Goal: Task Accomplishment & Management: Use online tool/utility

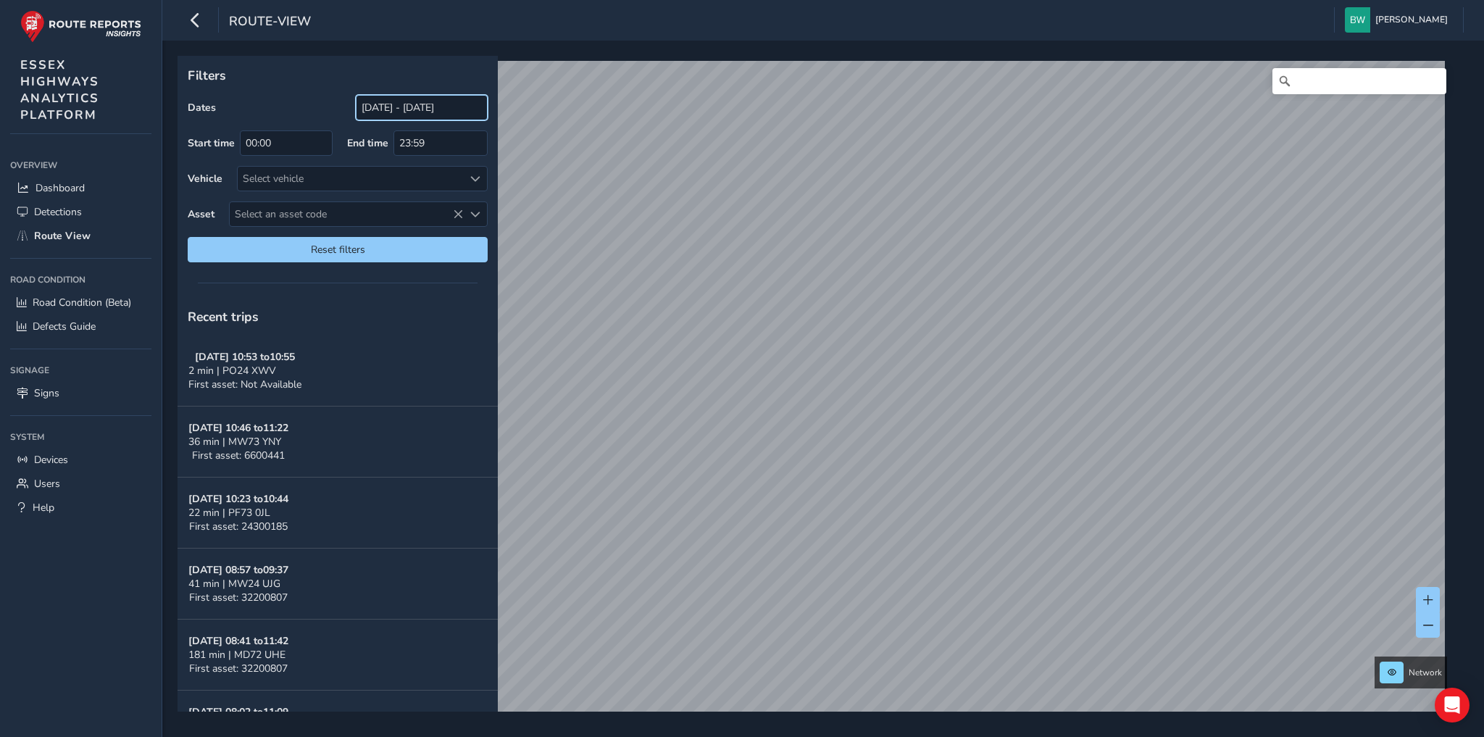
click at [420, 105] on input "[DATE] - [DATE]" at bounding box center [422, 107] width 132 height 25
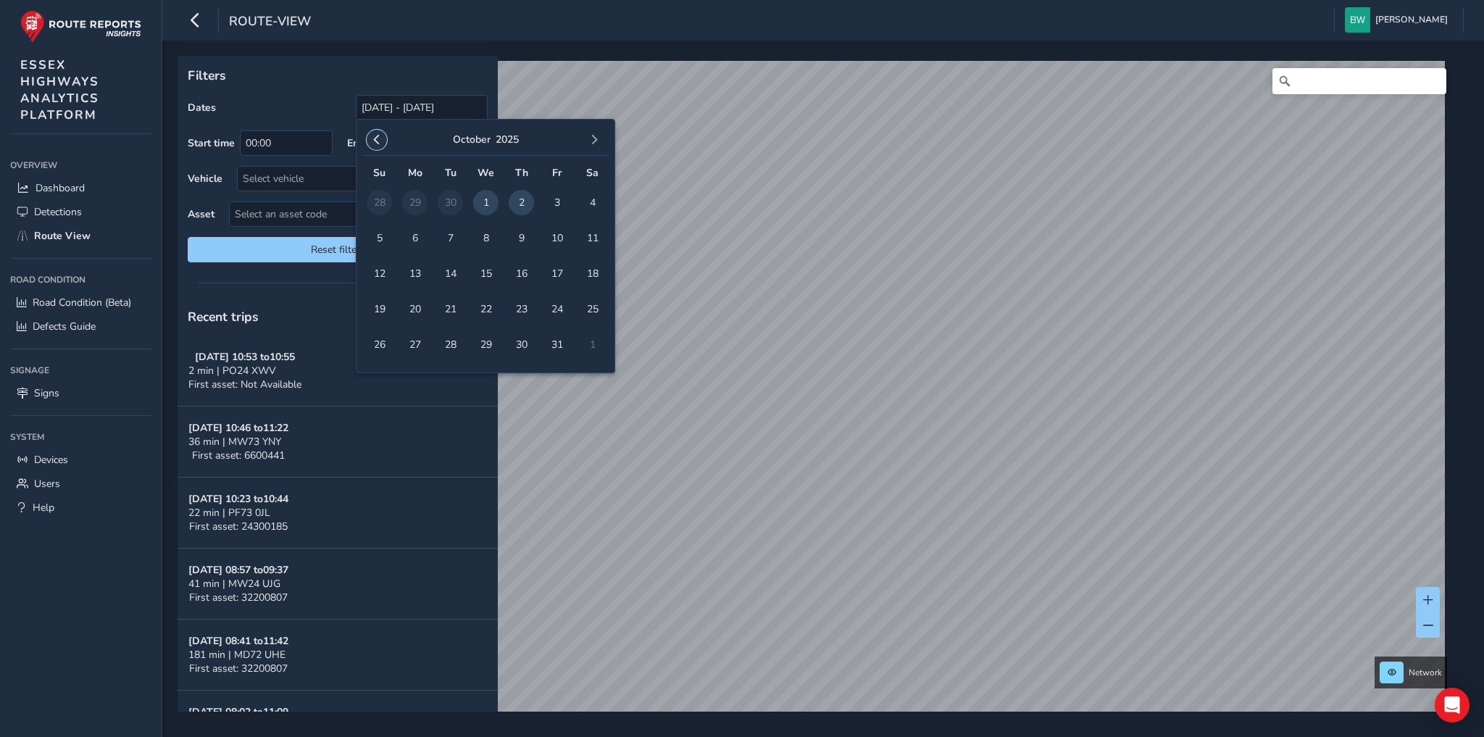
click at [373, 138] on span "button" at bounding box center [377, 140] width 10 height 10
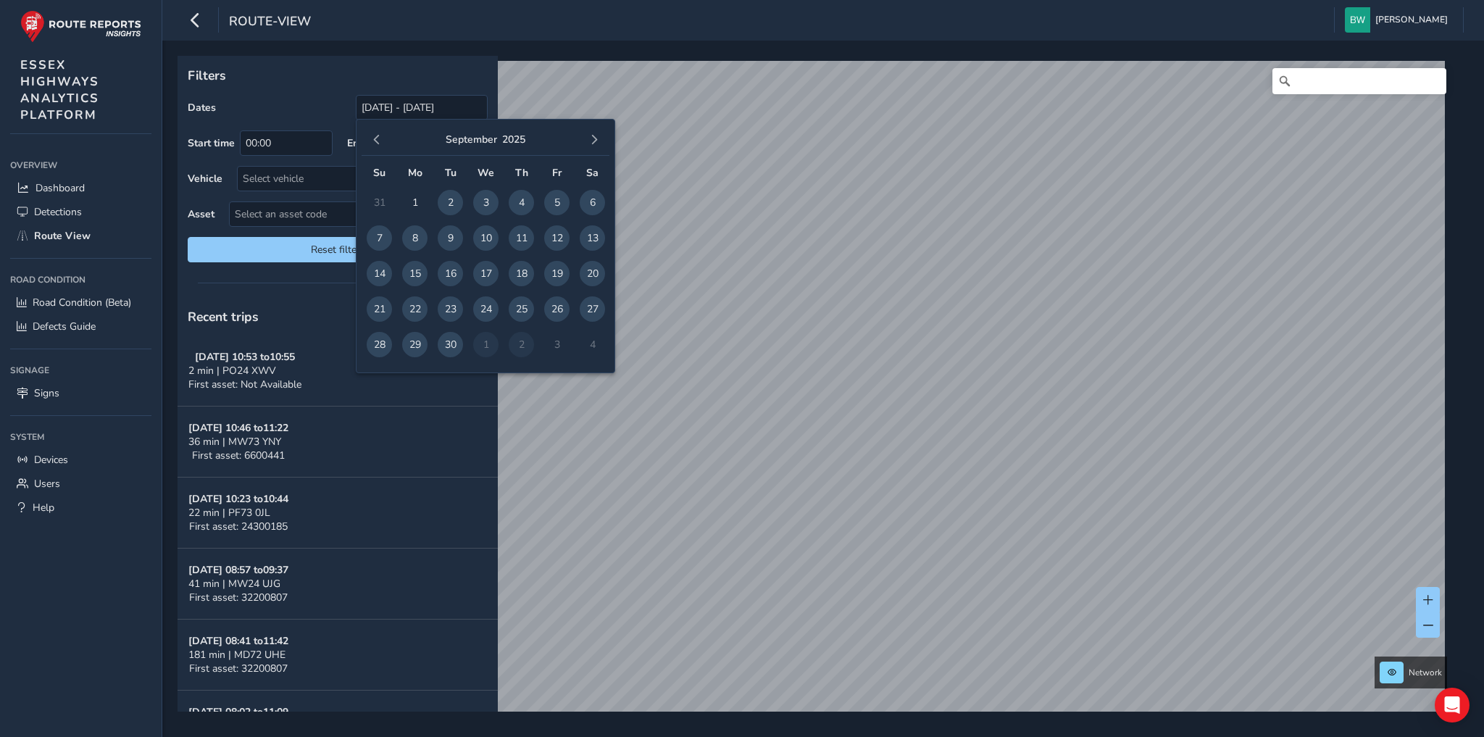
click at [373, 138] on span "button" at bounding box center [377, 140] width 10 height 10
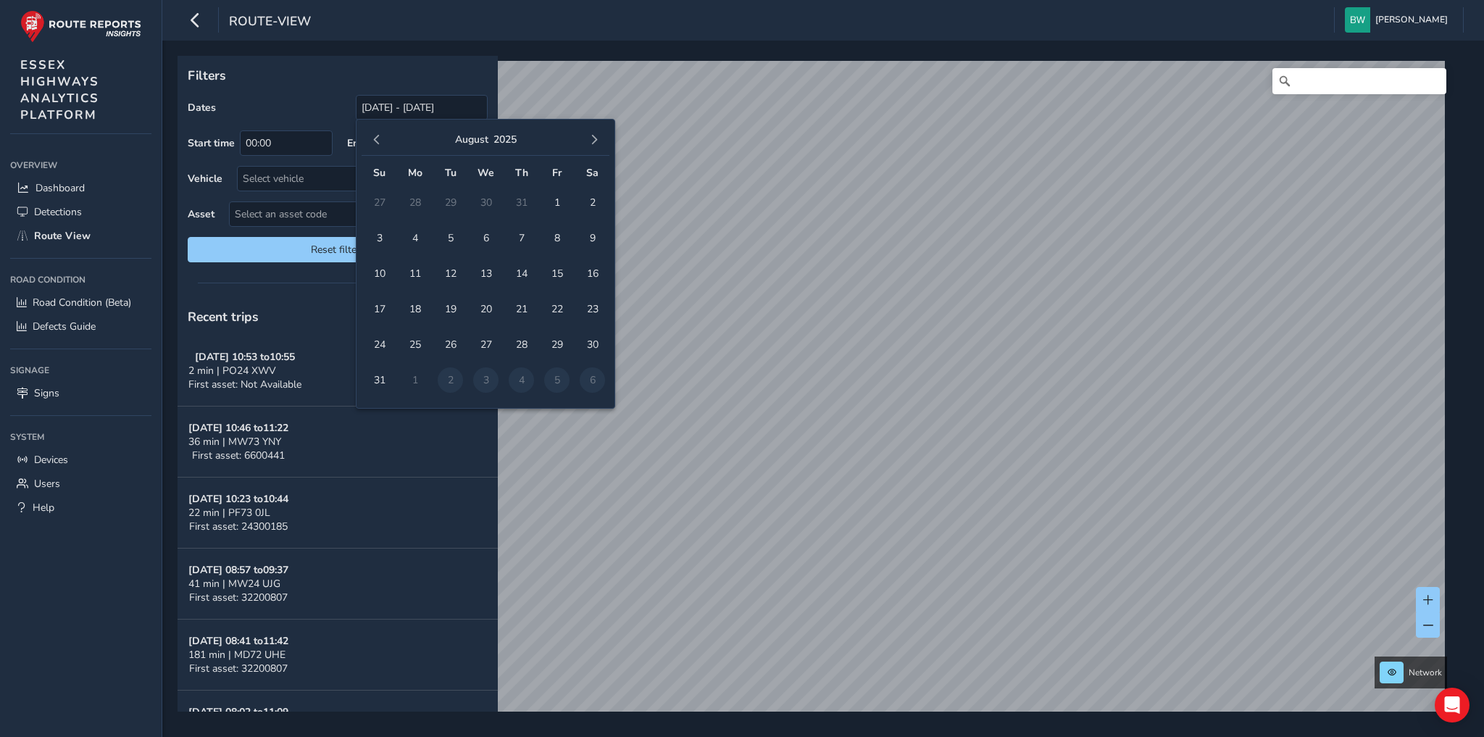
click at [373, 138] on span "button" at bounding box center [377, 140] width 10 height 10
click at [385, 202] on span "1" at bounding box center [379, 202] width 25 height 25
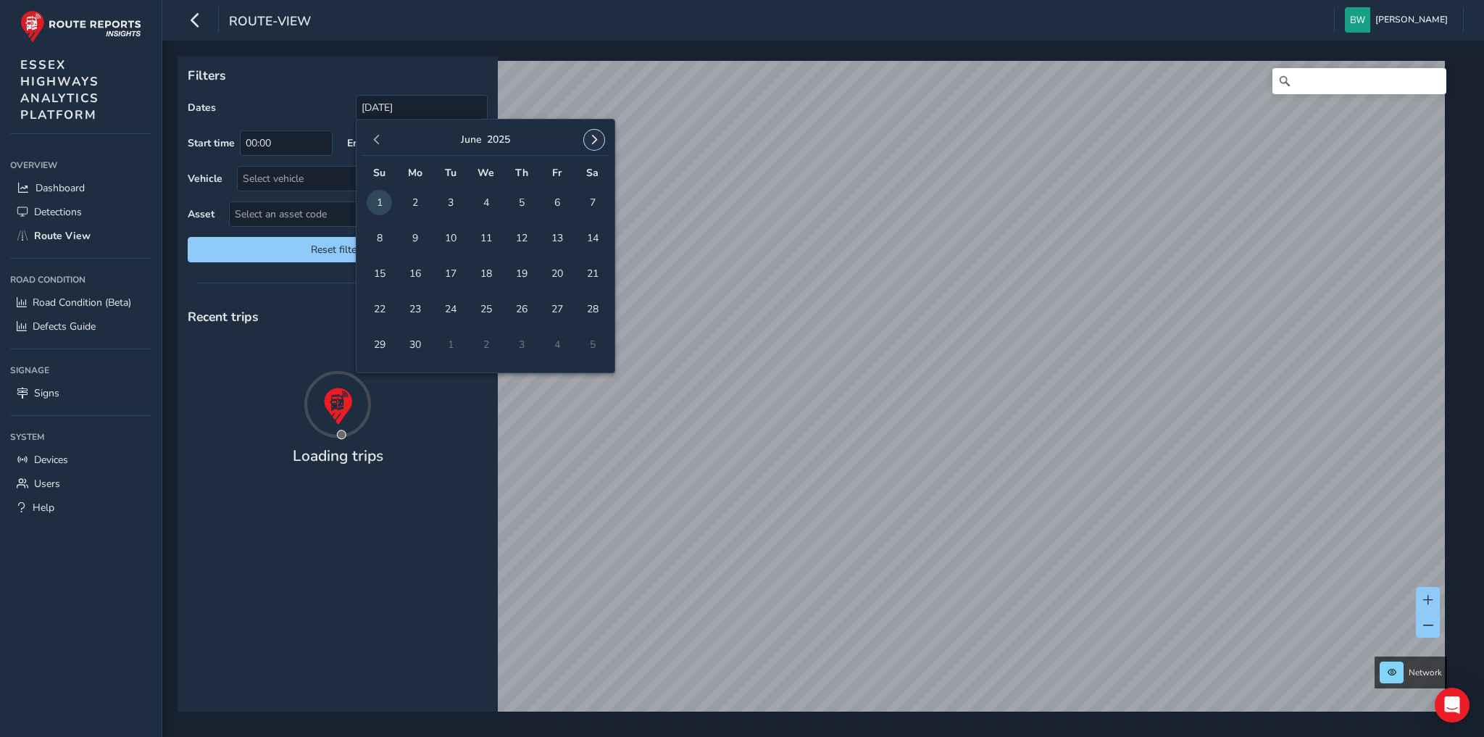
click at [593, 143] on span "button" at bounding box center [594, 140] width 10 height 10
click at [598, 135] on span "button" at bounding box center [594, 140] width 10 height 10
click at [597, 135] on span "button" at bounding box center [594, 140] width 10 height 10
click at [522, 200] on span "2" at bounding box center [521, 202] width 25 height 25
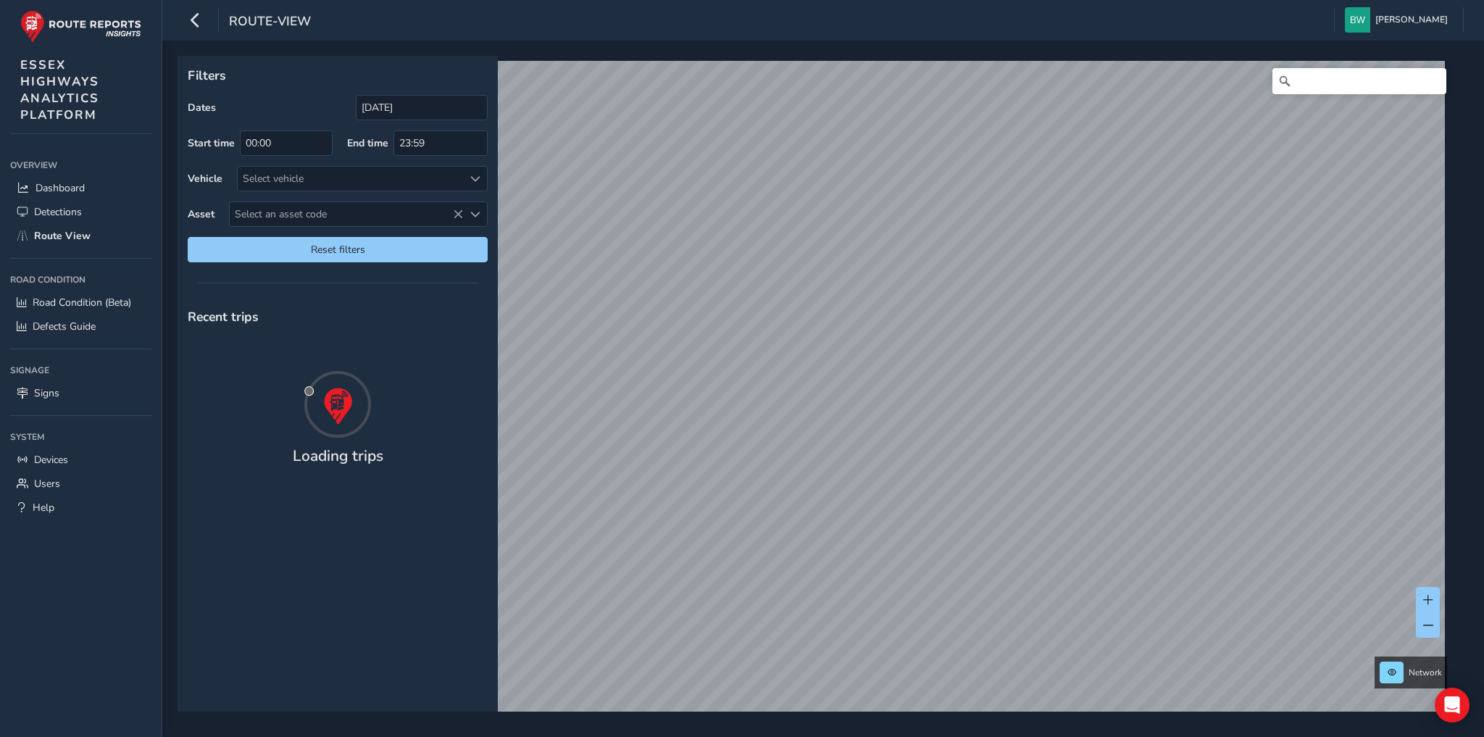
type input "[DATE] - [DATE]"
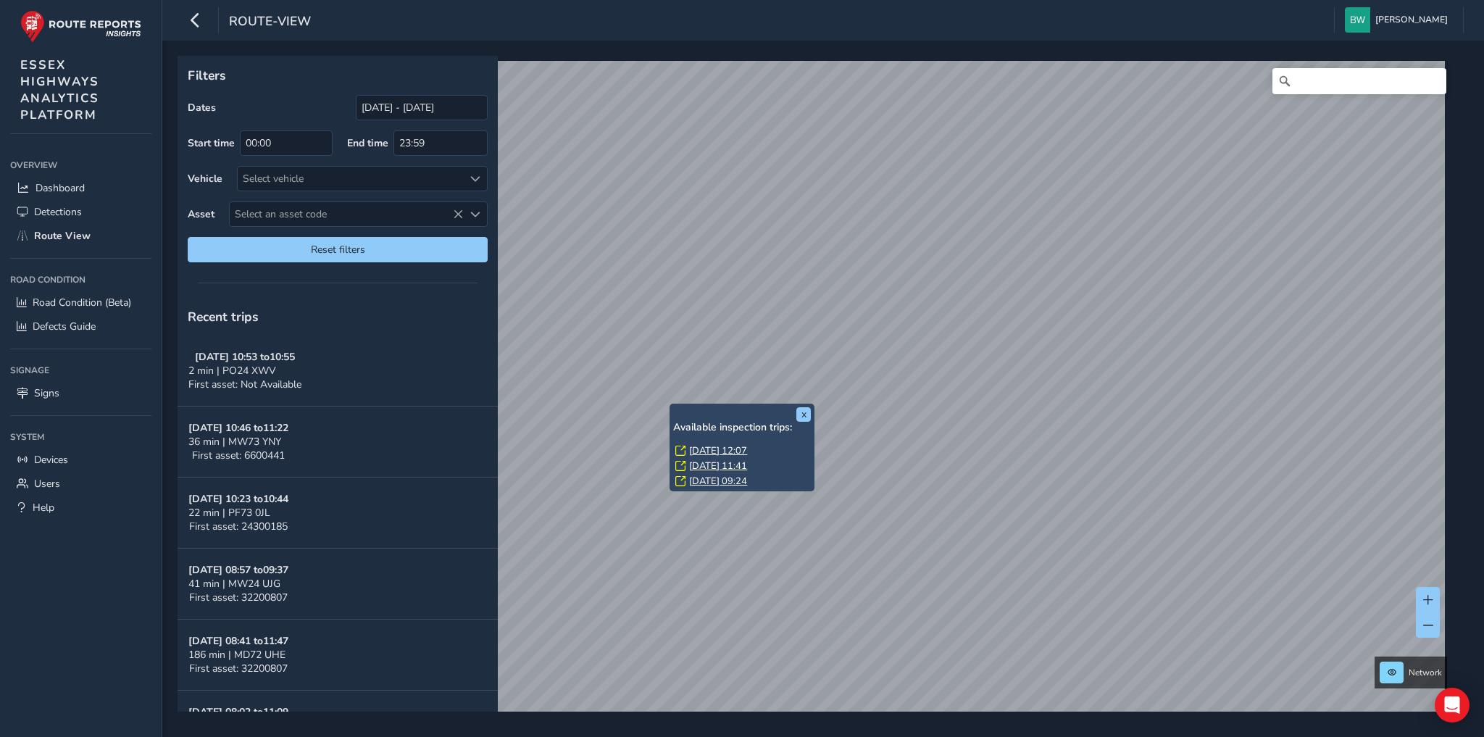
click at [726, 449] on link "[DATE] 12:07" at bounding box center [718, 450] width 58 height 13
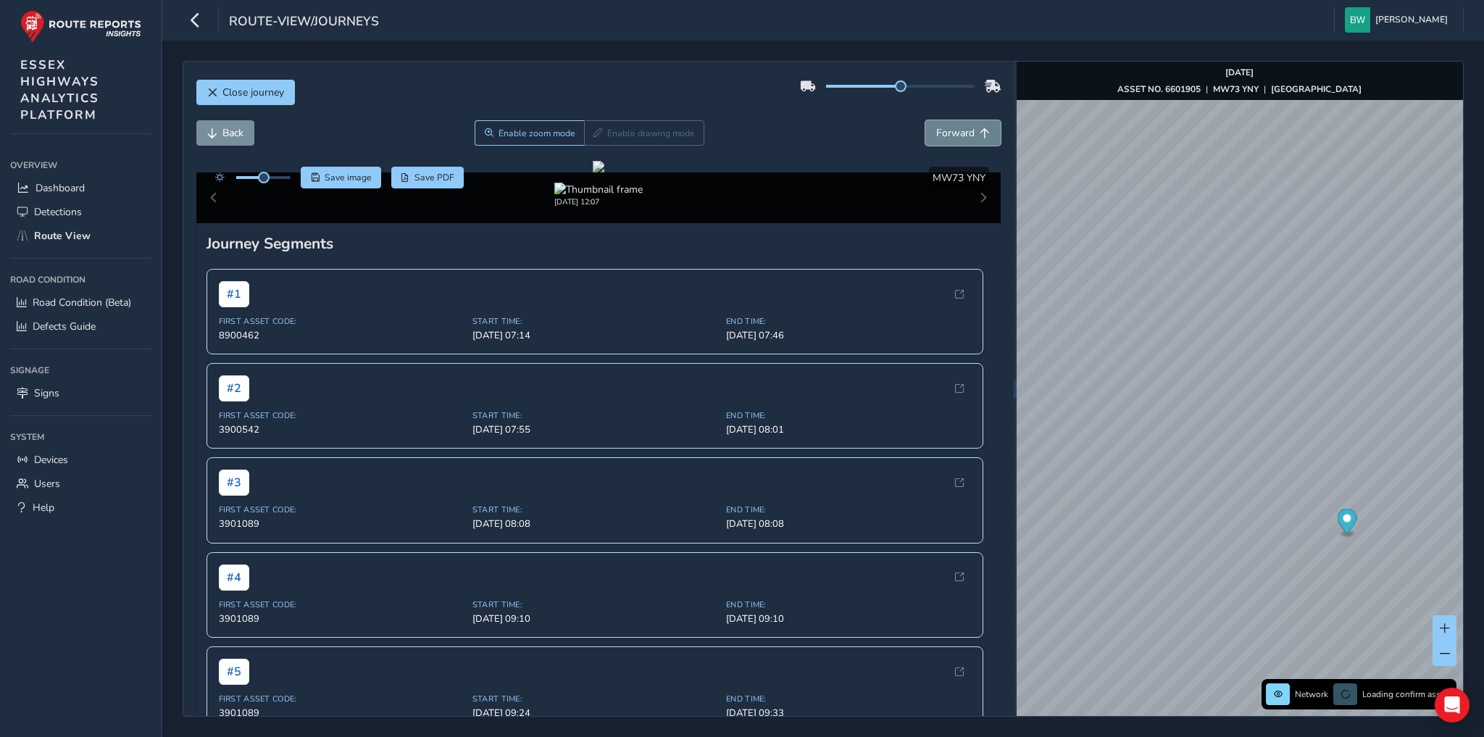
click at [958, 129] on span "Forward" at bounding box center [955, 133] width 38 height 14
click at [946, 132] on span "Forward" at bounding box center [955, 133] width 38 height 14
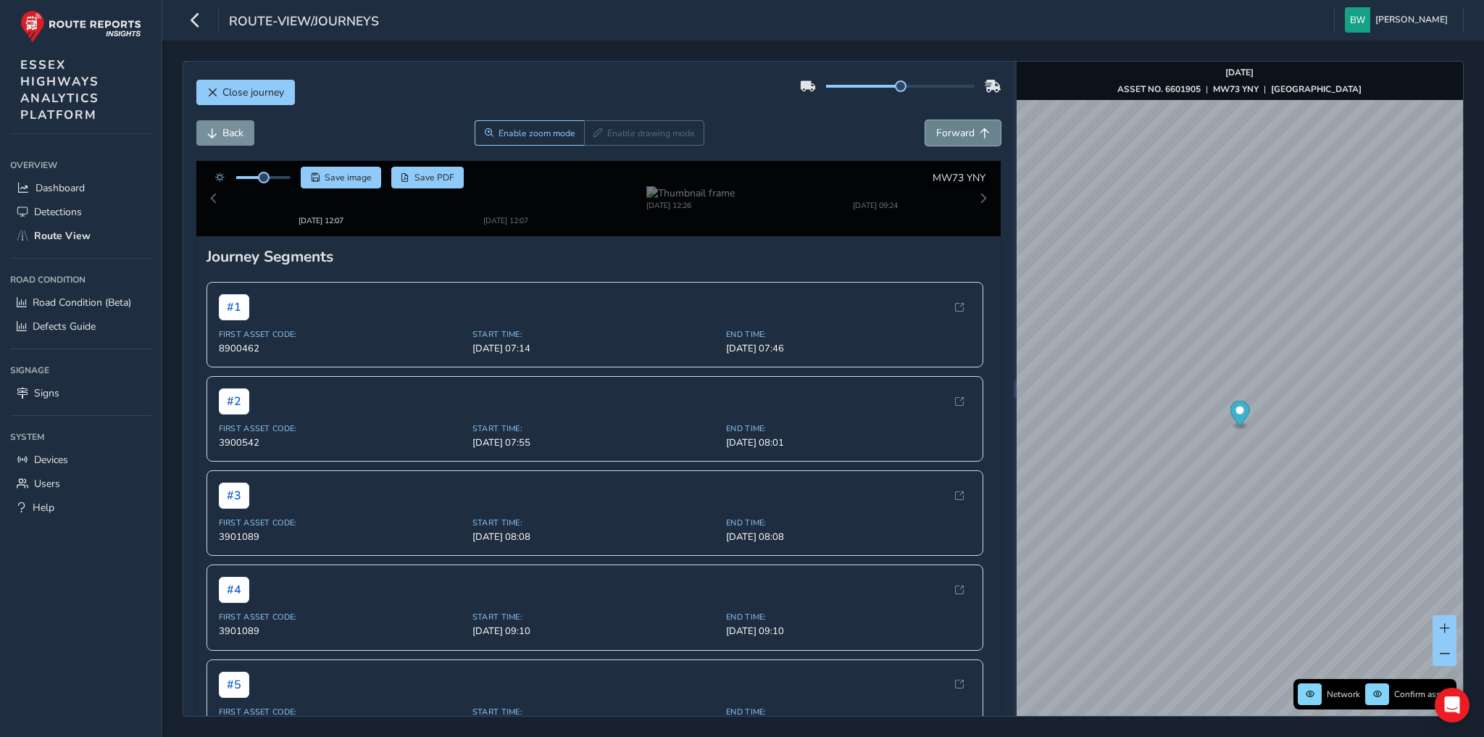
click at [946, 132] on span "Forward" at bounding box center [955, 133] width 38 height 14
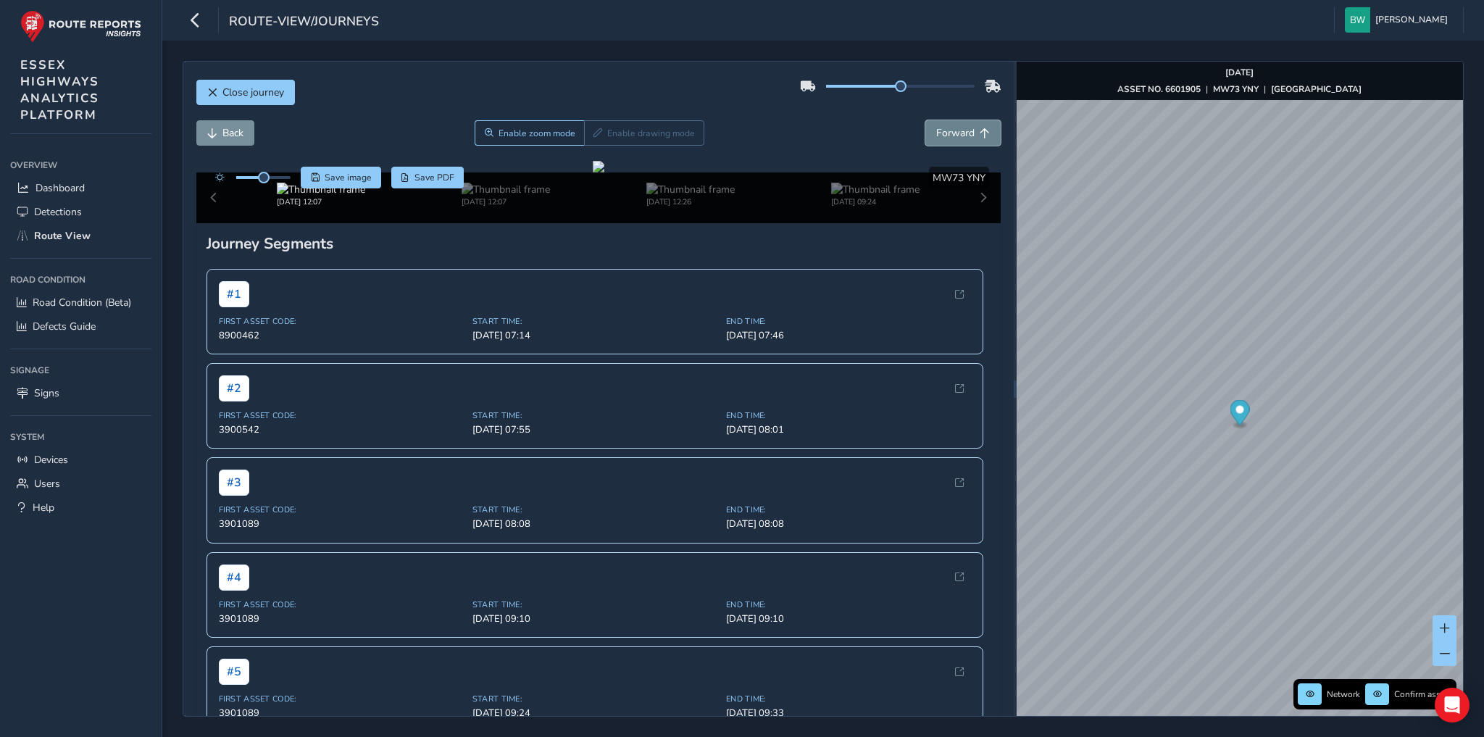
click at [946, 132] on span "Forward" at bounding box center [955, 133] width 38 height 14
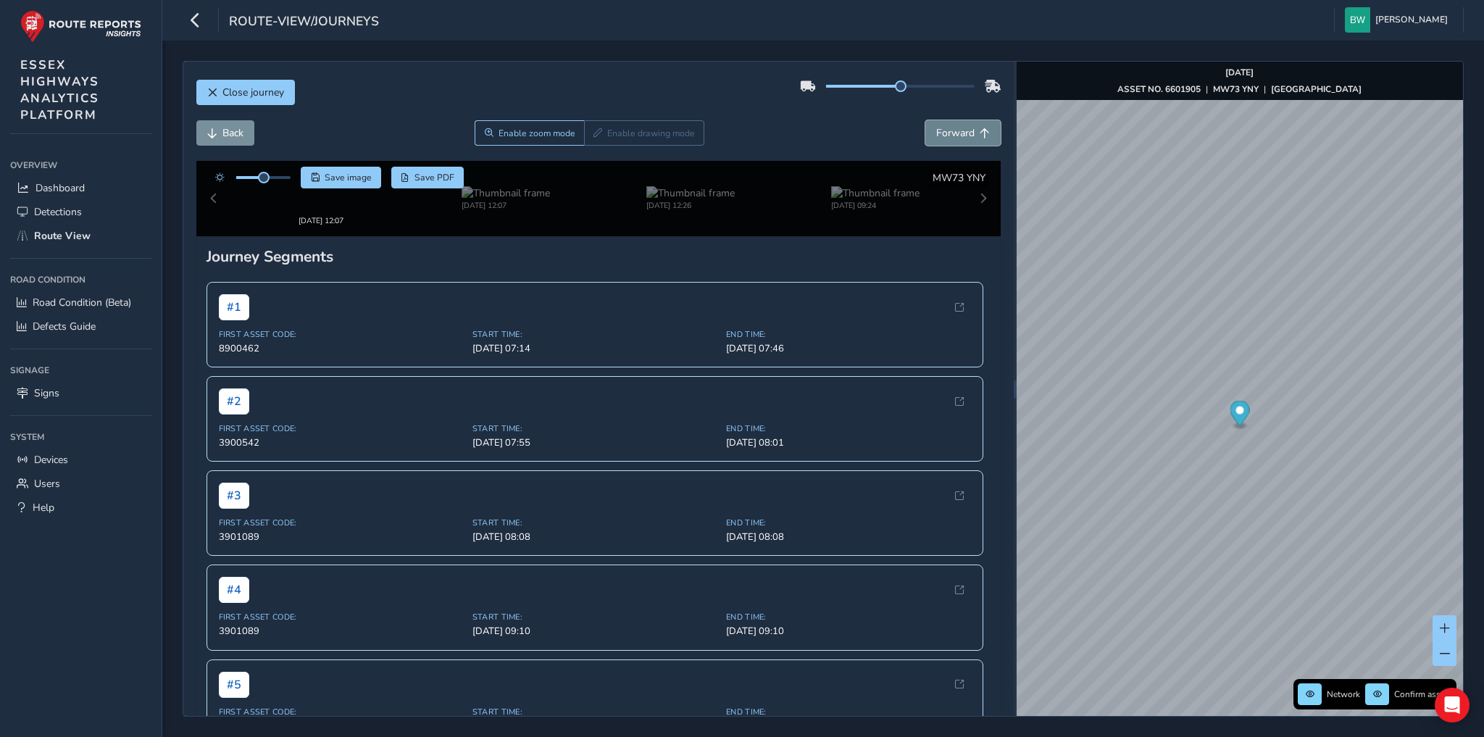
click at [946, 132] on span "Forward" at bounding box center [955, 133] width 38 height 14
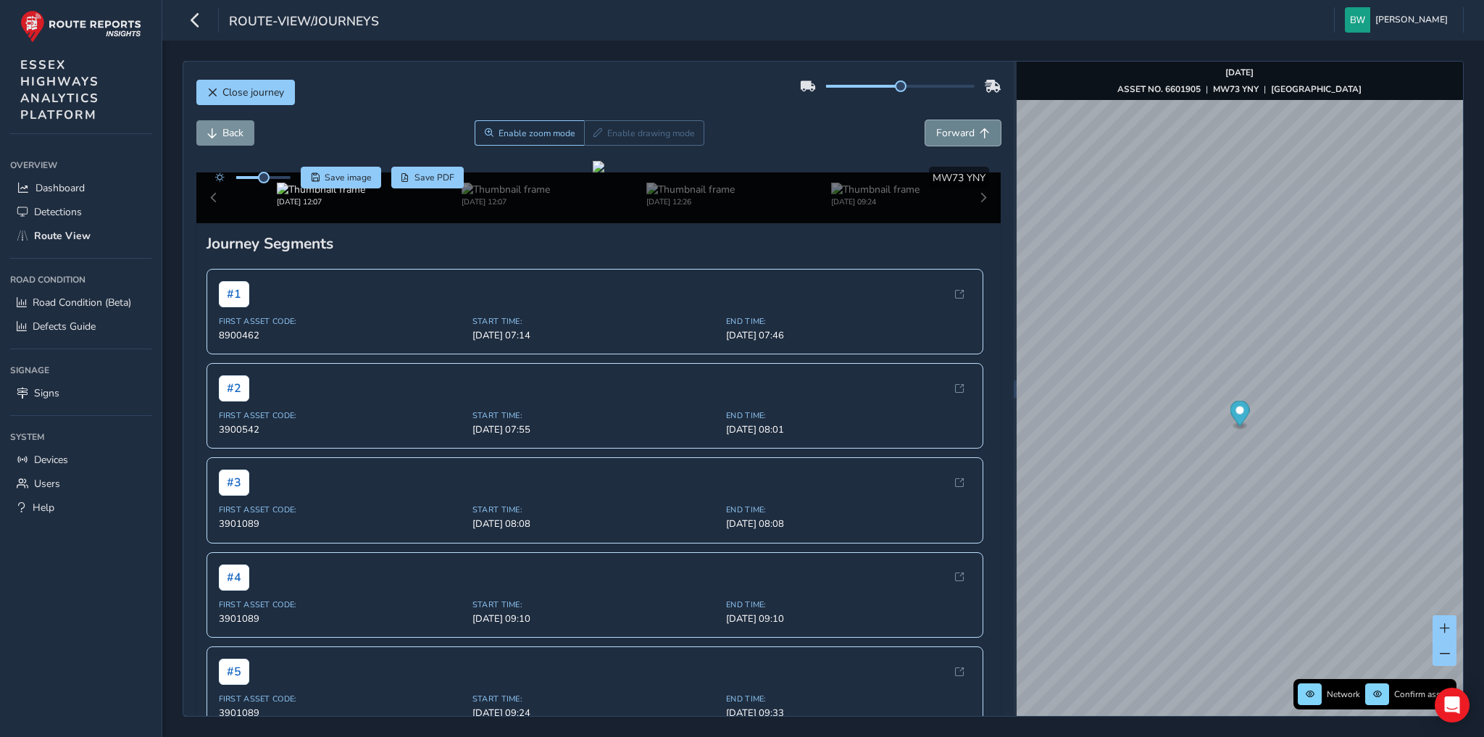
click at [946, 132] on span "Forward" at bounding box center [955, 133] width 38 height 14
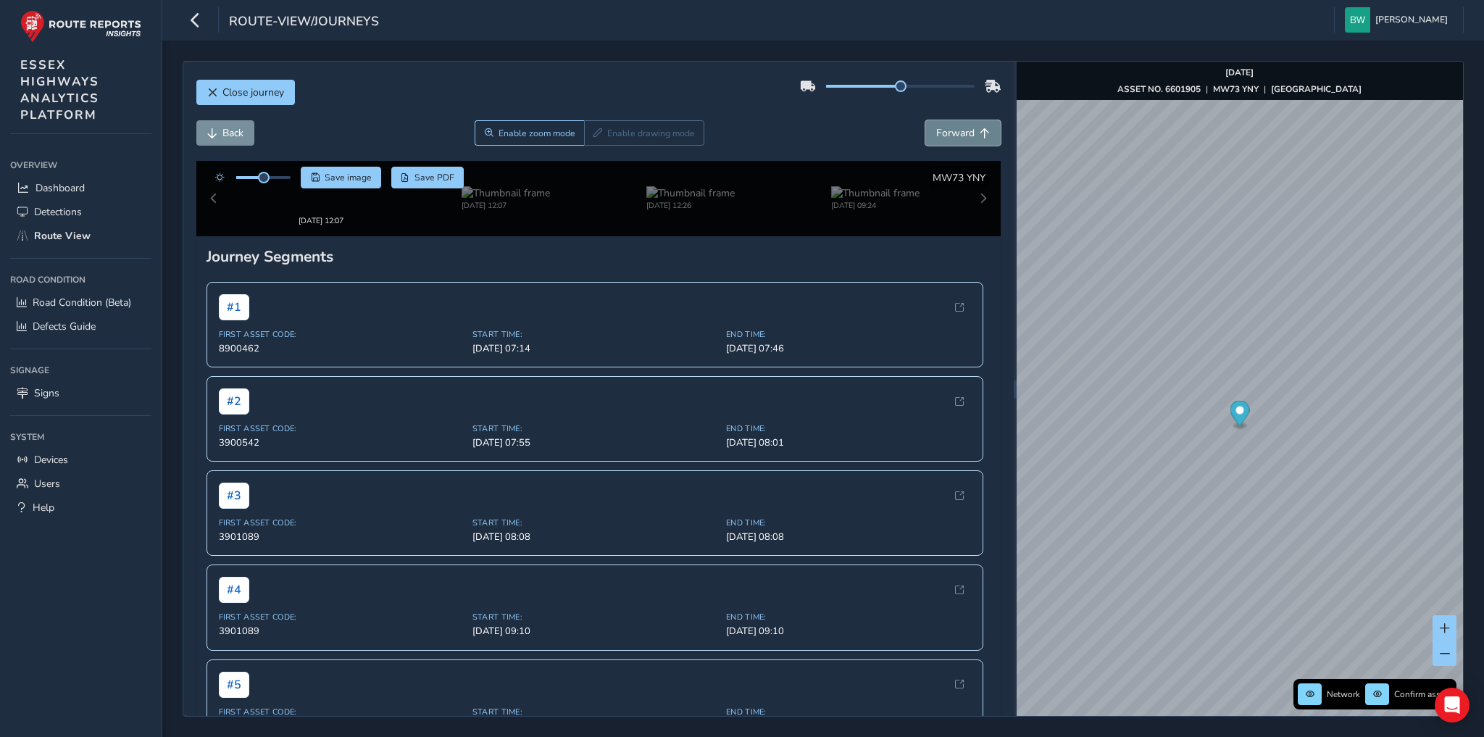
click at [946, 132] on span "Forward" at bounding box center [955, 133] width 38 height 14
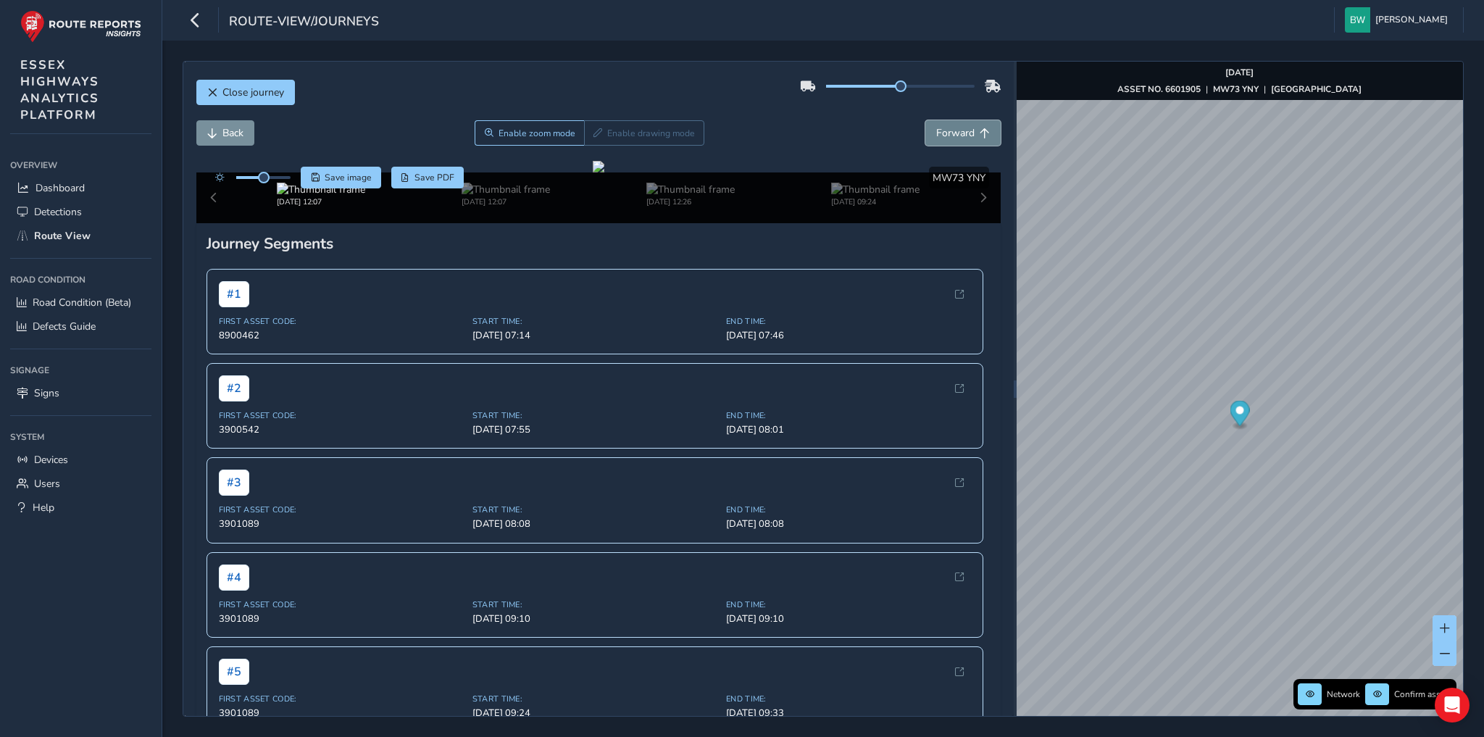
click at [946, 132] on span "Forward" at bounding box center [955, 133] width 38 height 14
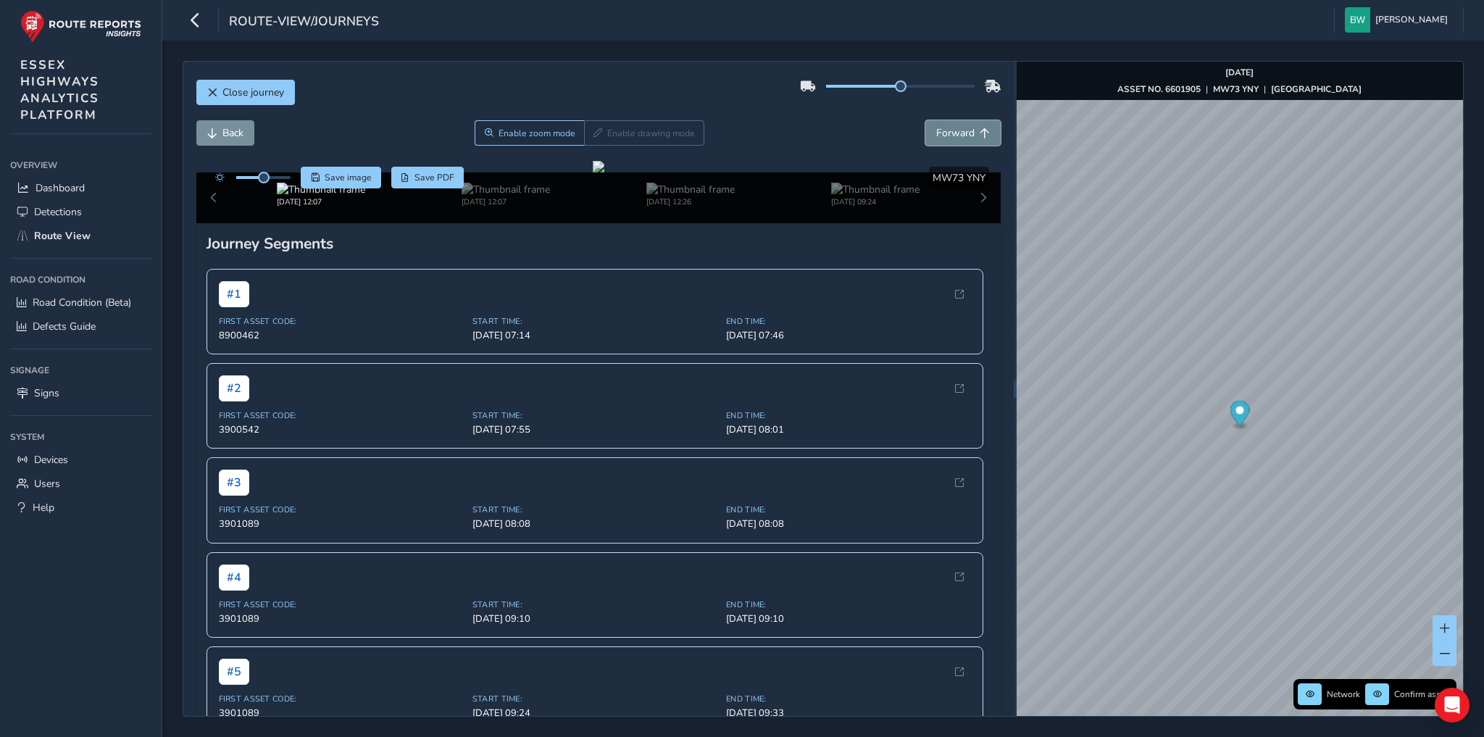
click at [946, 132] on span "Forward" at bounding box center [955, 133] width 38 height 14
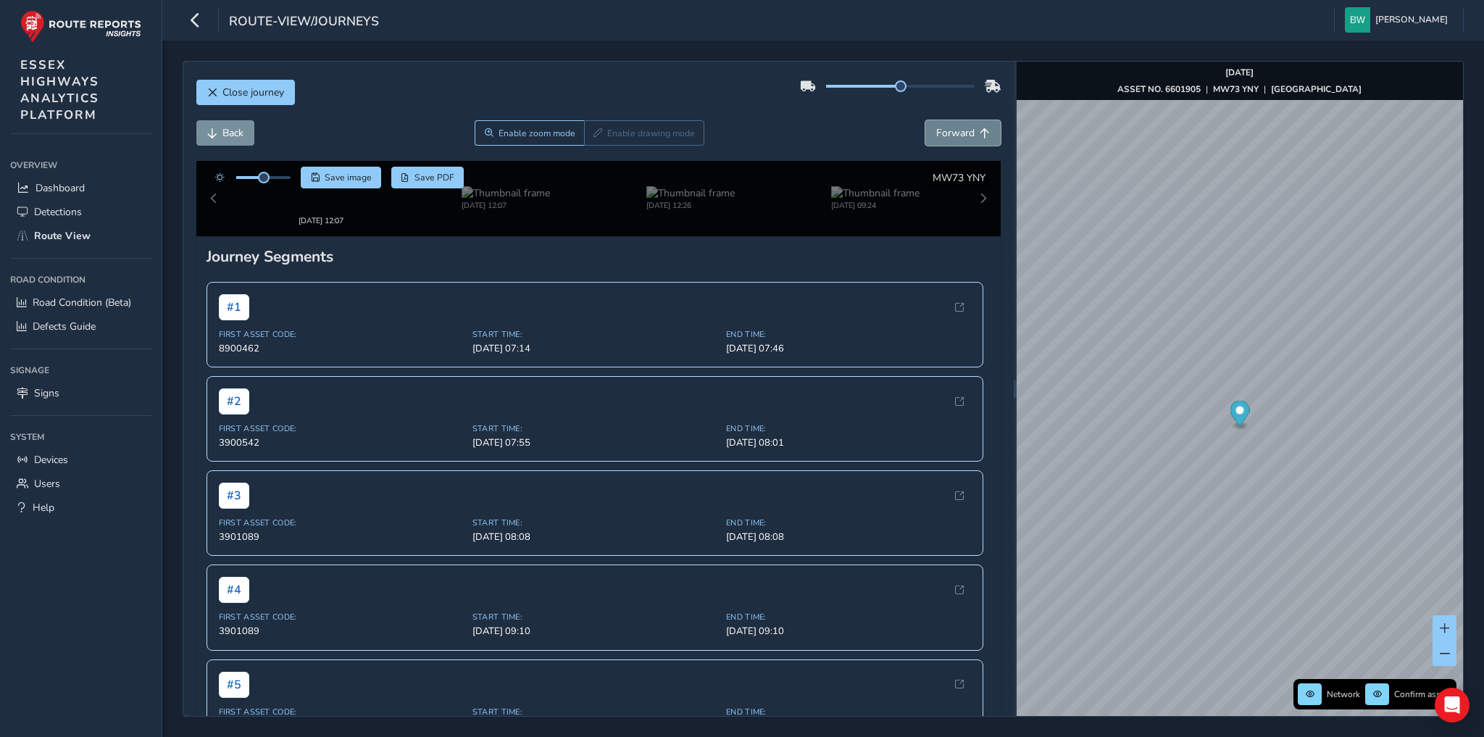
click at [946, 132] on span "Forward" at bounding box center [955, 133] width 38 height 14
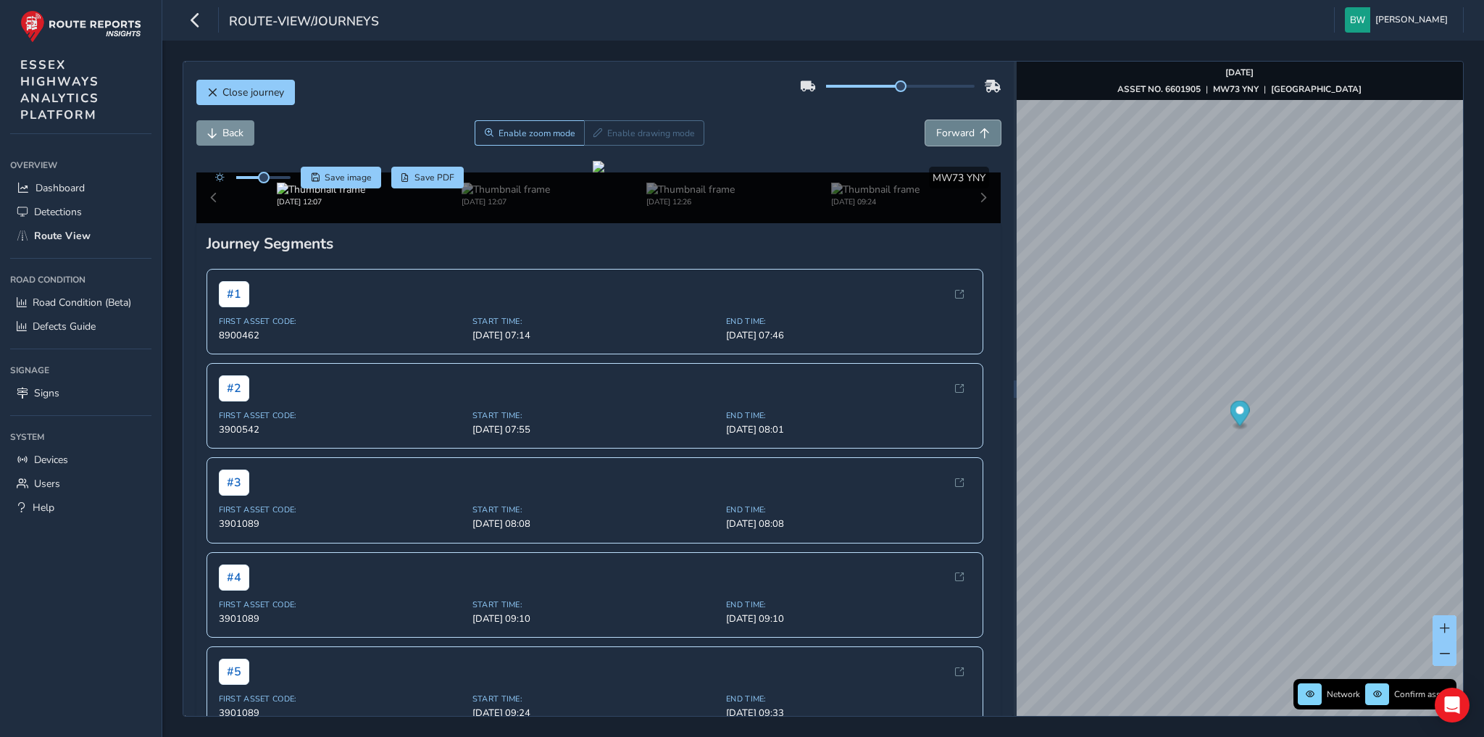
click at [946, 132] on span "Forward" at bounding box center [955, 133] width 38 height 14
click at [228, 135] on span "Back" at bounding box center [232, 133] width 21 height 14
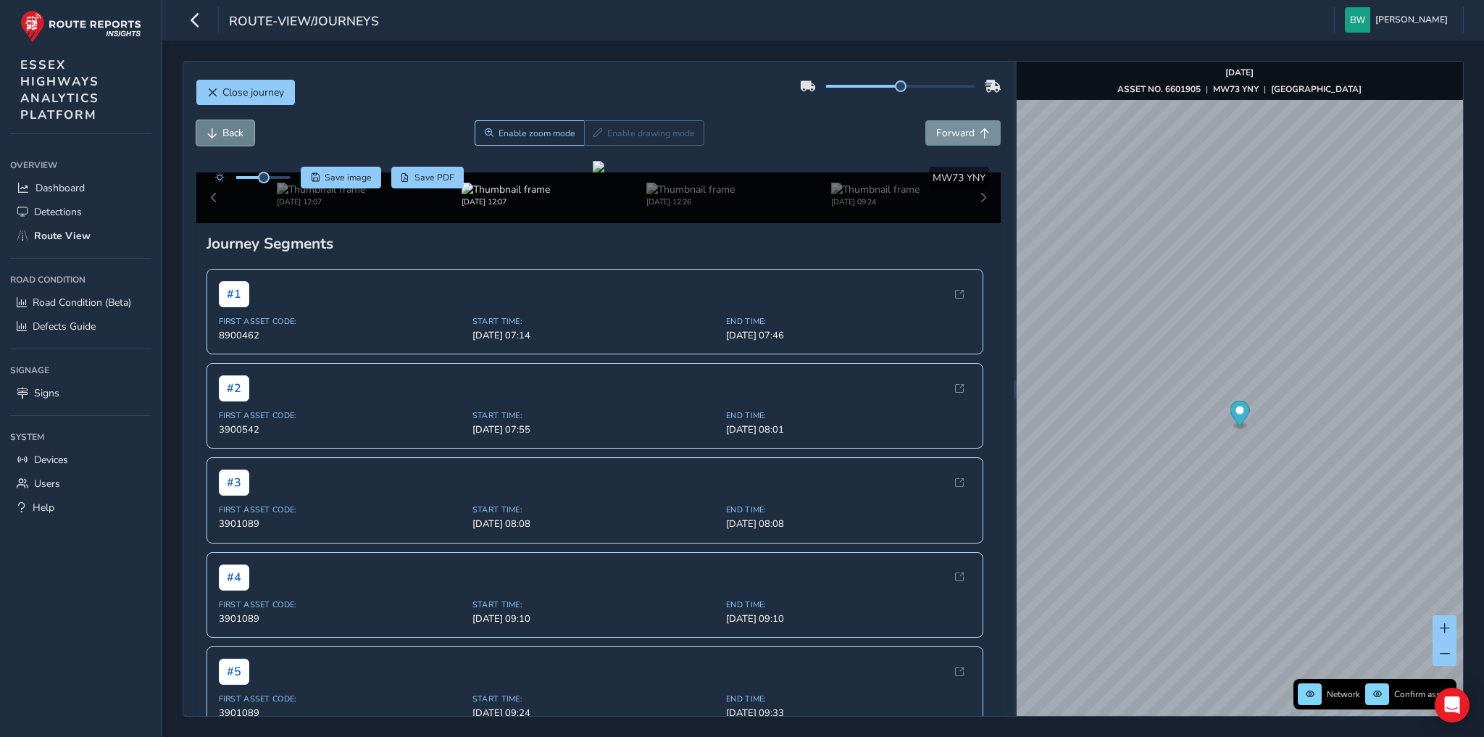
click at [228, 135] on span "Back" at bounding box center [232, 133] width 21 height 14
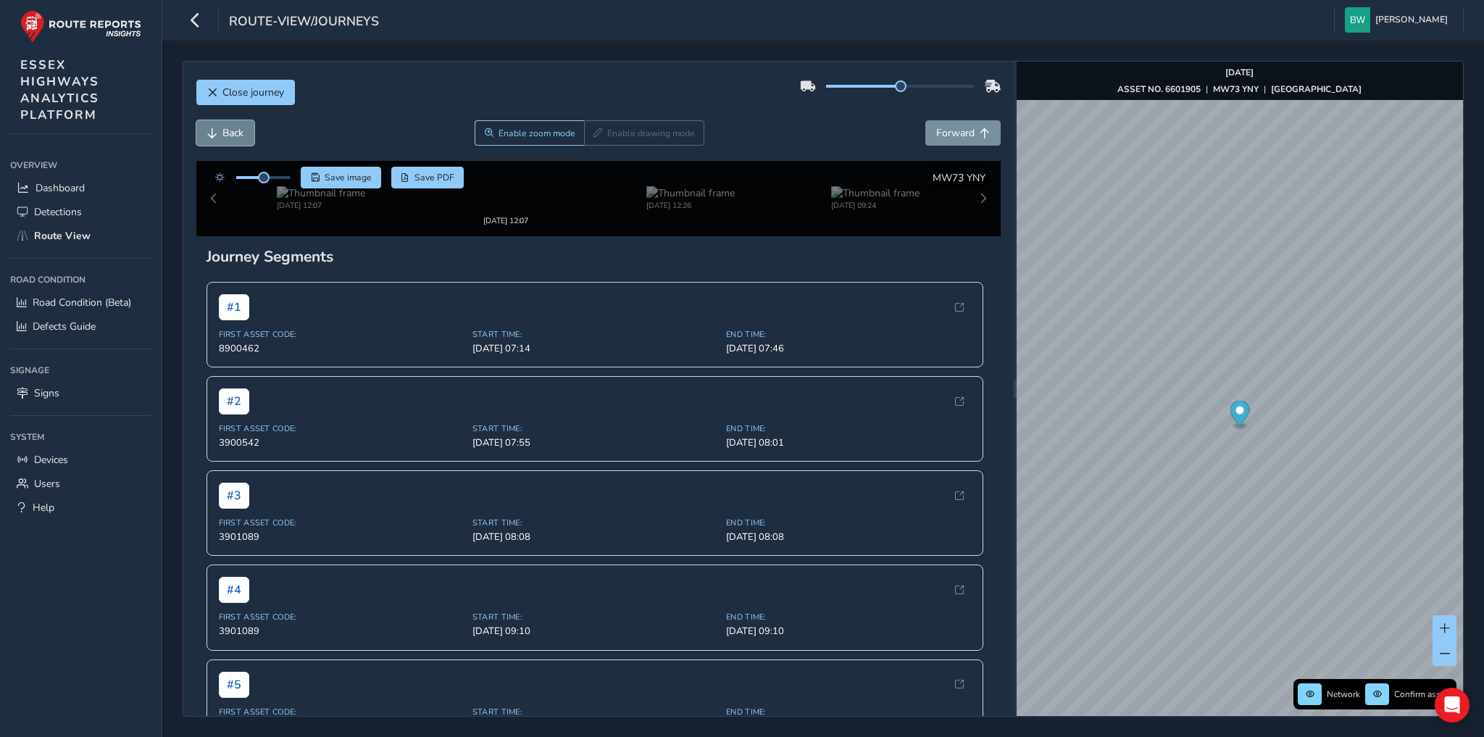
click at [228, 135] on span "Back" at bounding box center [232, 133] width 21 height 14
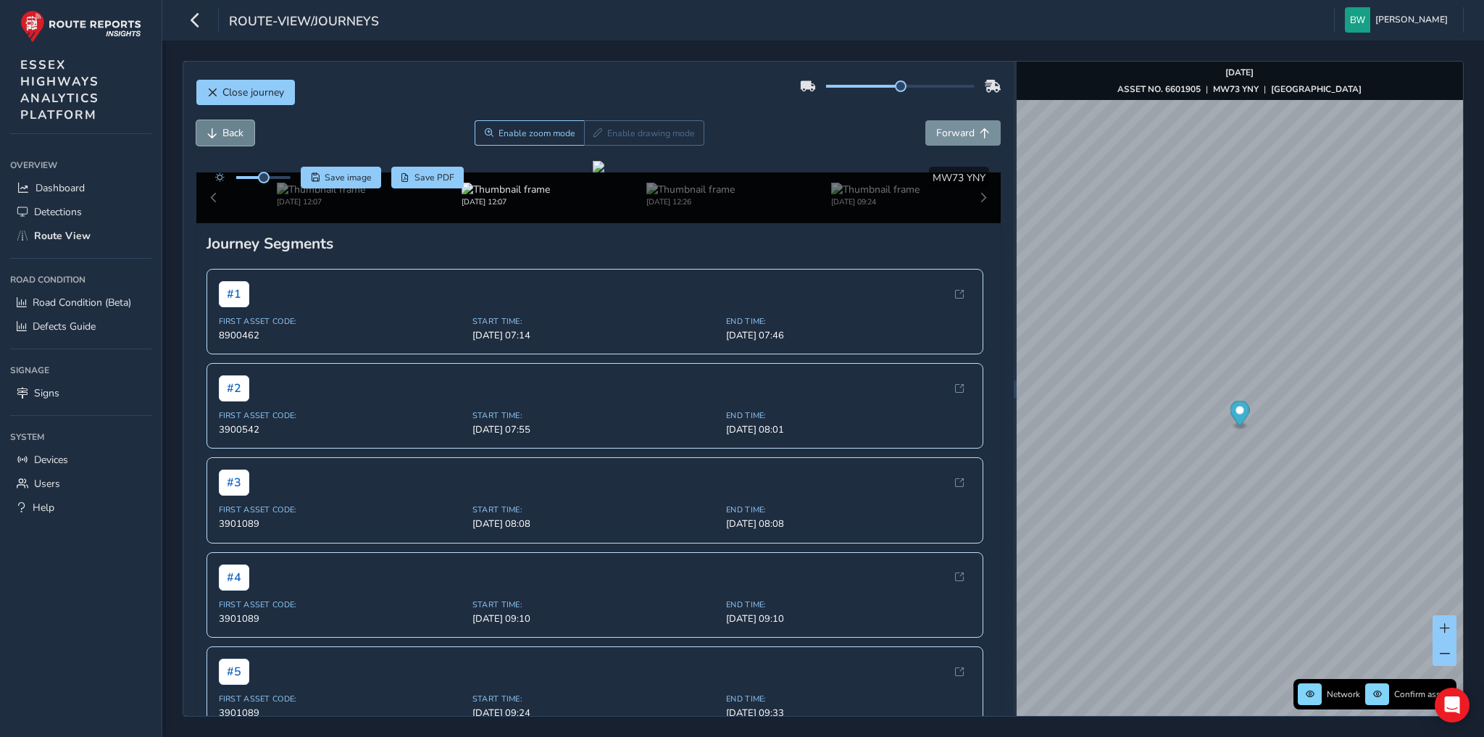
click at [228, 135] on span "Back" at bounding box center [232, 133] width 21 height 14
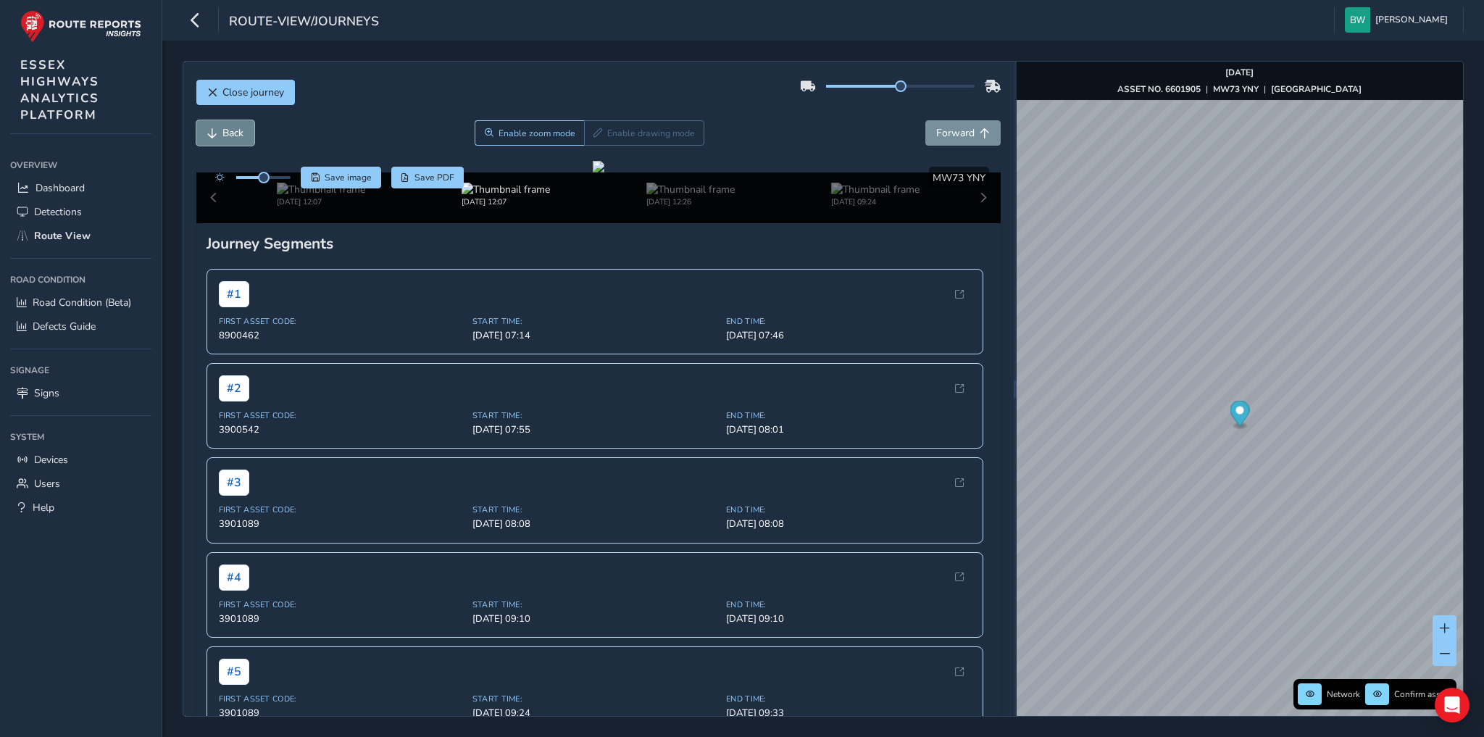
click at [228, 135] on span "Back" at bounding box center [232, 133] width 21 height 14
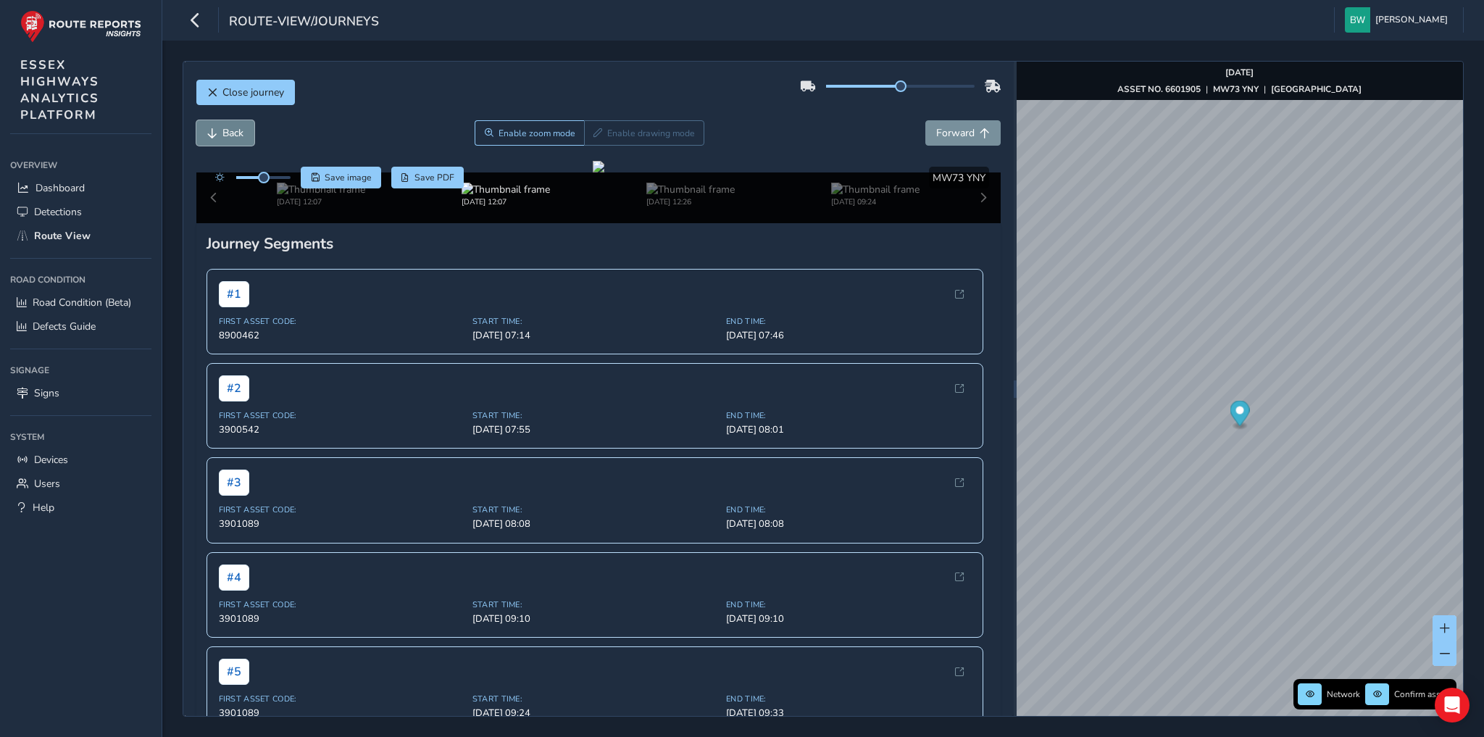
click at [228, 135] on span "Back" at bounding box center [232, 133] width 21 height 14
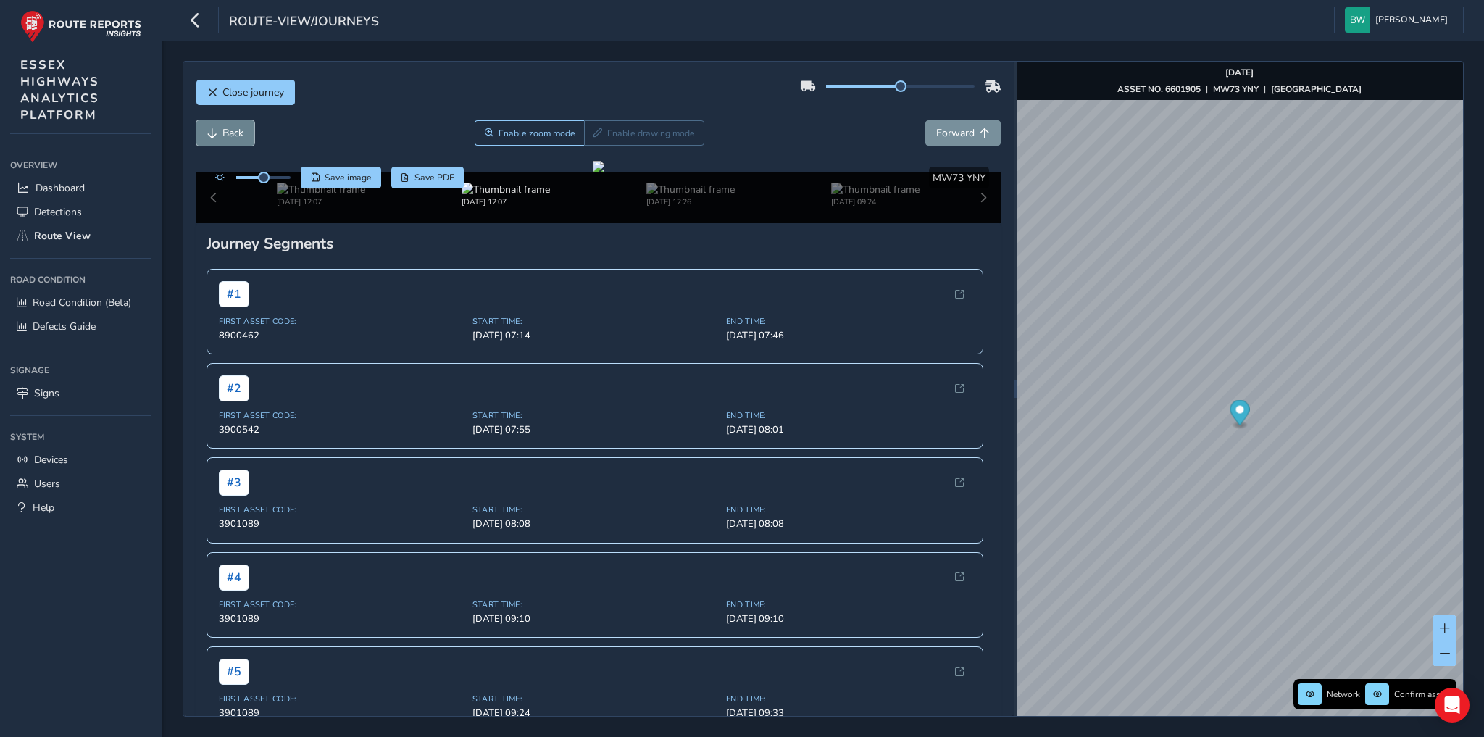
click at [228, 135] on span "Back" at bounding box center [232, 133] width 21 height 14
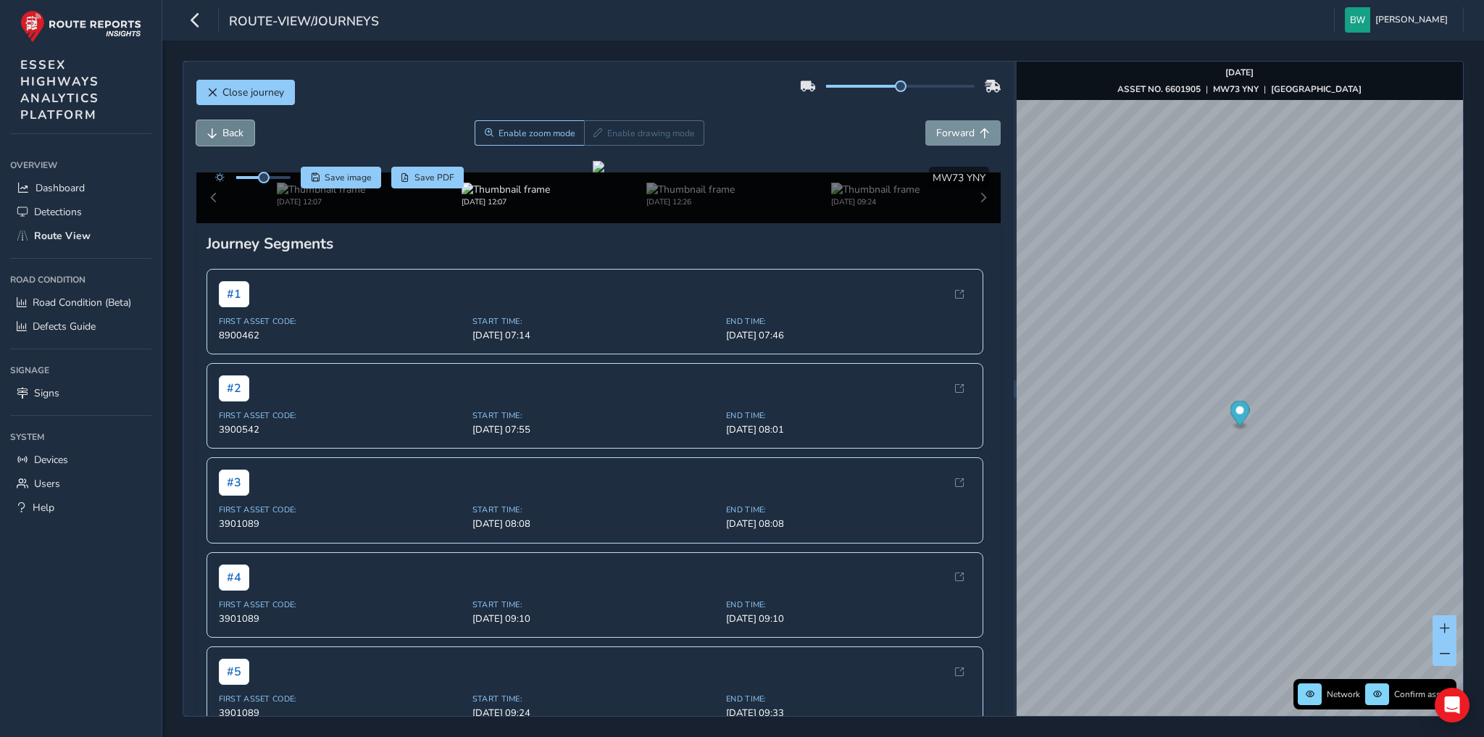
click at [228, 135] on span "Back" at bounding box center [232, 133] width 21 height 14
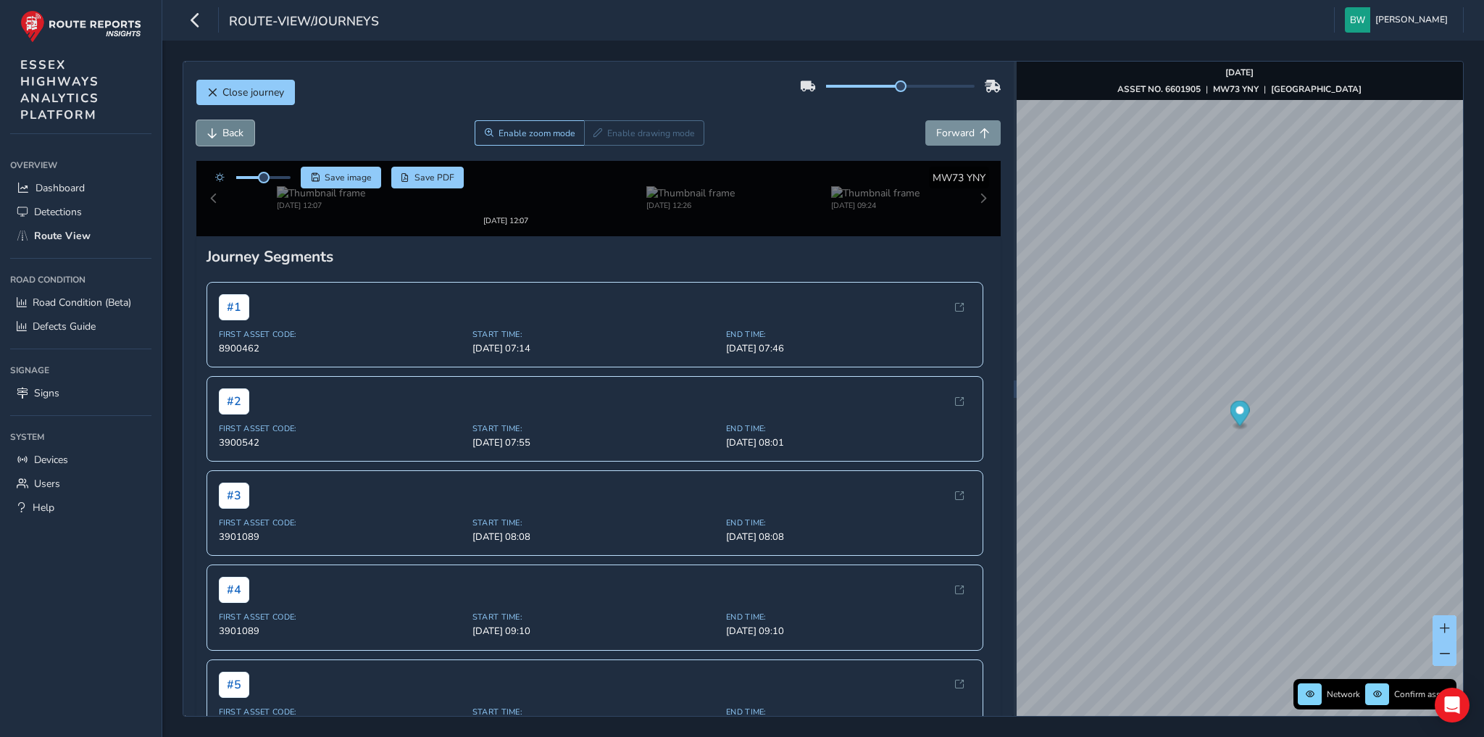
click at [228, 135] on span "Back" at bounding box center [232, 133] width 21 height 14
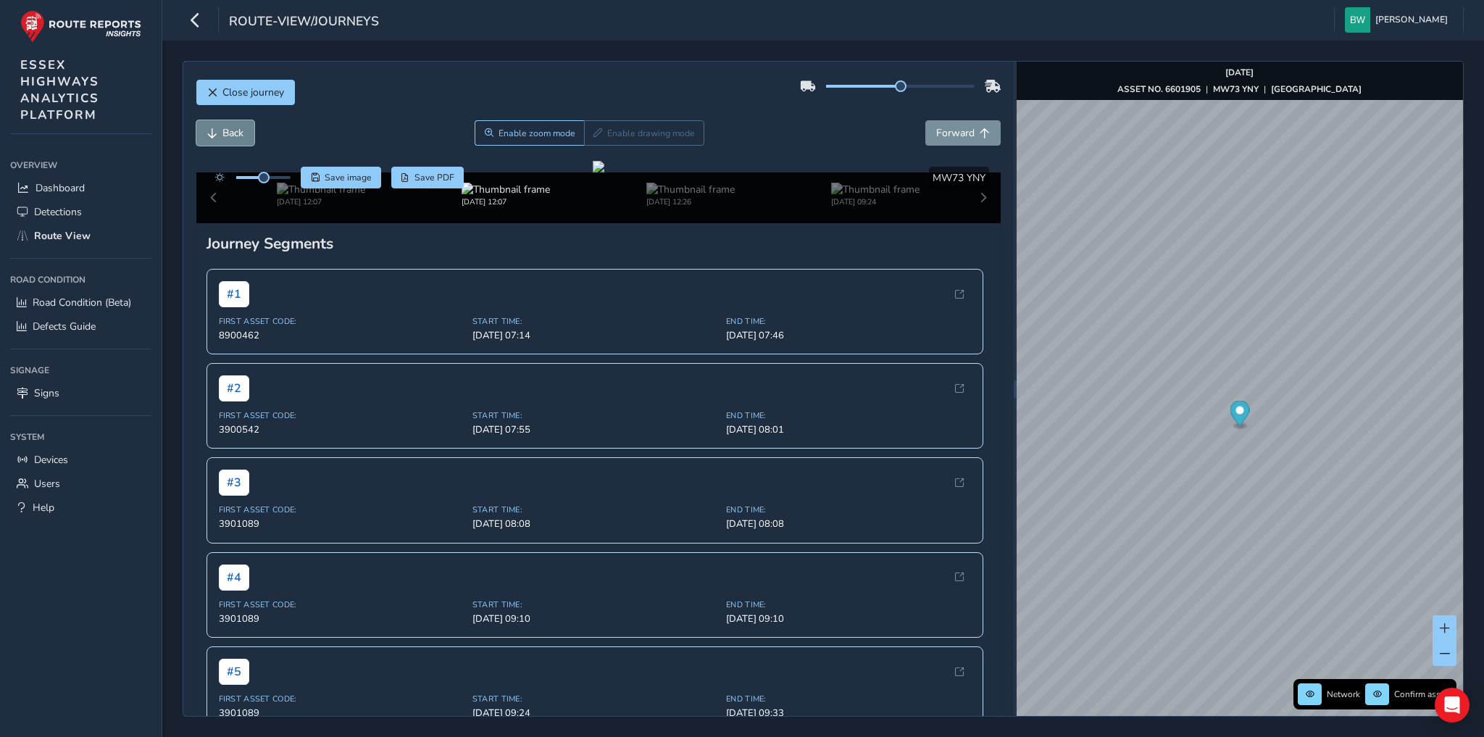
click at [228, 135] on span "Back" at bounding box center [232, 133] width 21 height 14
click at [957, 128] on span "Forward" at bounding box center [955, 133] width 38 height 14
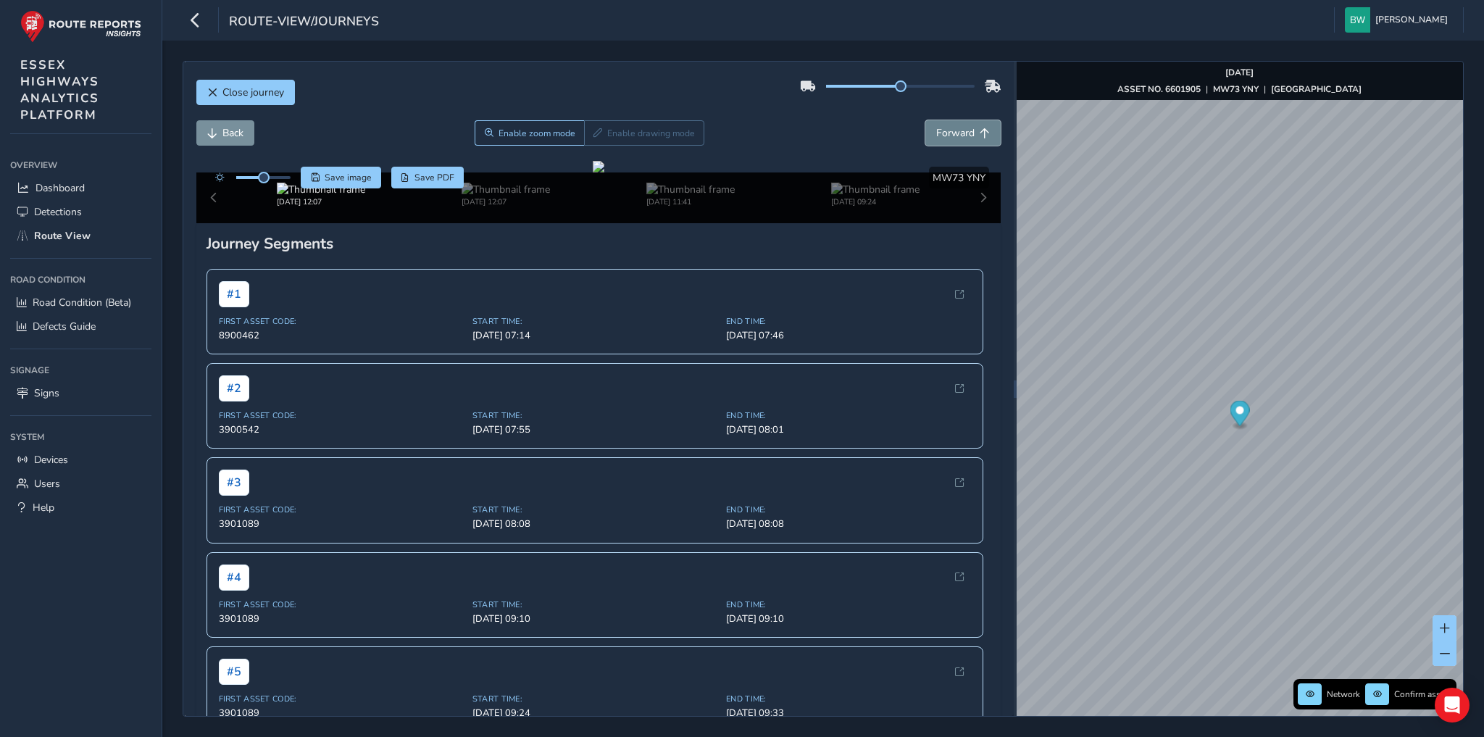
click at [957, 128] on span "Forward" at bounding box center [955, 133] width 38 height 14
click at [941, 129] on span "Forward" at bounding box center [955, 133] width 38 height 14
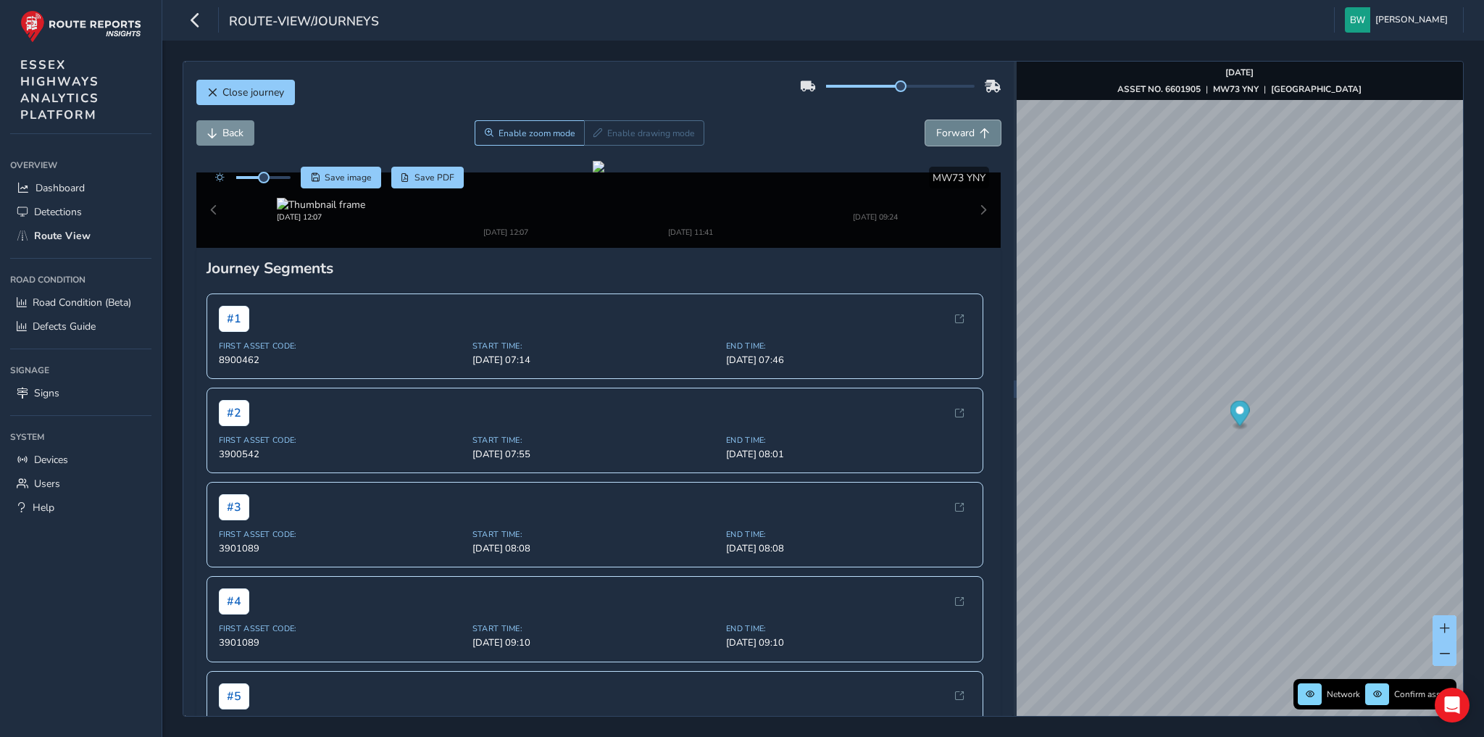
click at [941, 129] on span "Forward" at bounding box center [955, 133] width 38 height 14
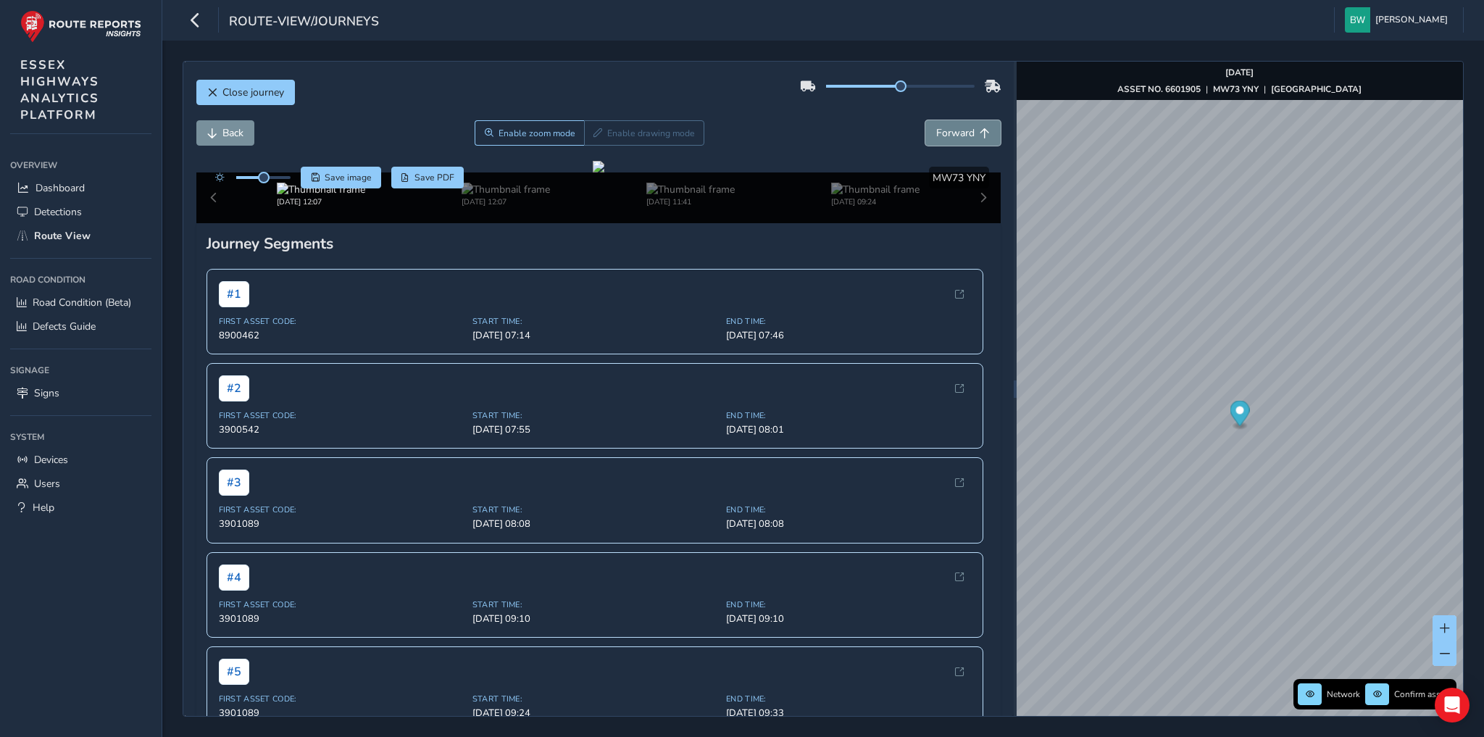
click at [941, 129] on span "Forward" at bounding box center [955, 133] width 38 height 14
click at [851, 196] on img at bounding box center [845, 190] width 88 height 14
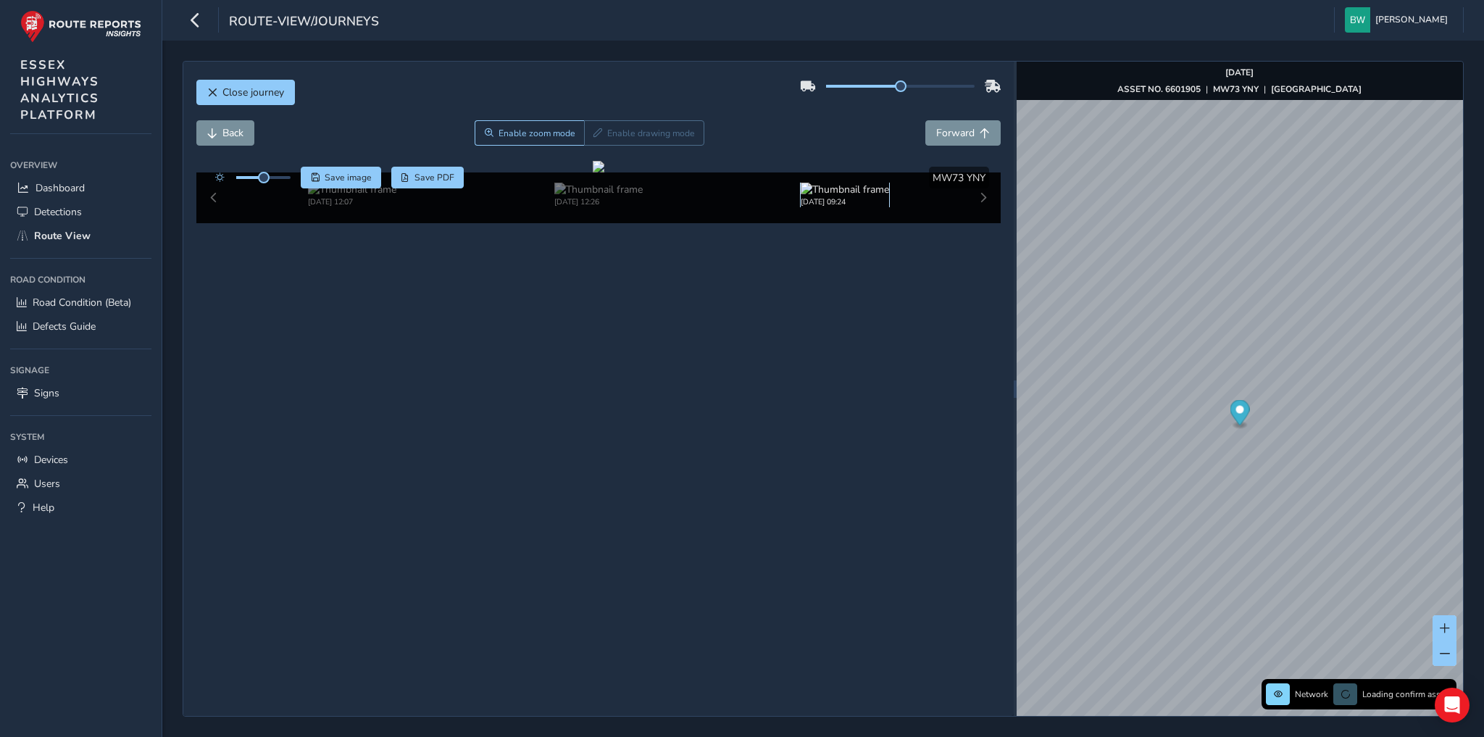
click at [844, 196] on img at bounding box center [845, 190] width 88 height 14
click at [264, 90] on span "Close journey" at bounding box center [253, 92] width 62 height 14
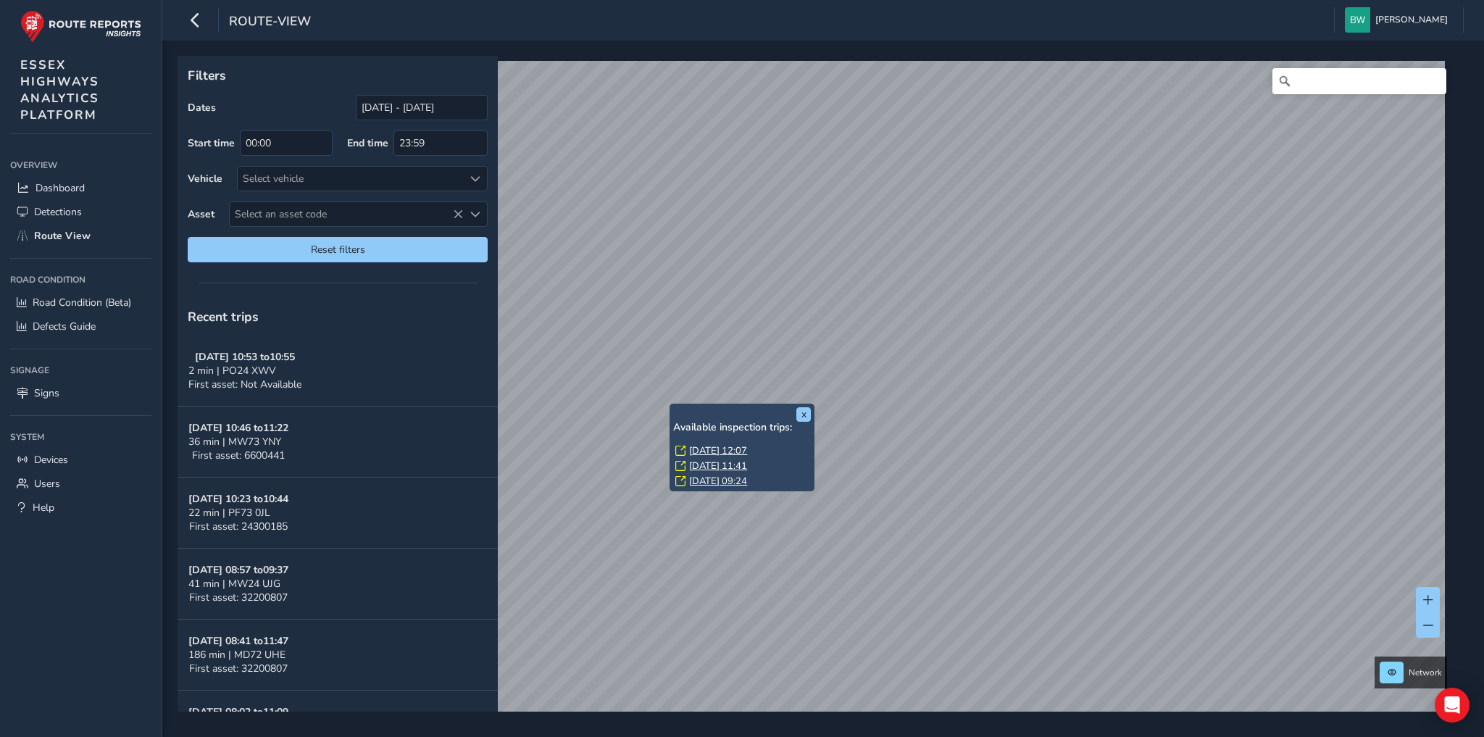
click at [697, 481] on link "[DATE] 09:24" at bounding box center [718, 481] width 58 height 13
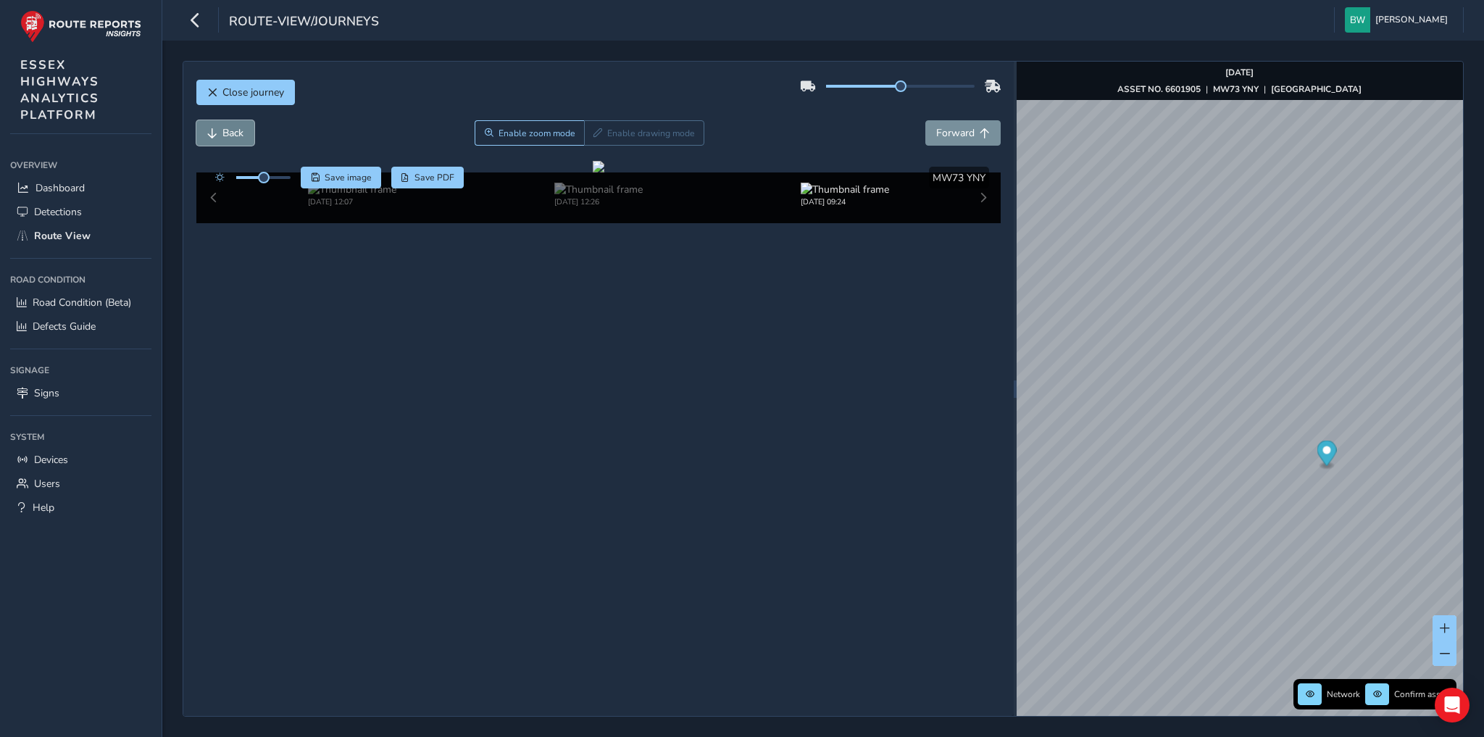
click at [234, 133] on span "Back" at bounding box center [232, 133] width 21 height 14
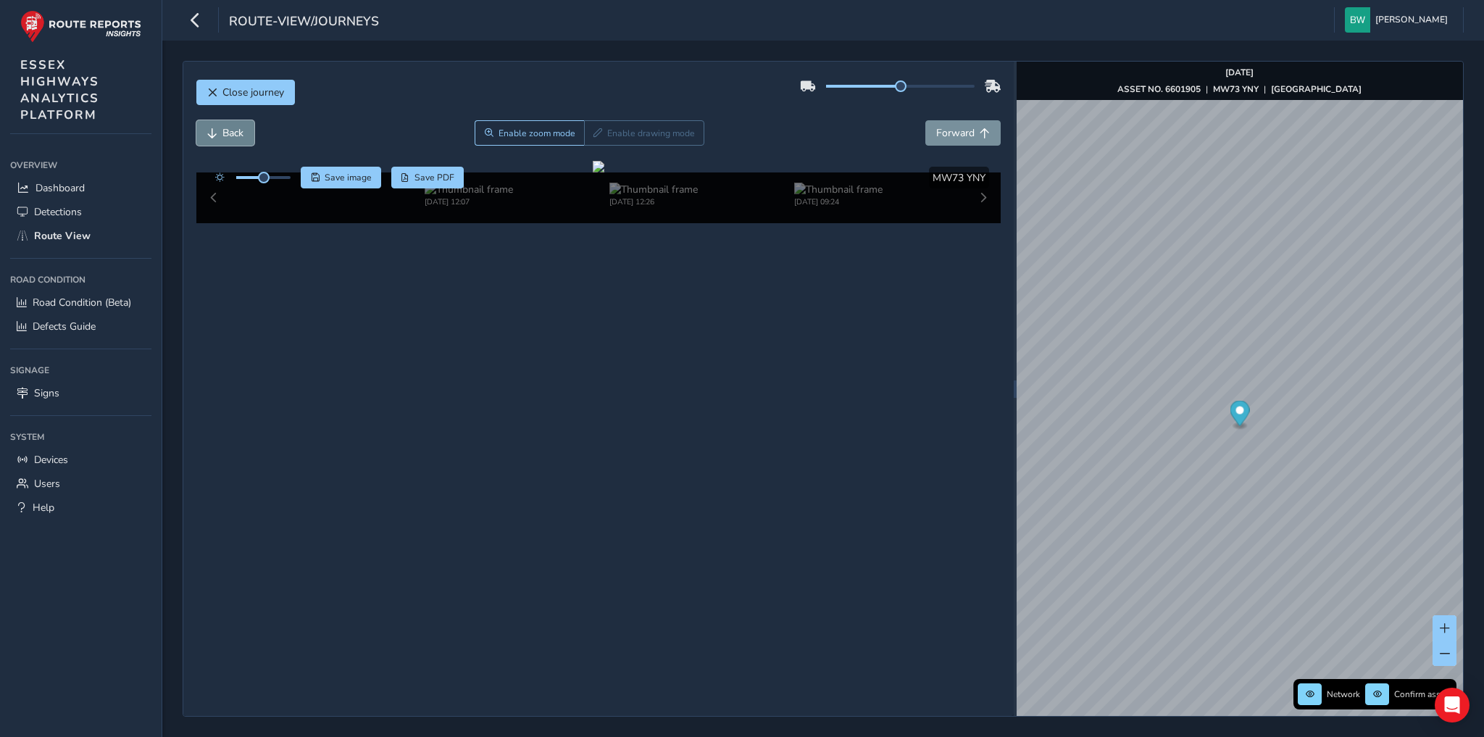
click at [234, 133] on span "Back" at bounding box center [232, 133] width 21 height 14
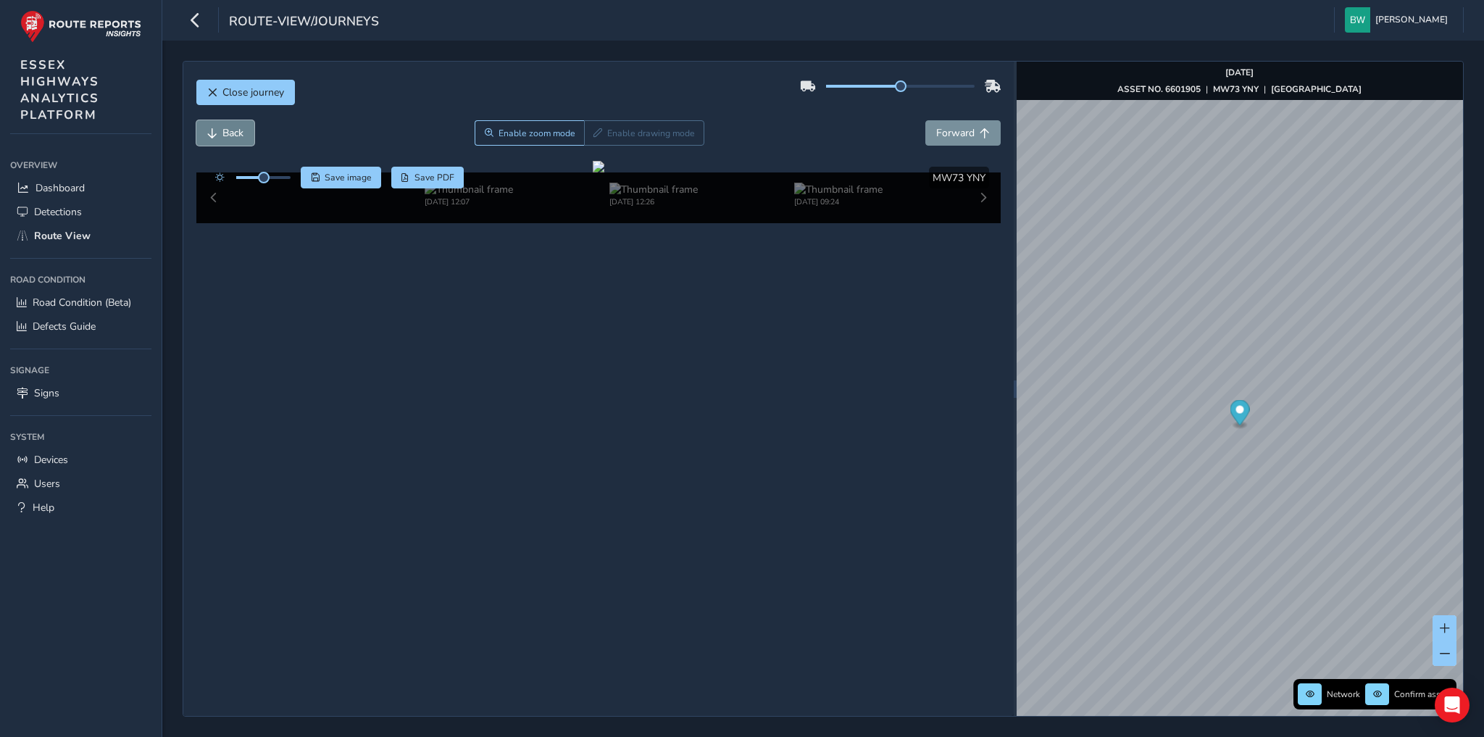
click at [234, 133] on span "Back" at bounding box center [232, 133] width 21 height 14
click at [966, 131] on span "Forward" at bounding box center [955, 133] width 38 height 14
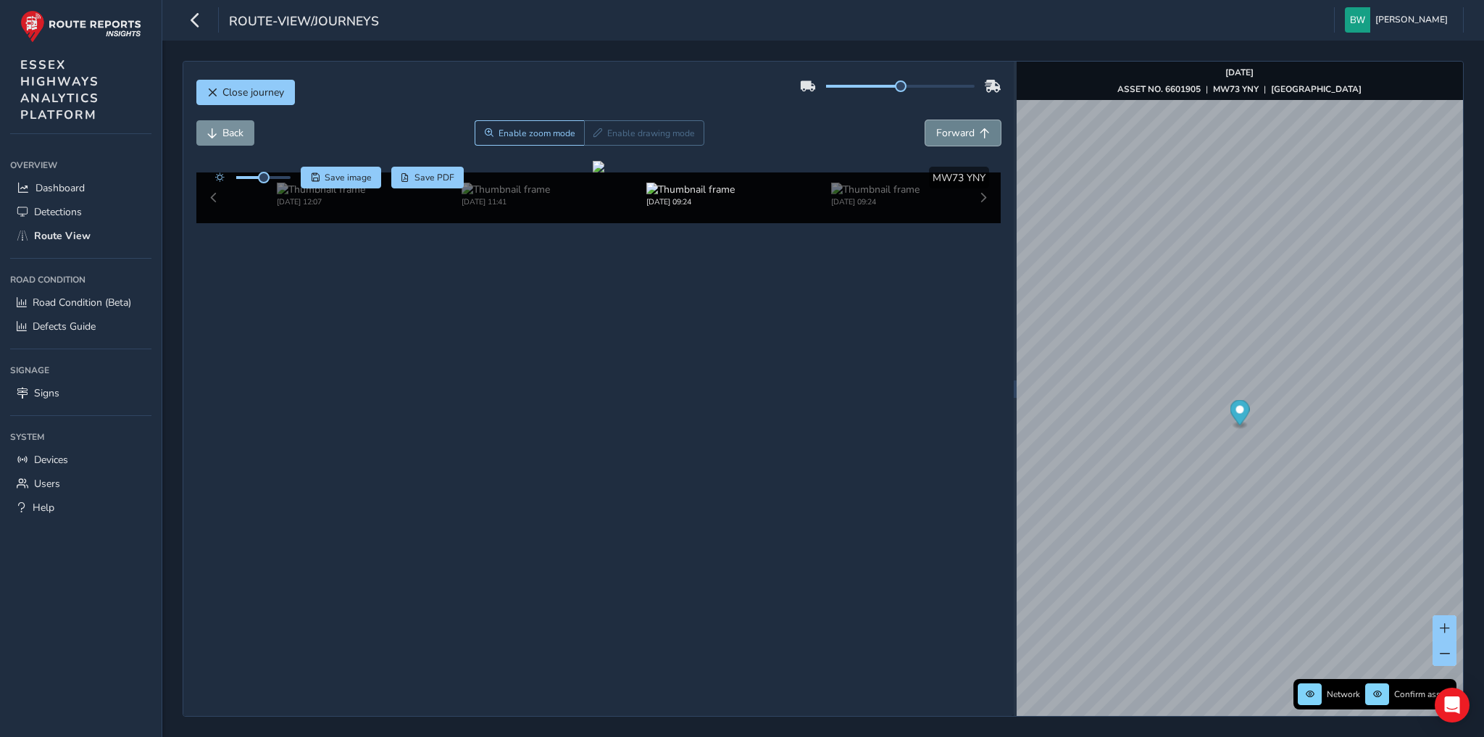
click at [966, 131] on span "Forward" at bounding box center [955, 133] width 38 height 14
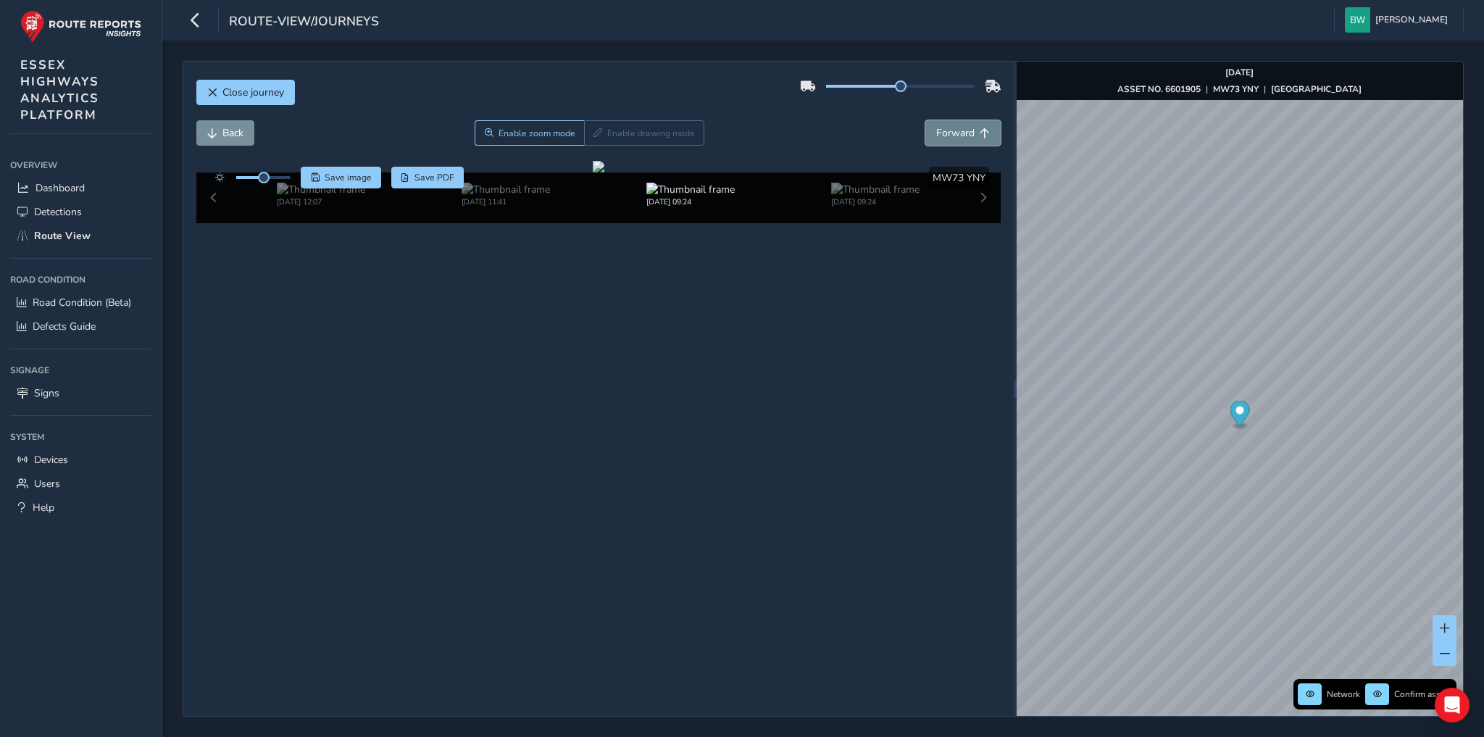
click at [966, 131] on span "Forward" at bounding box center [955, 133] width 38 height 14
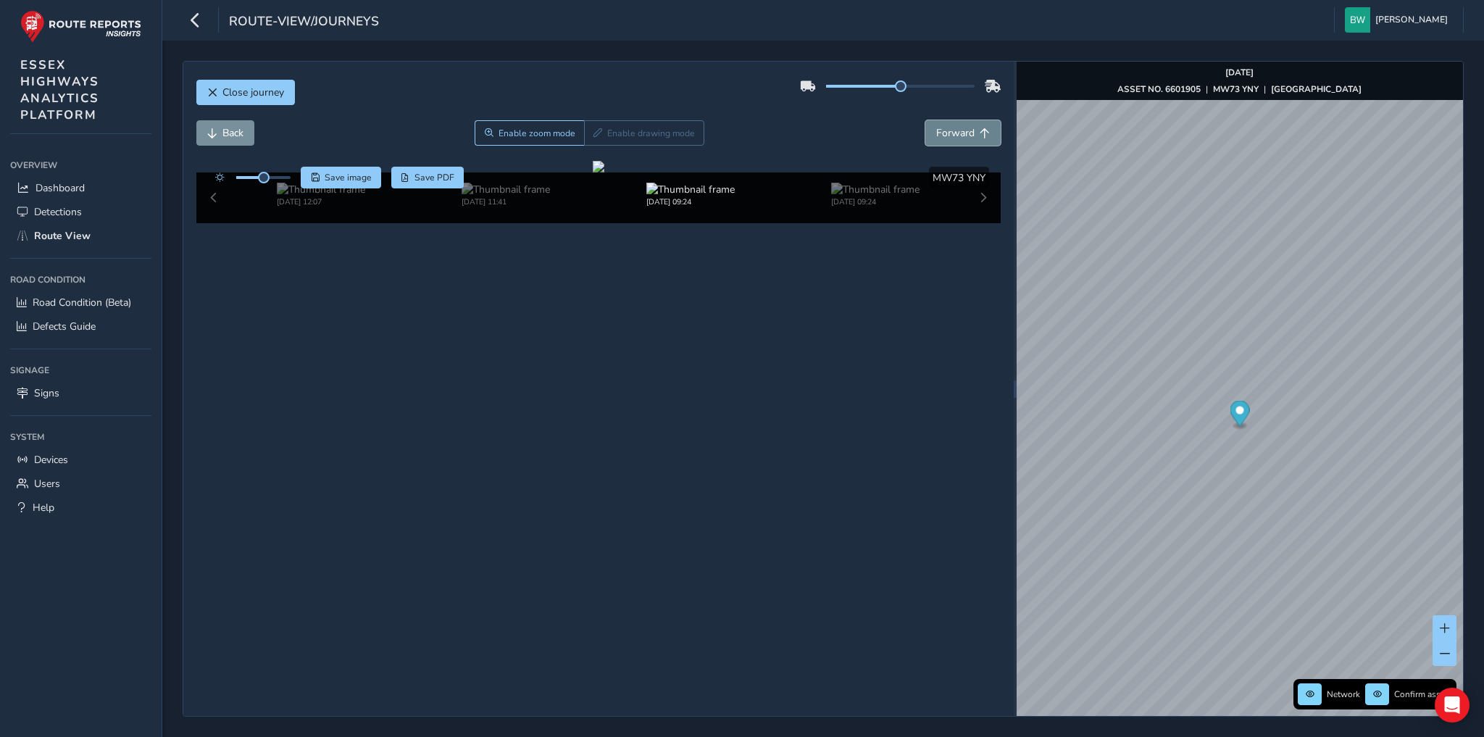
click at [966, 131] on span "Forward" at bounding box center [955, 133] width 38 height 14
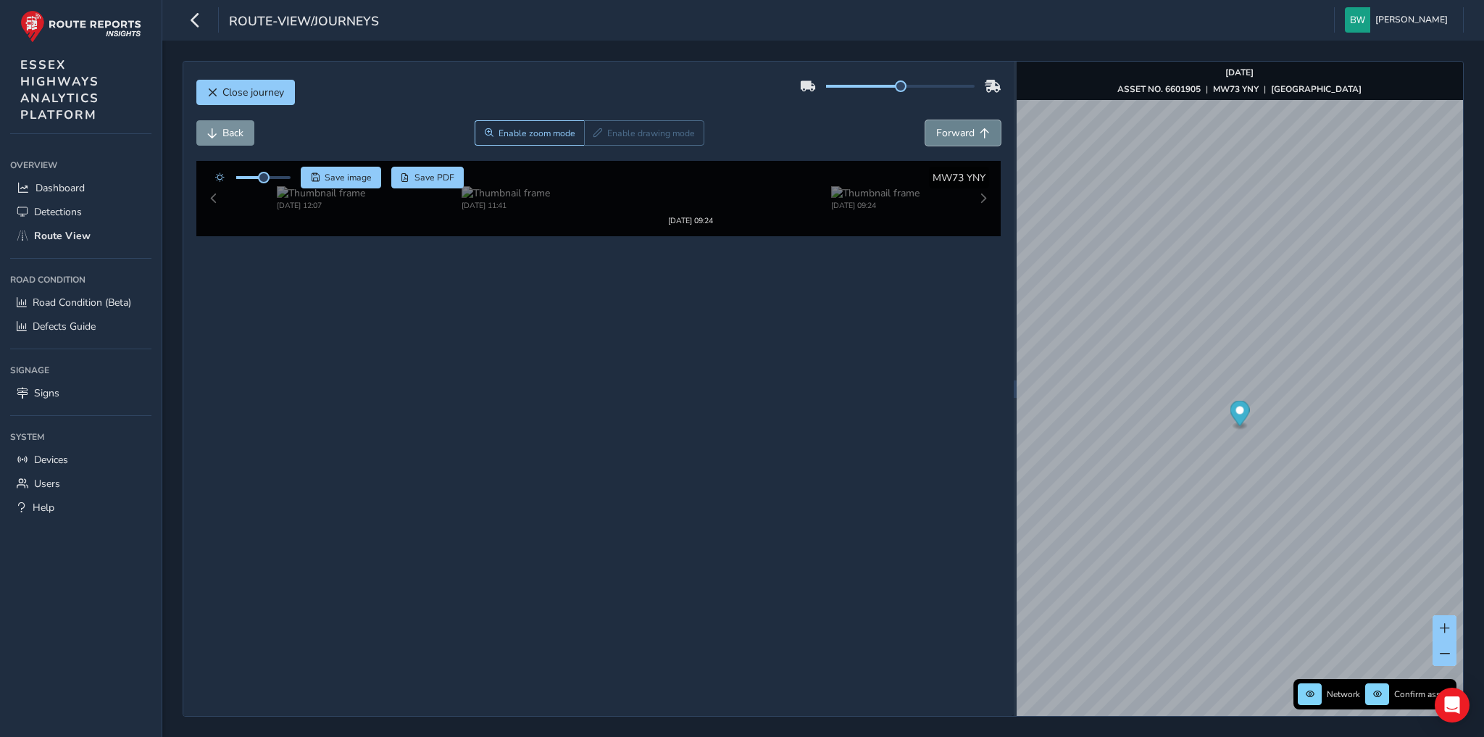
click at [966, 131] on span "Forward" at bounding box center [955, 133] width 38 height 14
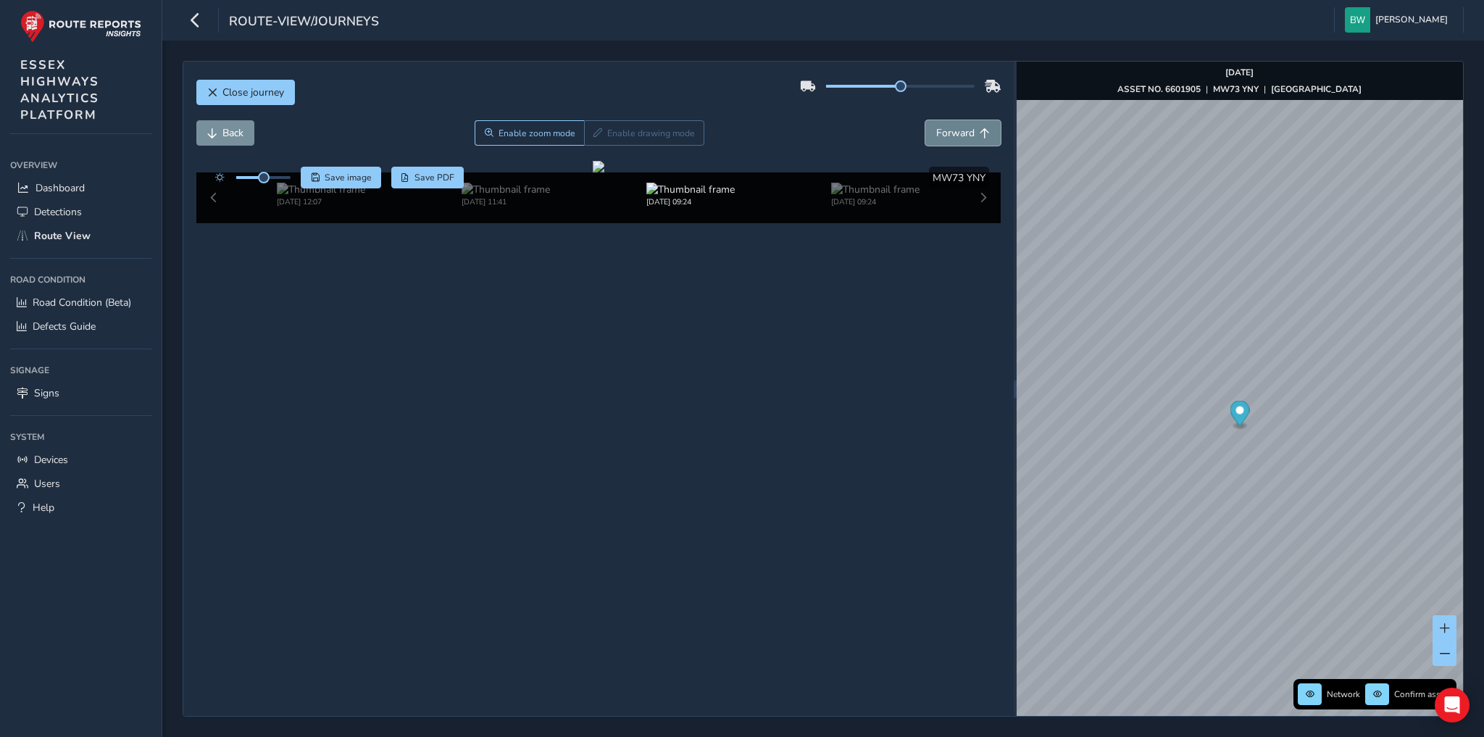
click at [966, 131] on span "Forward" at bounding box center [955, 133] width 38 height 14
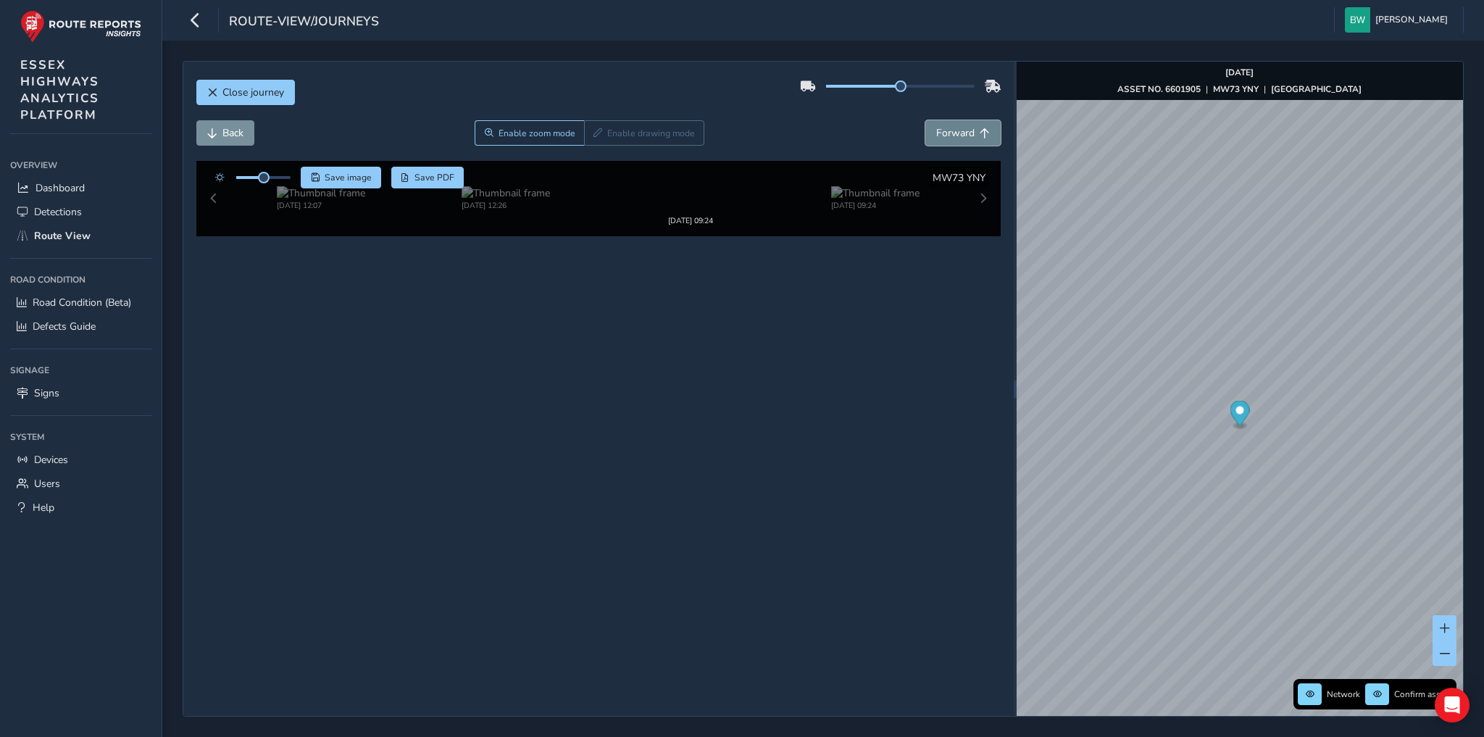
click at [966, 131] on span "Forward" at bounding box center [955, 133] width 38 height 14
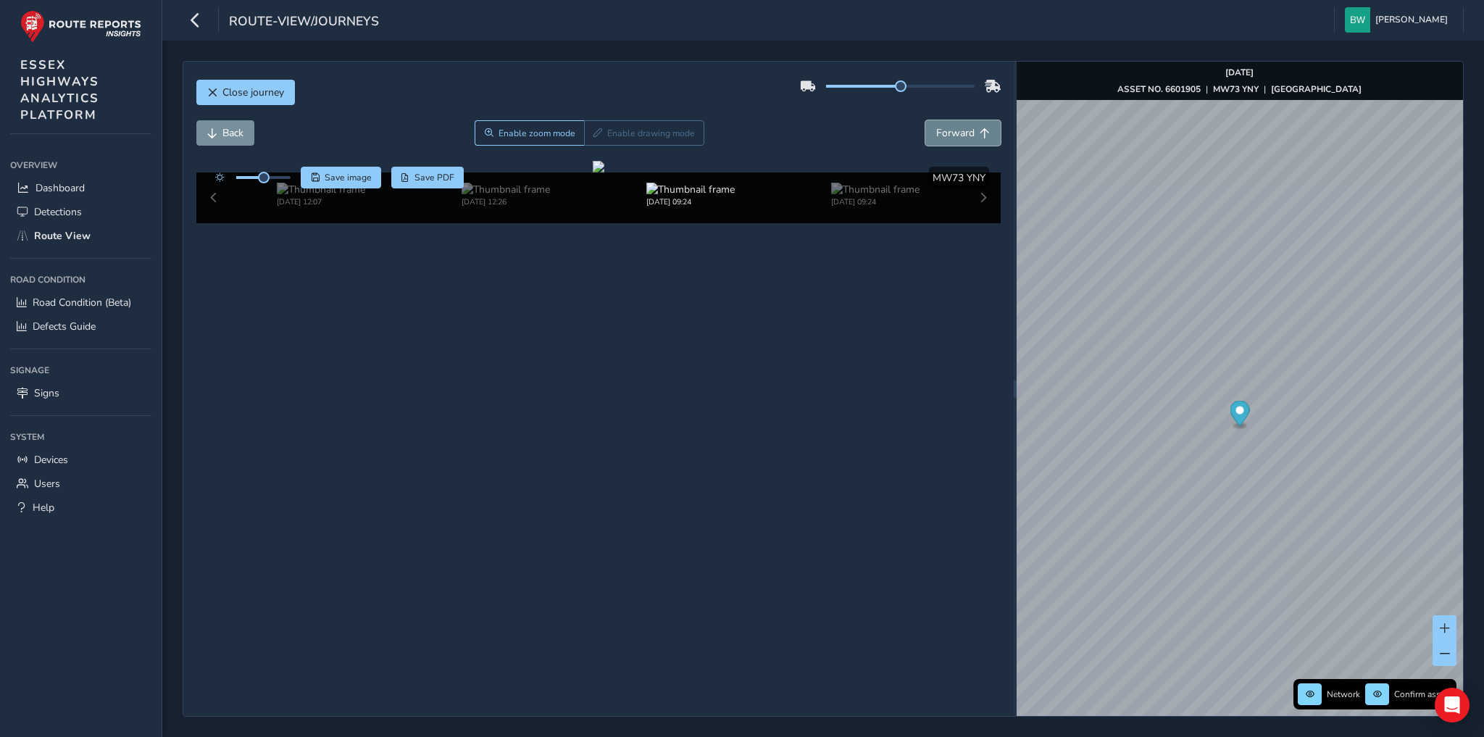
click at [966, 131] on span "Forward" at bounding box center [955, 133] width 38 height 14
click at [245, 128] on button "Back" at bounding box center [225, 132] width 58 height 25
click at [325, 196] on img at bounding box center [352, 190] width 88 height 14
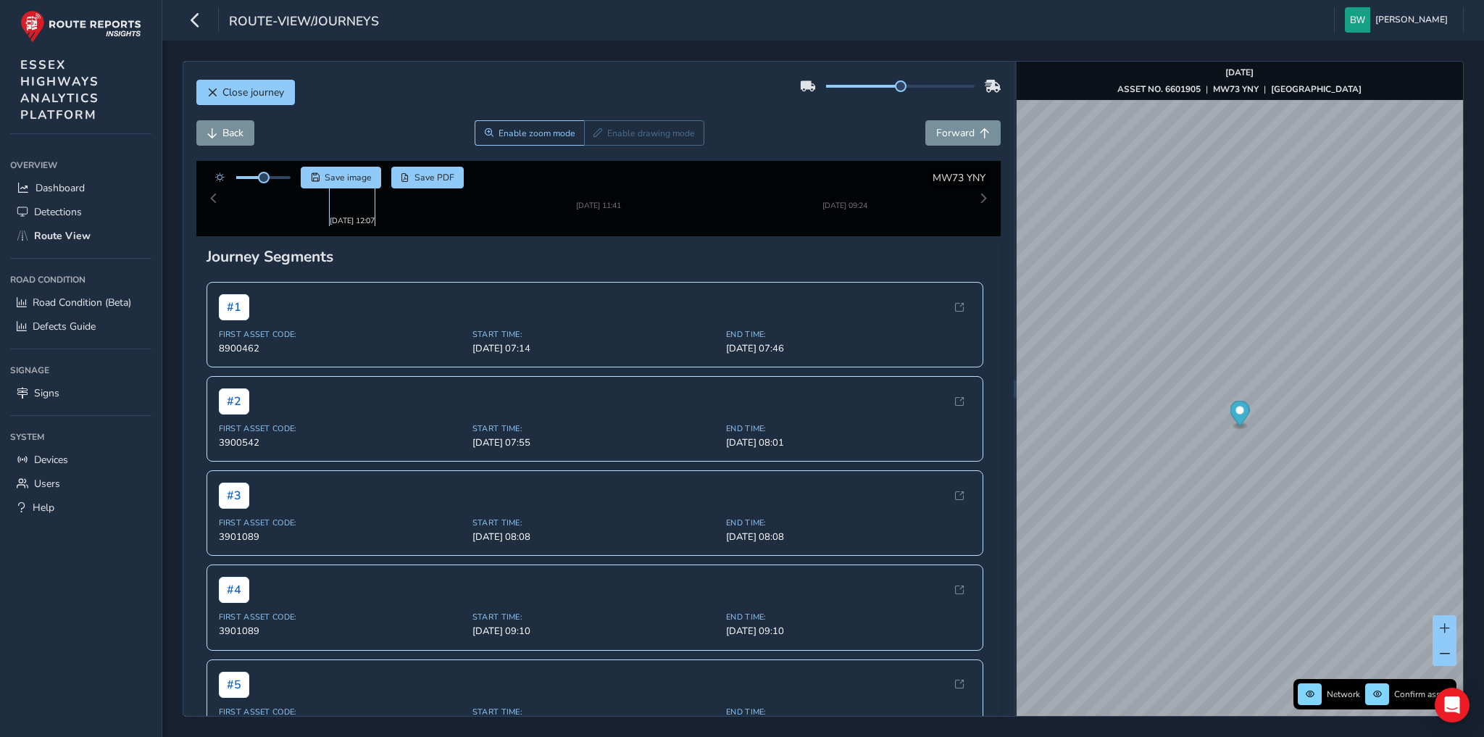
click at [325, 196] on img at bounding box center [352, 190] width 88 height 14
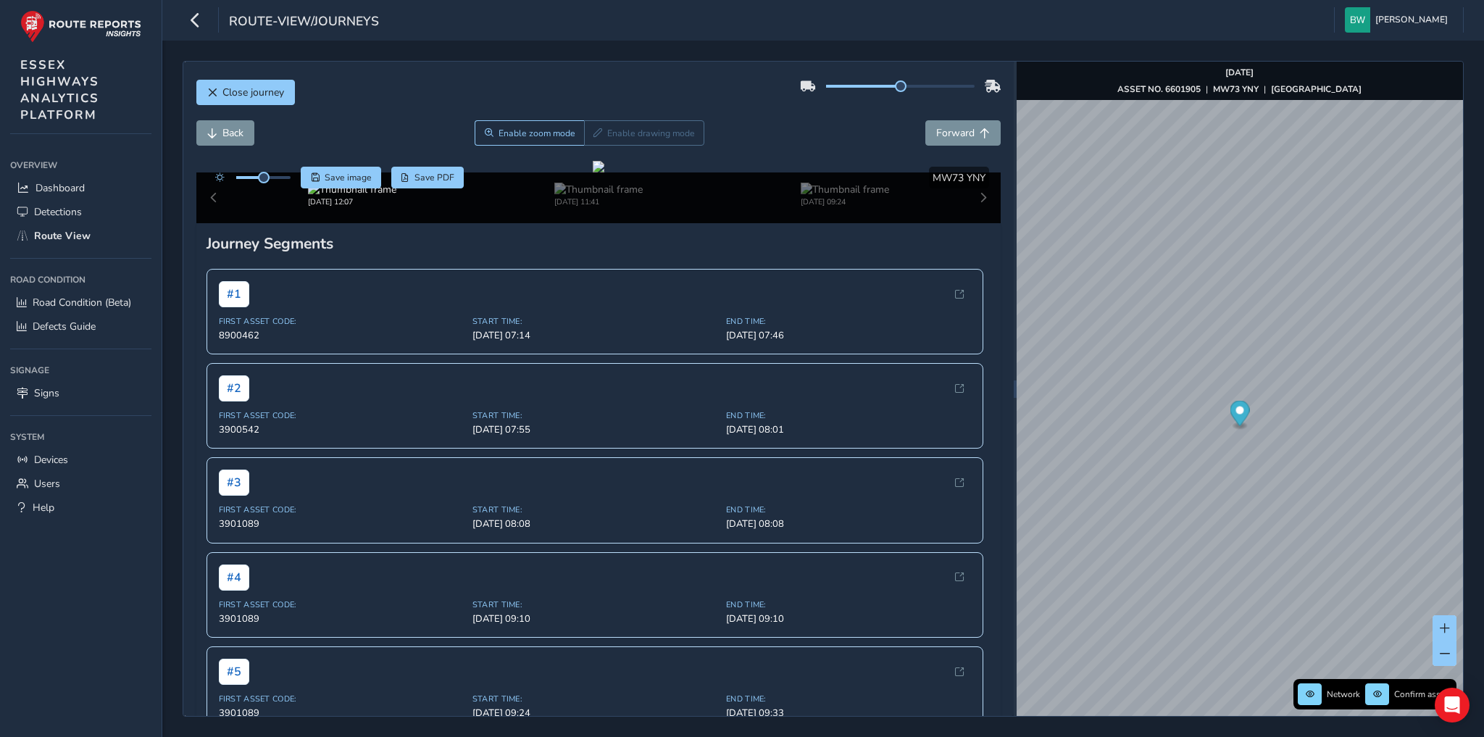
click at [212, 223] on div "[DATE] 12:07 [DATE] 11:41 [DATE] 09:24" at bounding box center [598, 197] width 805 height 51
click at [1143, 384] on link "[DATE] 12:33" at bounding box center [1160, 387] width 58 height 13
click at [949, 131] on span "Forward" at bounding box center [955, 133] width 38 height 14
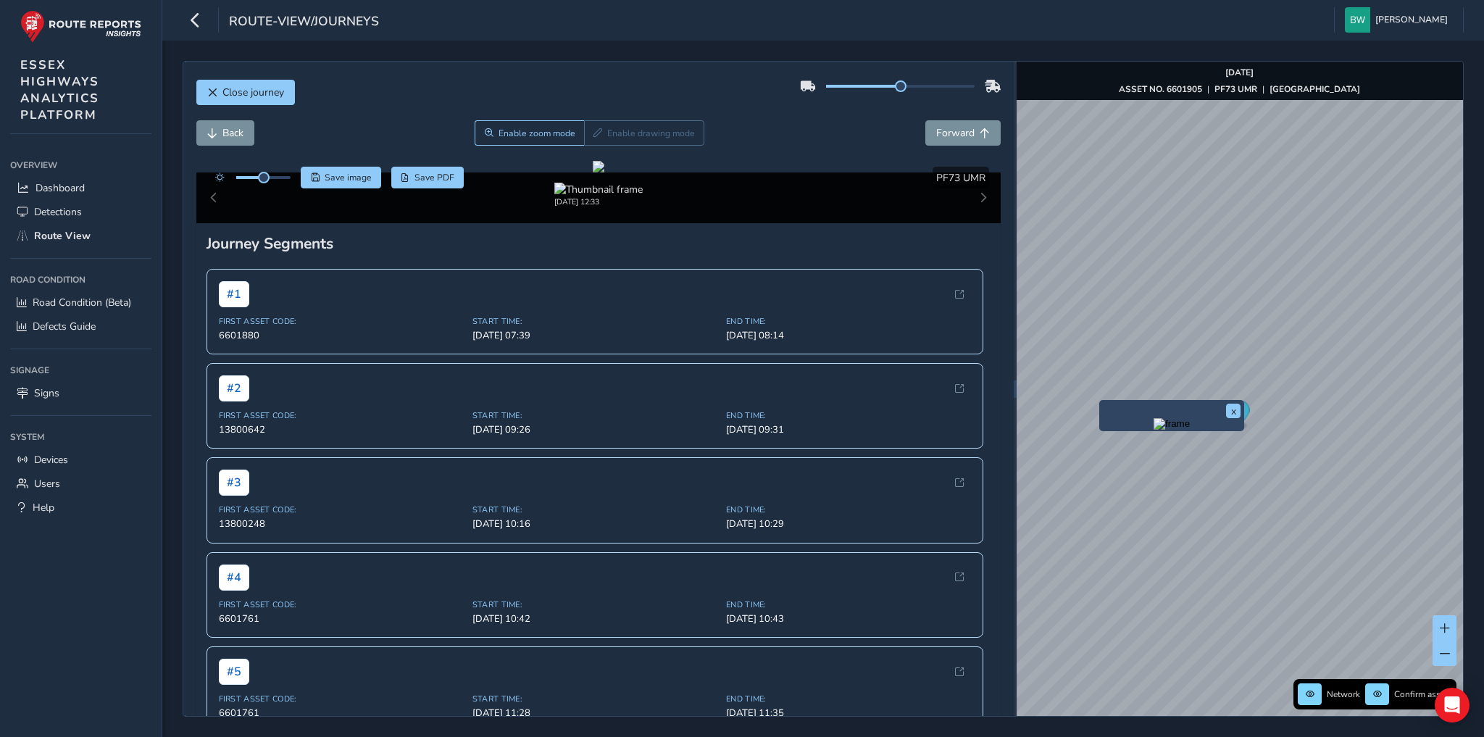
click at [1153, 430] on img "Preview frame" at bounding box center [1171, 424] width 36 height 12
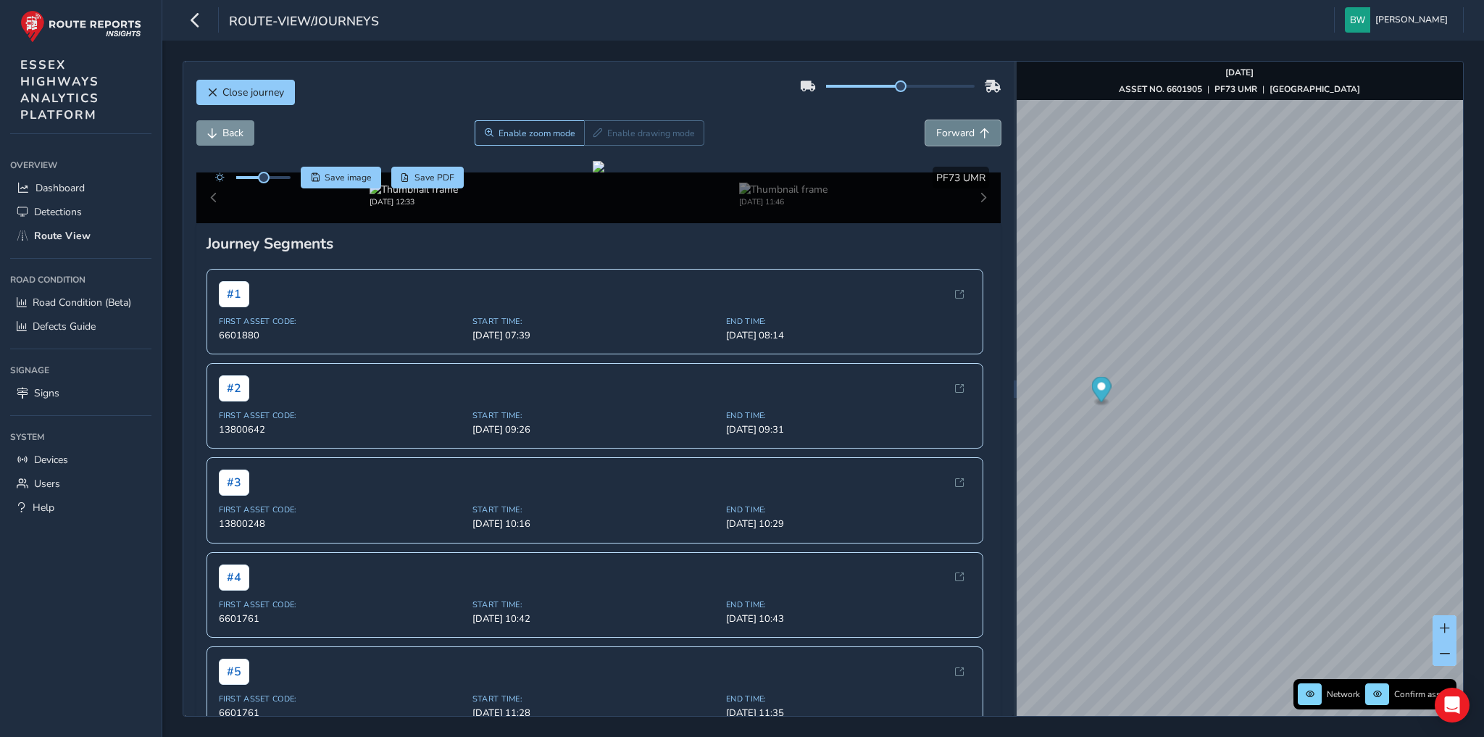
click at [936, 134] on span "Forward" at bounding box center [955, 133] width 38 height 14
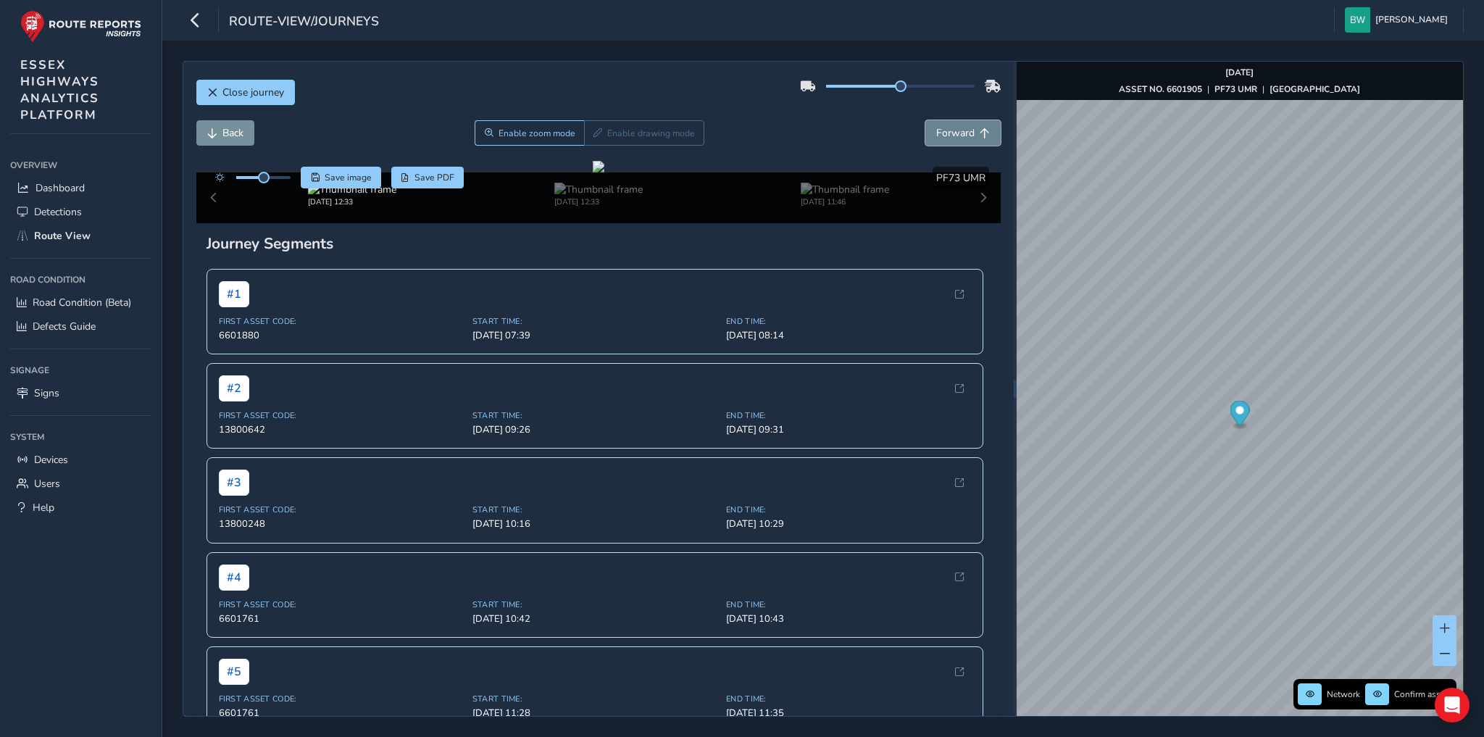
click at [936, 134] on span "Forward" at bounding box center [955, 133] width 38 height 14
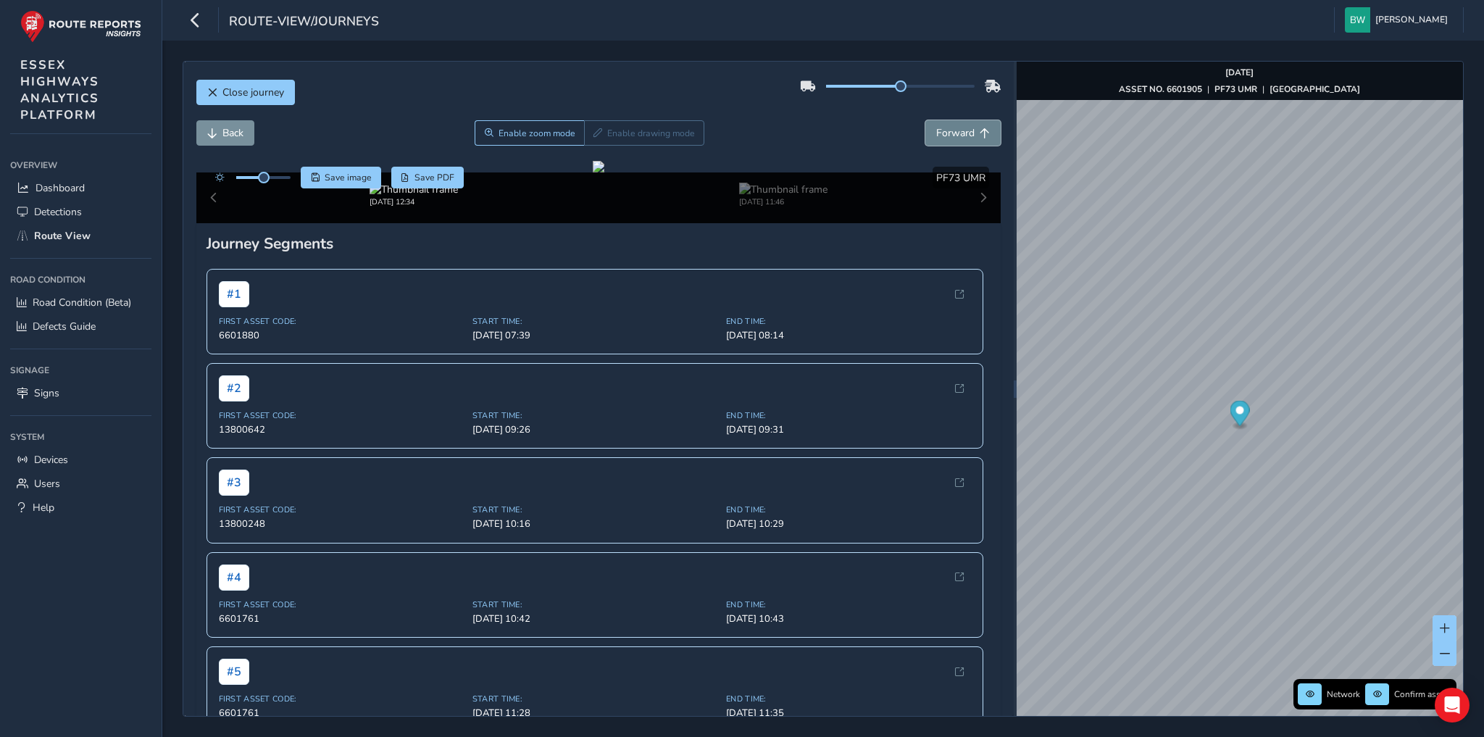
click at [936, 134] on span "Forward" at bounding box center [955, 133] width 38 height 14
click at [345, 175] on span "Save image" at bounding box center [348, 178] width 47 height 12
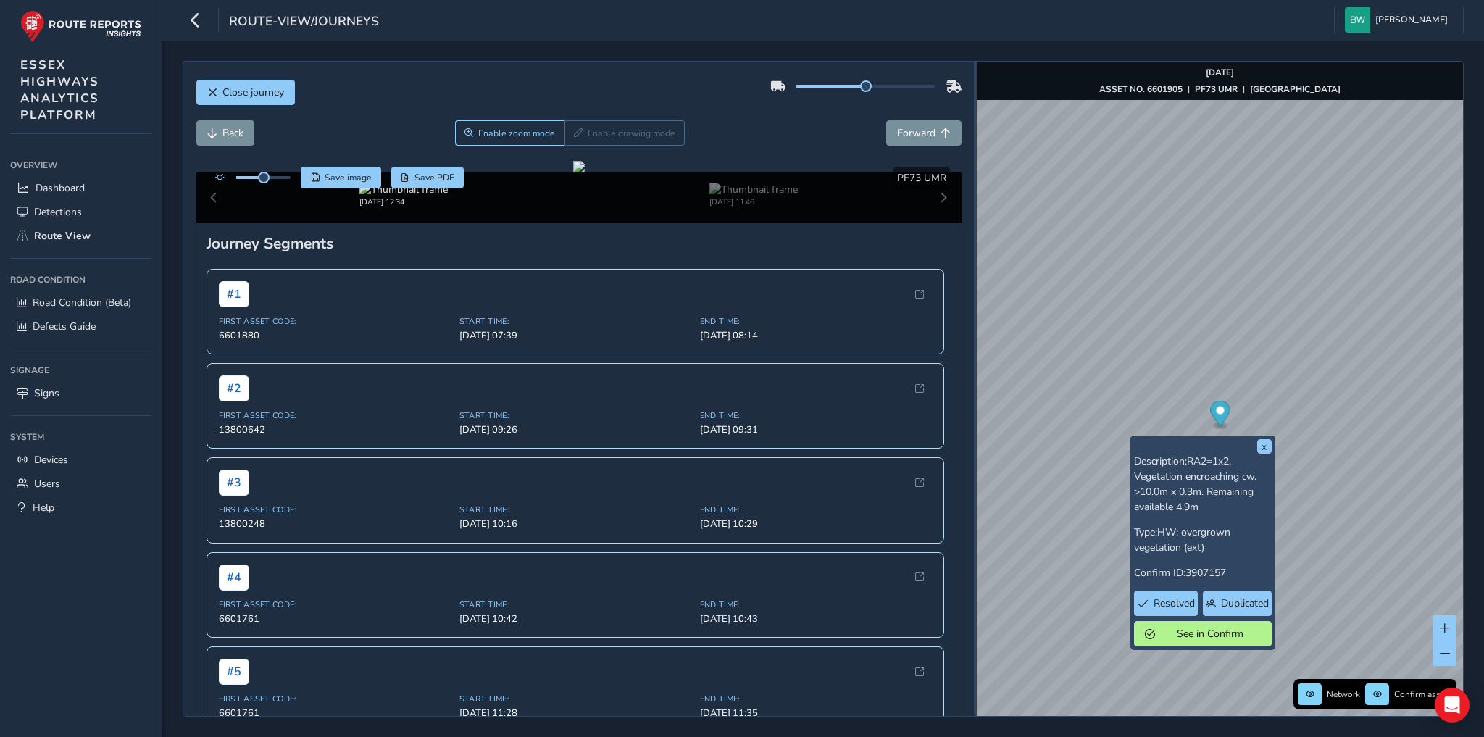
drag, startPoint x: 1015, startPoint y: 366, endPoint x: 975, endPoint y: 369, distance: 40.0
click at [975, 369] on div at bounding box center [975, 389] width 3 height 654
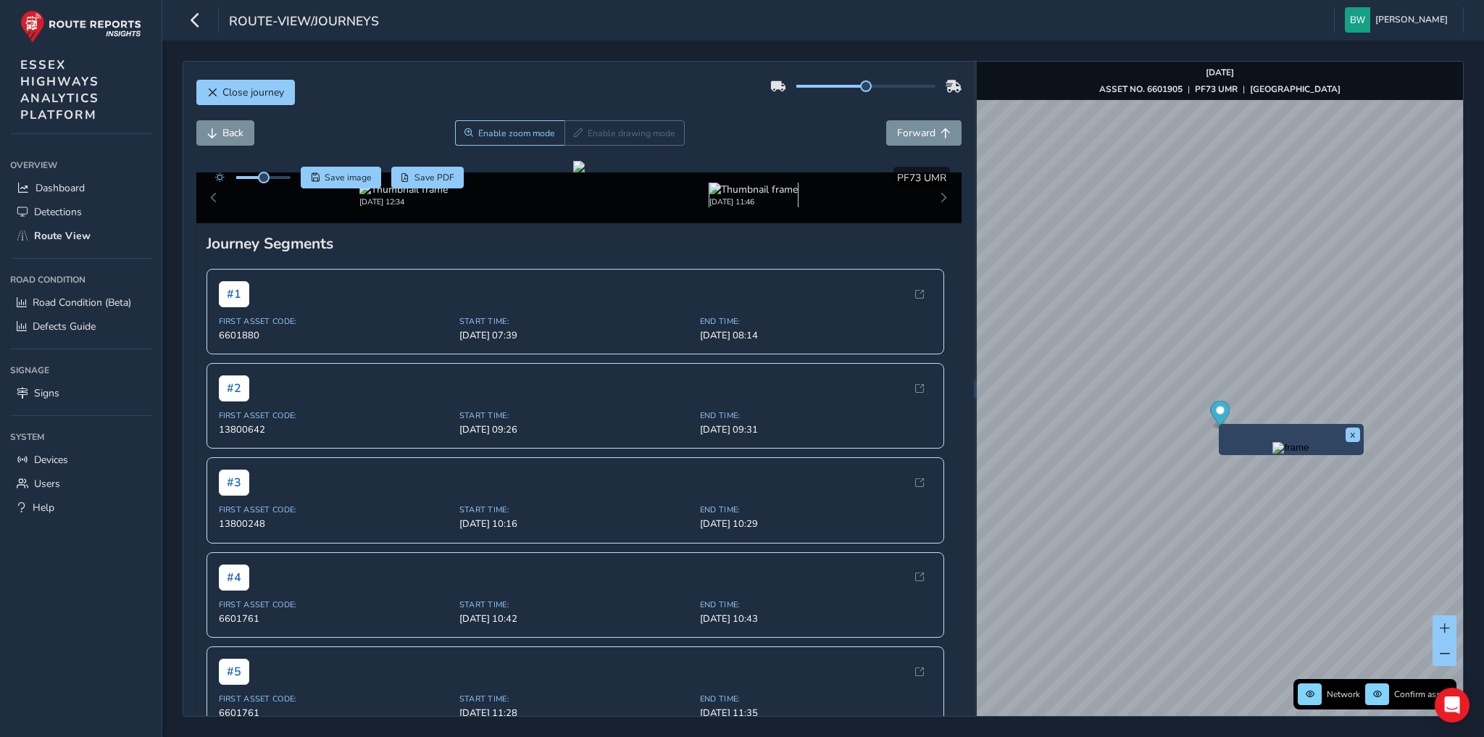
click at [738, 196] on img at bounding box center [753, 190] width 88 height 14
click at [743, 196] on img at bounding box center [753, 190] width 88 height 14
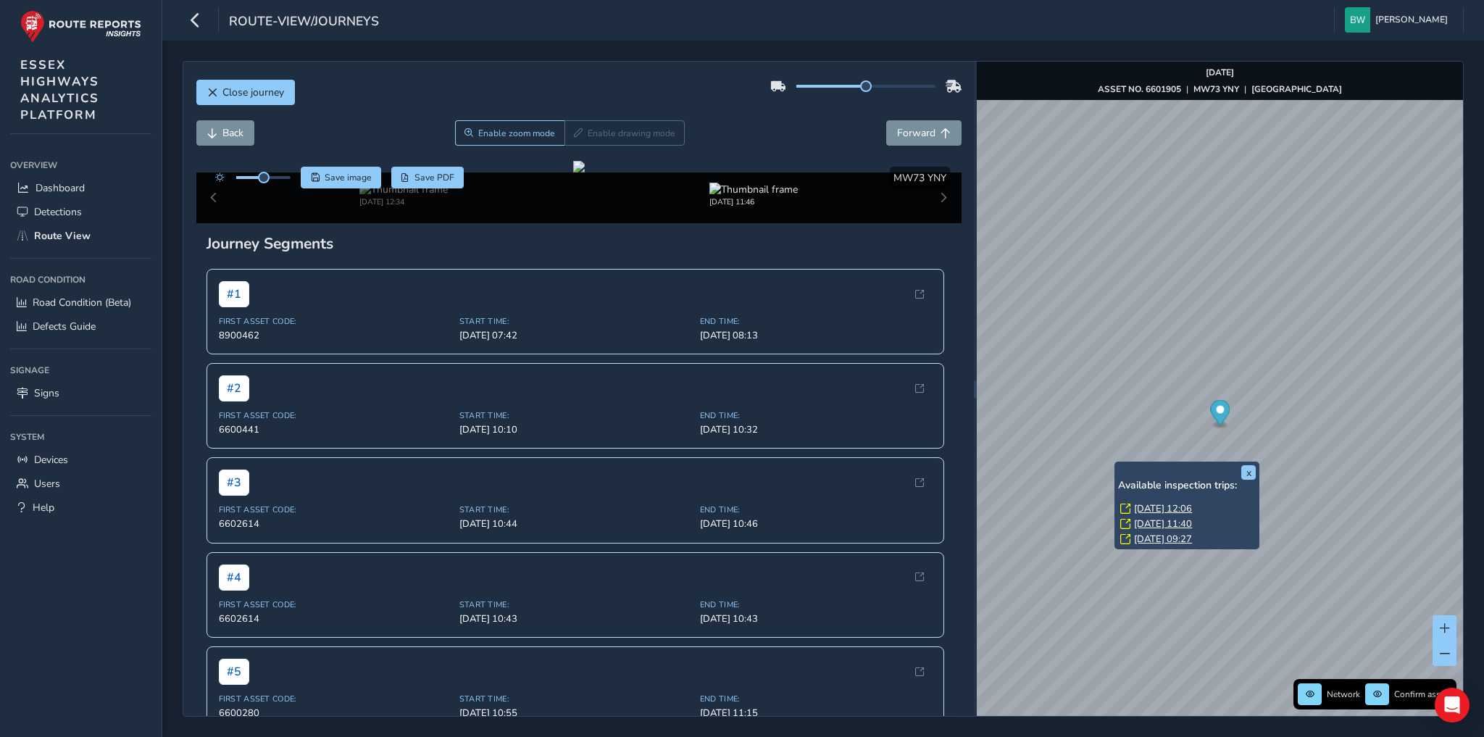
click at [1159, 540] on link "[DATE] 09:27" at bounding box center [1163, 539] width 58 height 13
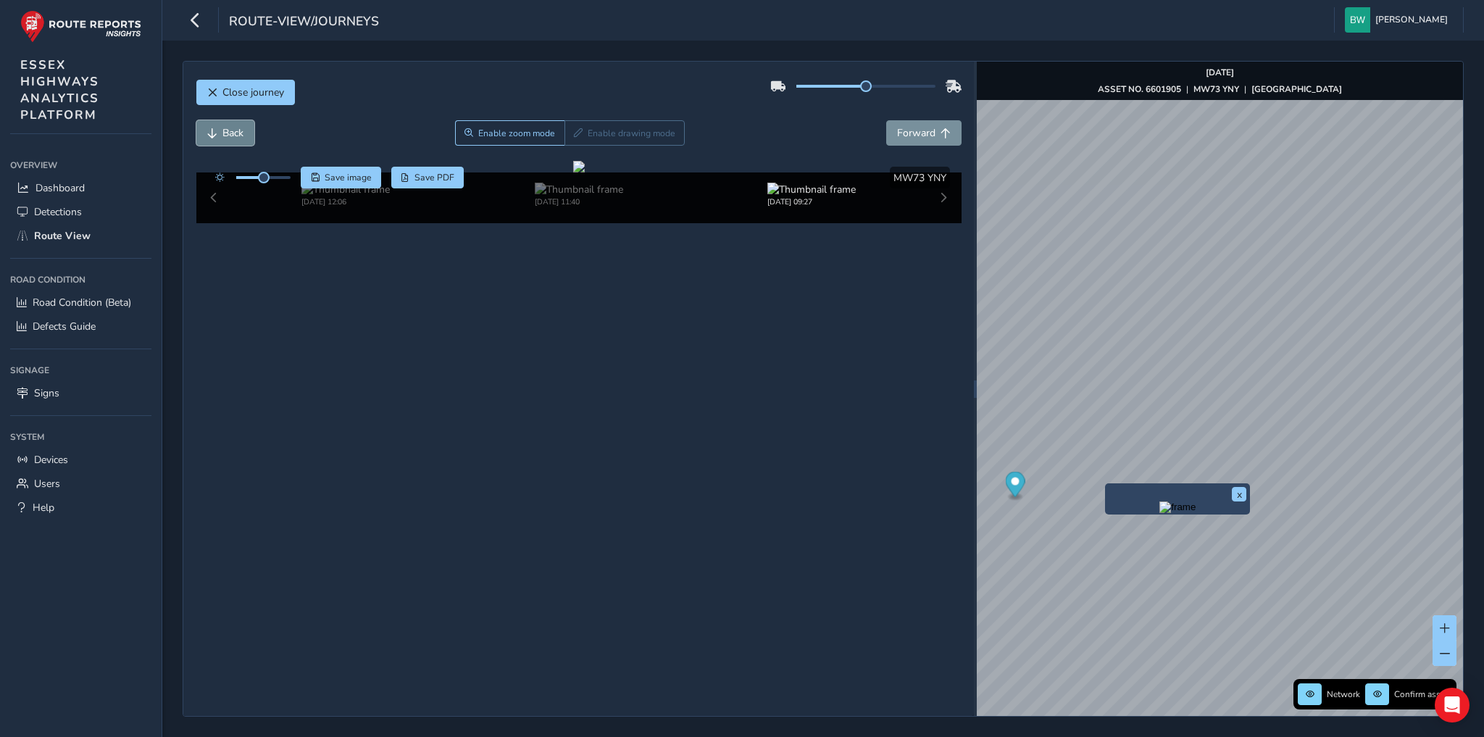
click at [229, 136] on span "Back" at bounding box center [232, 133] width 21 height 14
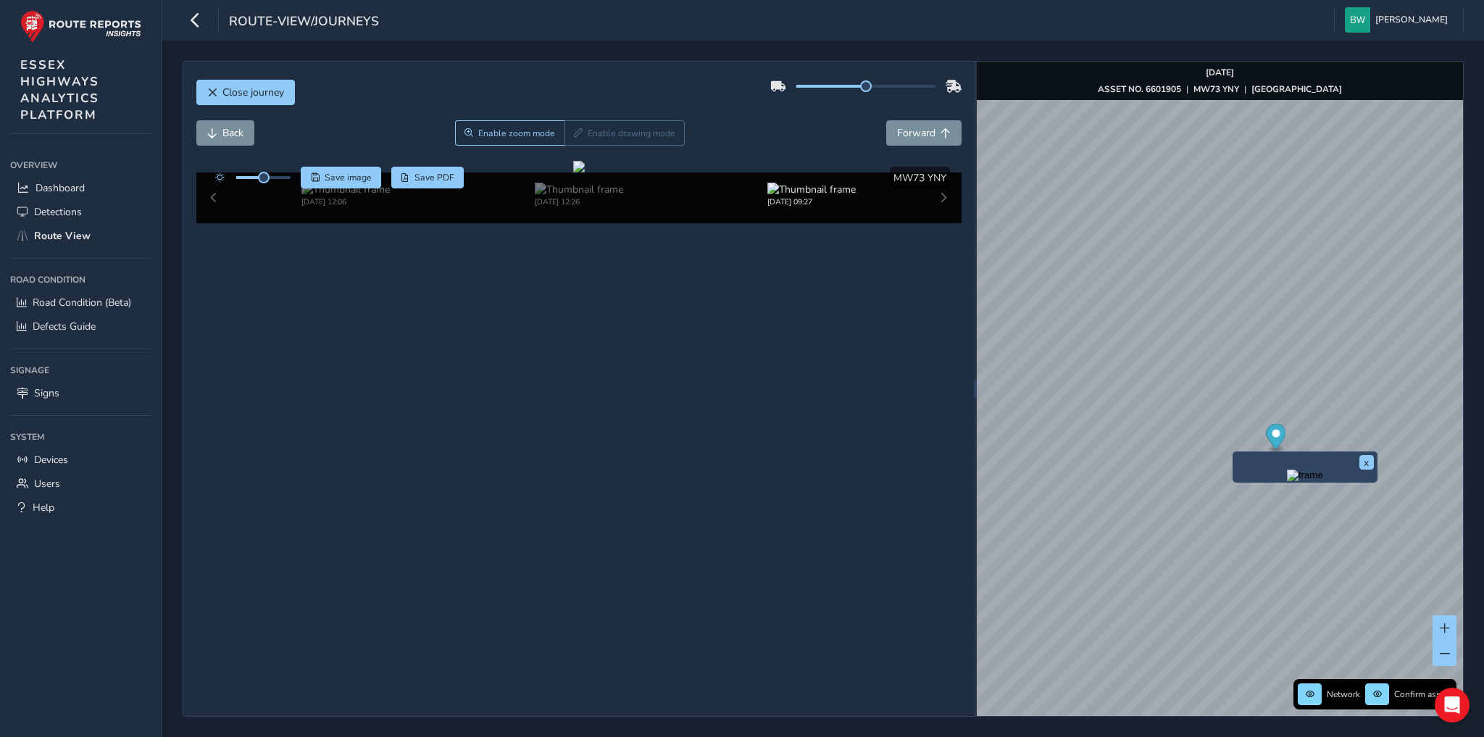
click at [1287, 481] on img "Preview frame" at bounding box center [1305, 476] width 36 height 12
click at [930, 129] on span "Forward" at bounding box center [916, 133] width 38 height 14
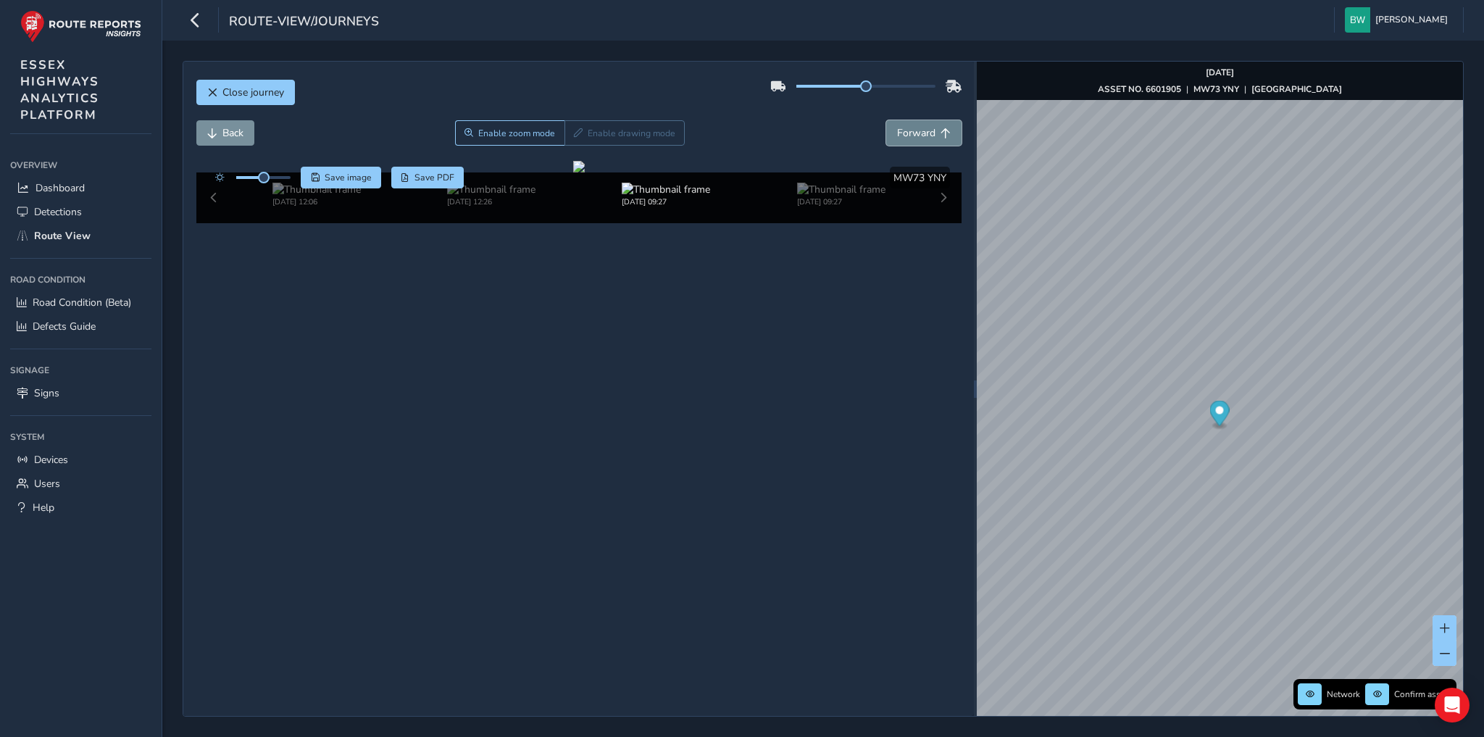
click at [930, 129] on span "Forward" at bounding box center [916, 133] width 38 height 14
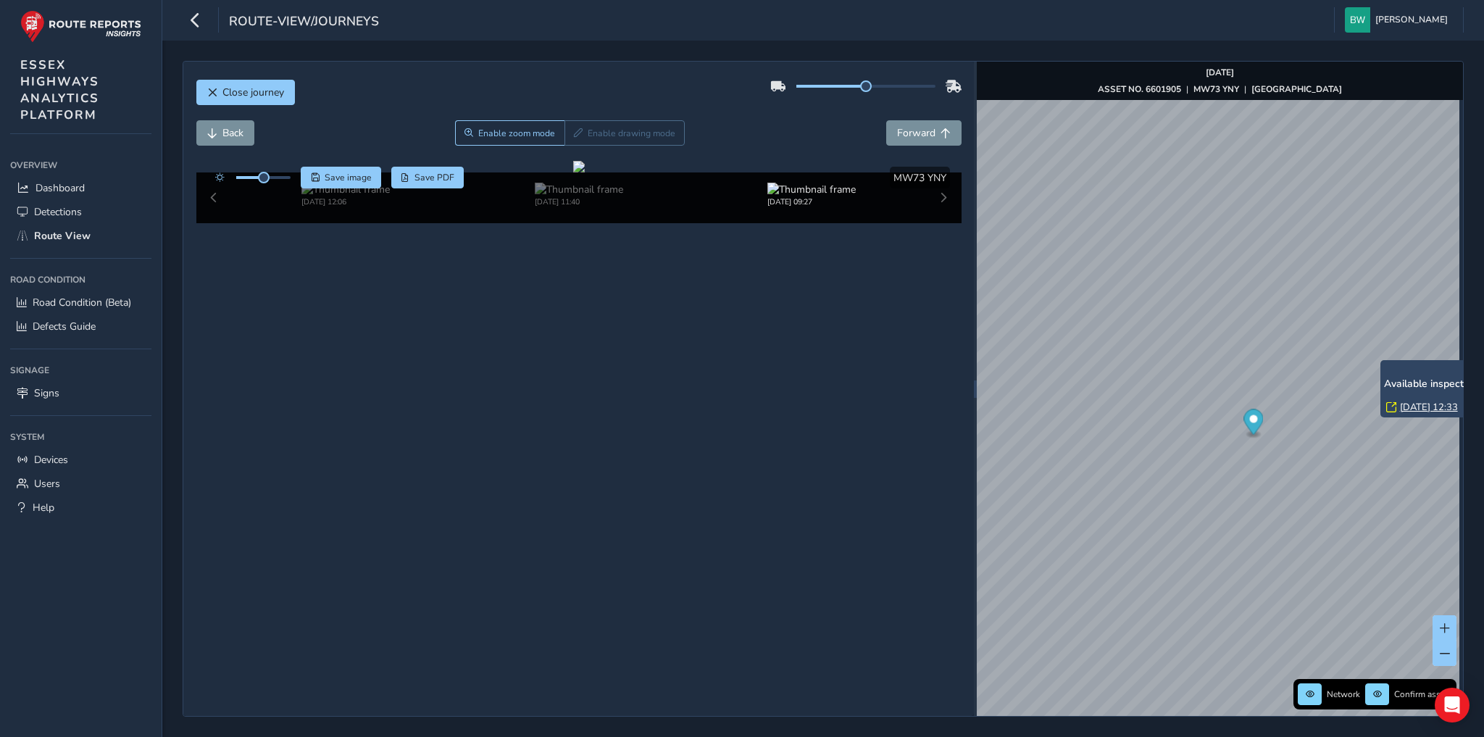
click at [1411, 405] on link "[DATE] 12:33" at bounding box center [1429, 407] width 58 height 13
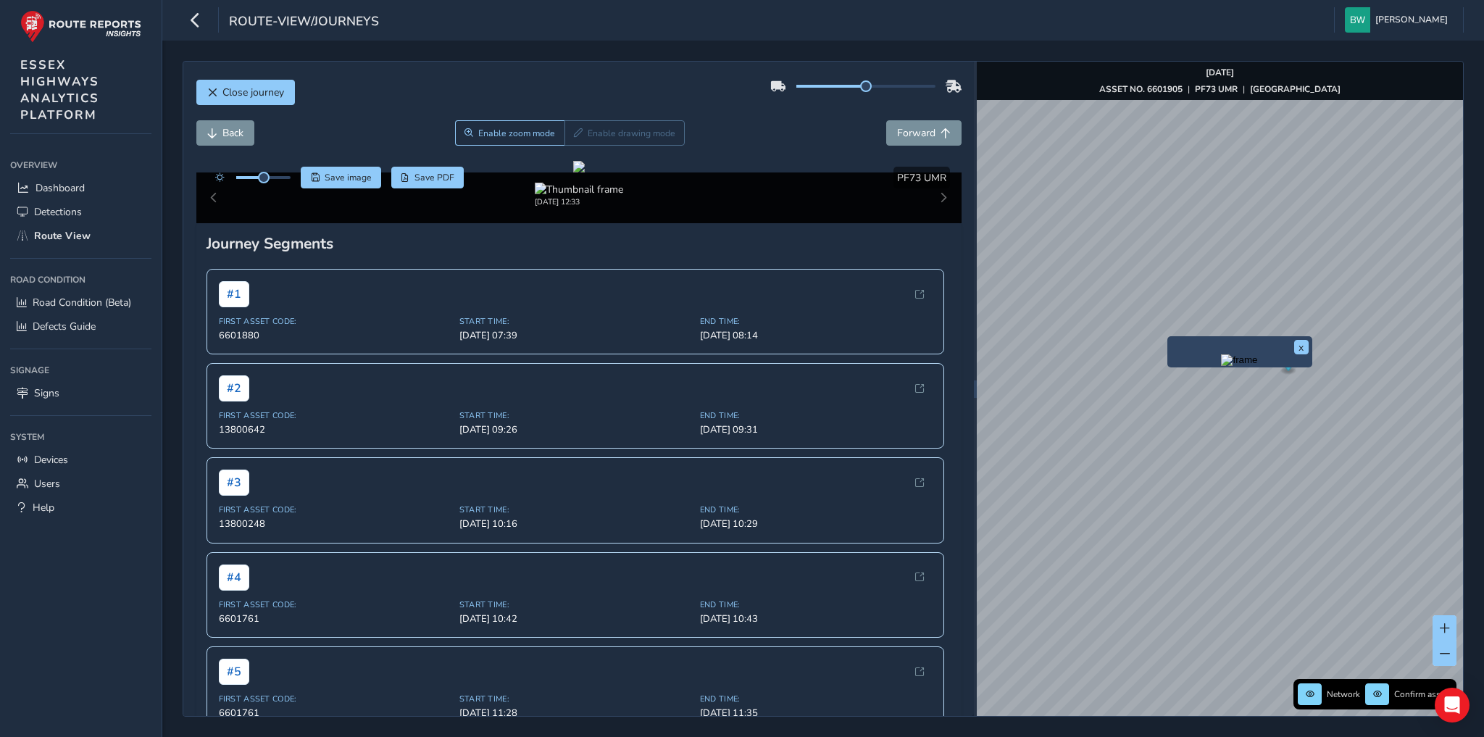
click at [1221, 363] on img "Preview frame" at bounding box center [1239, 360] width 36 height 12
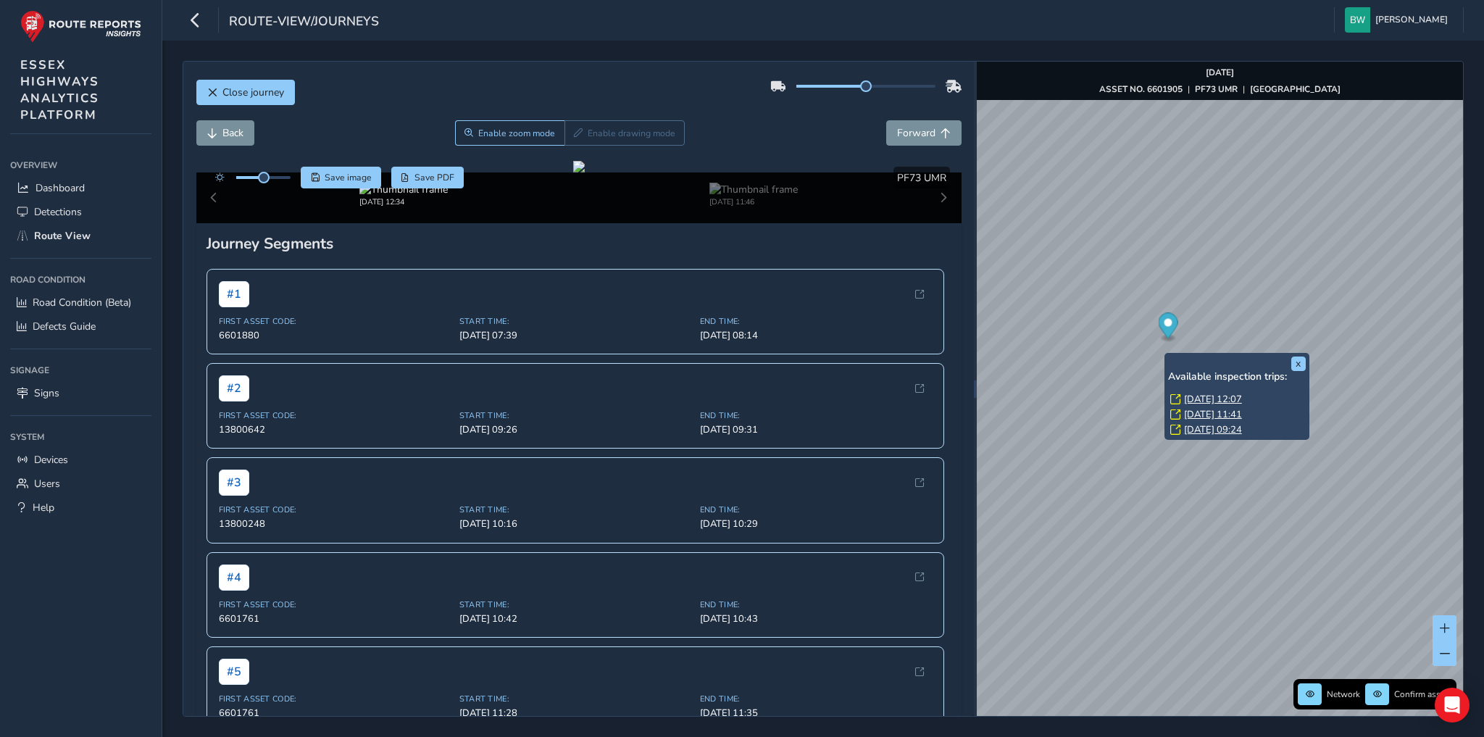
click at [1214, 430] on link "[DATE] 09:24" at bounding box center [1213, 429] width 58 height 13
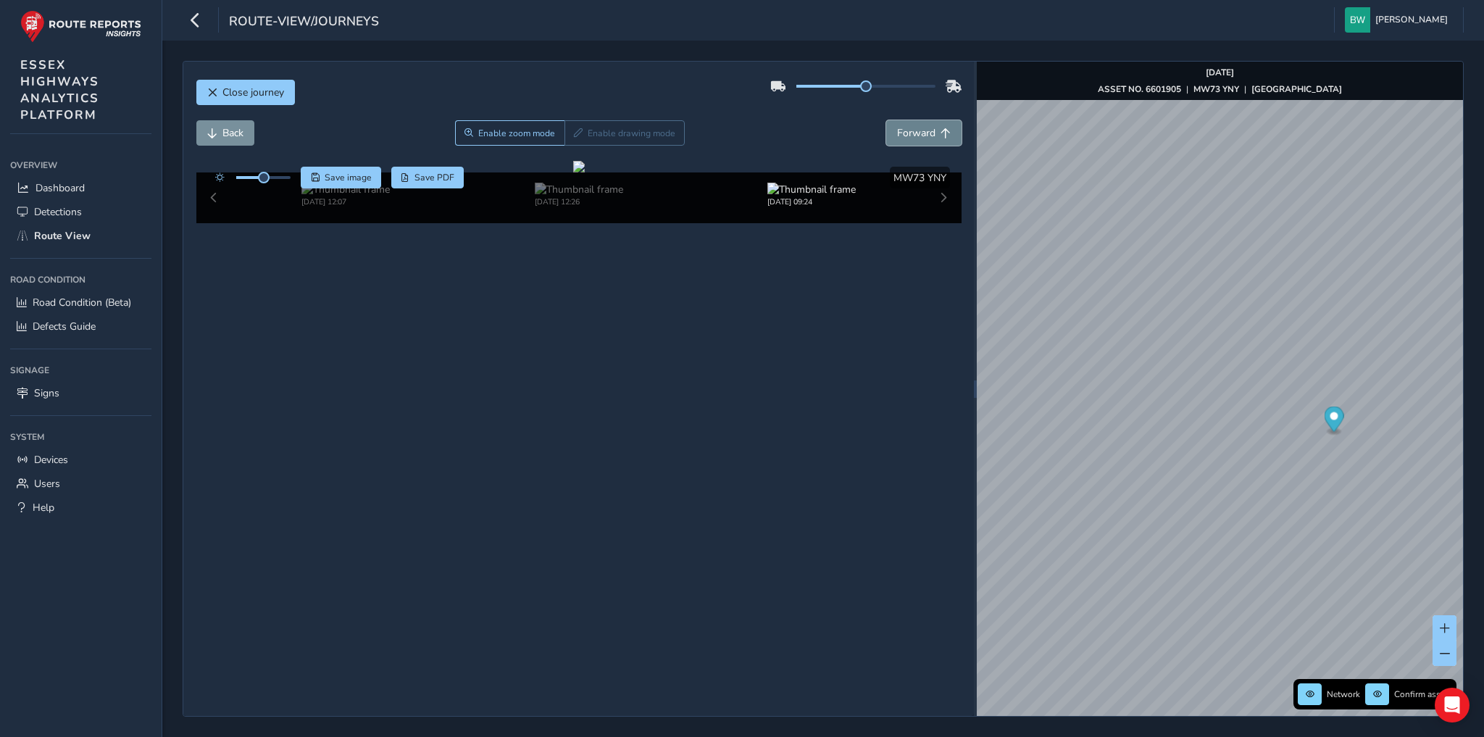
click at [940, 133] on span "Forward" at bounding box center [945, 133] width 10 height 10
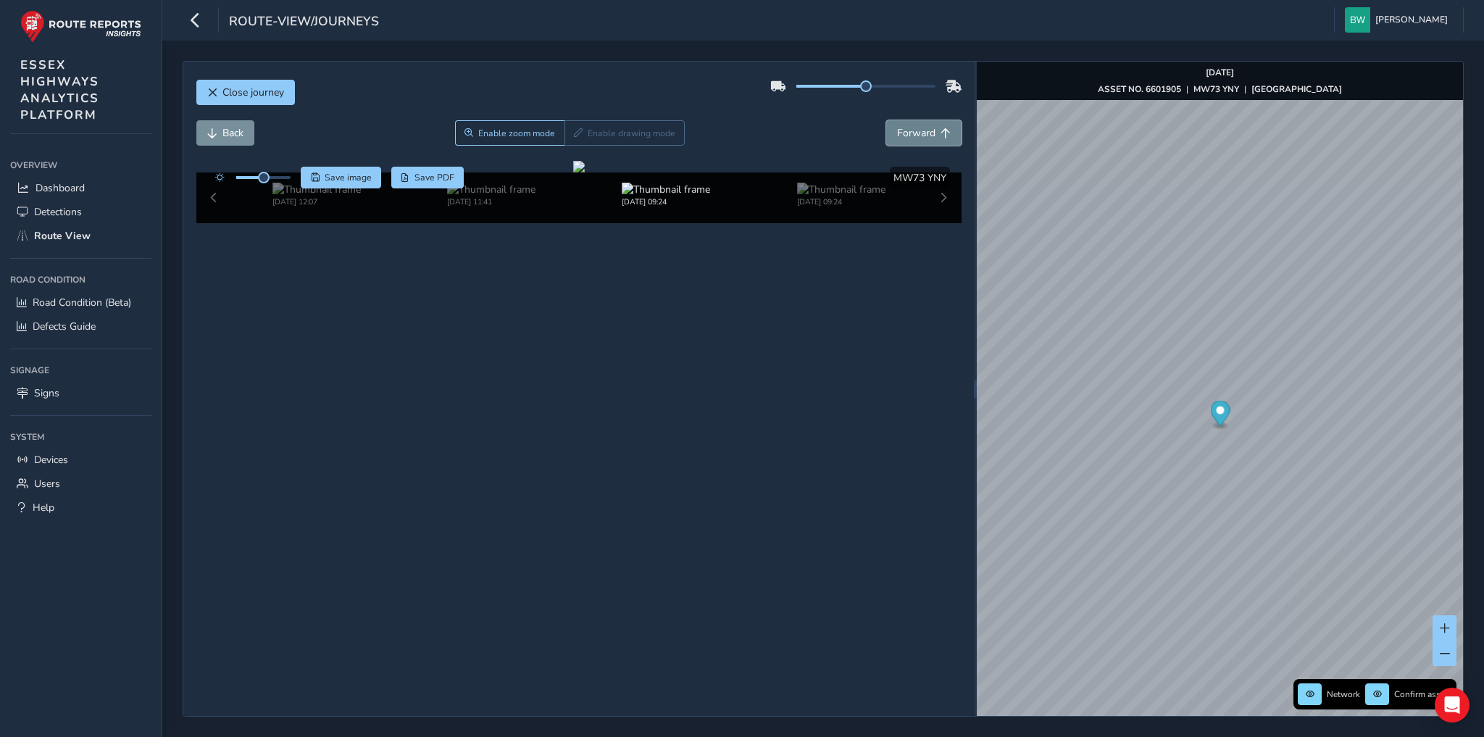
click at [940, 133] on span "Forward" at bounding box center [945, 133] width 10 height 10
click at [211, 128] on span "Back" at bounding box center [212, 133] width 10 height 10
click at [931, 131] on span "Forward" at bounding box center [916, 133] width 38 height 14
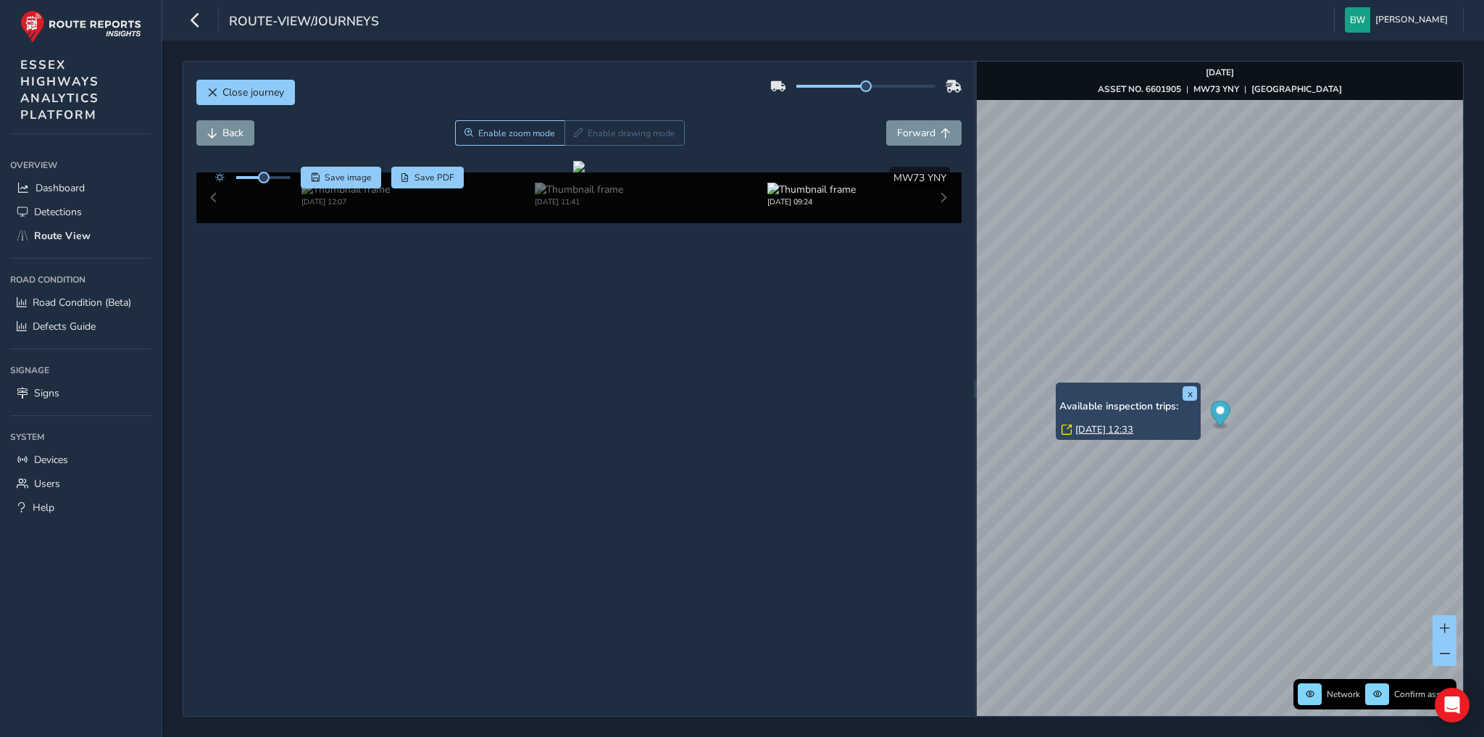
click at [1114, 426] on link "[DATE] 12:33" at bounding box center [1104, 429] width 58 height 13
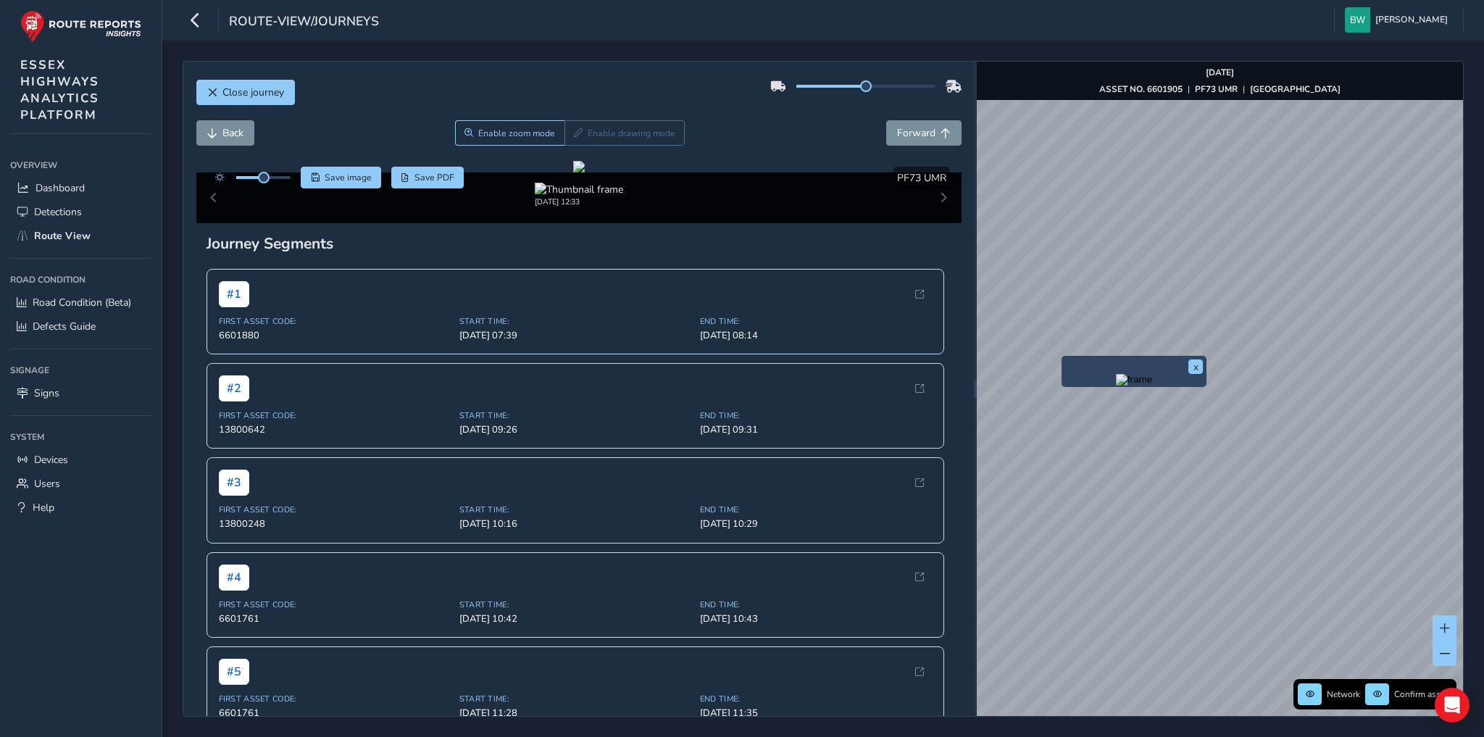
click at [1116, 385] on img "Preview frame" at bounding box center [1134, 380] width 36 height 12
click at [930, 133] on button "Forward" at bounding box center [923, 132] width 75 height 25
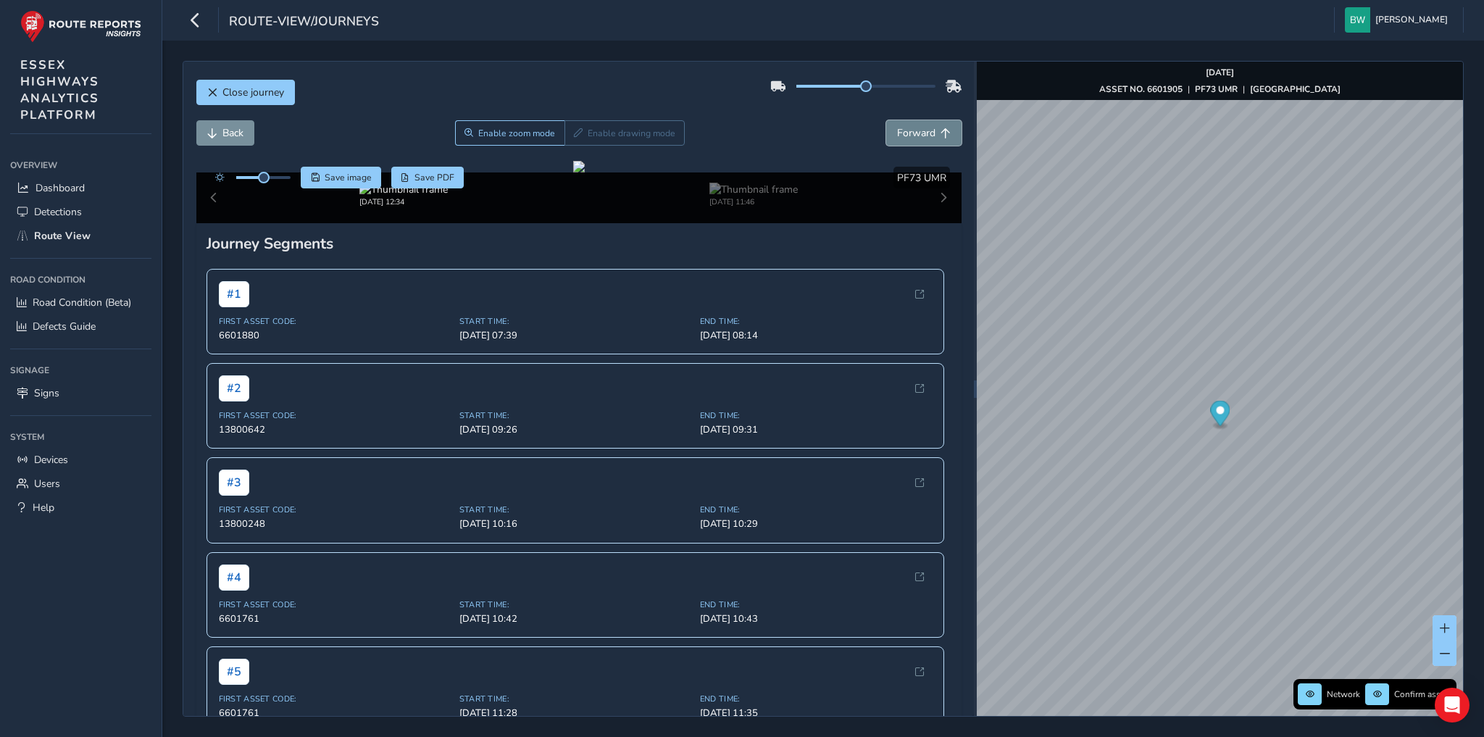
click at [930, 133] on button "Forward" at bounding box center [923, 132] width 75 height 25
click at [430, 172] on span "Save PDF" at bounding box center [434, 178] width 40 height 12
click at [341, 175] on span "Save image" at bounding box center [348, 178] width 47 height 12
click at [242, 131] on span "Back" at bounding box center [232, 133] width 21 height 14
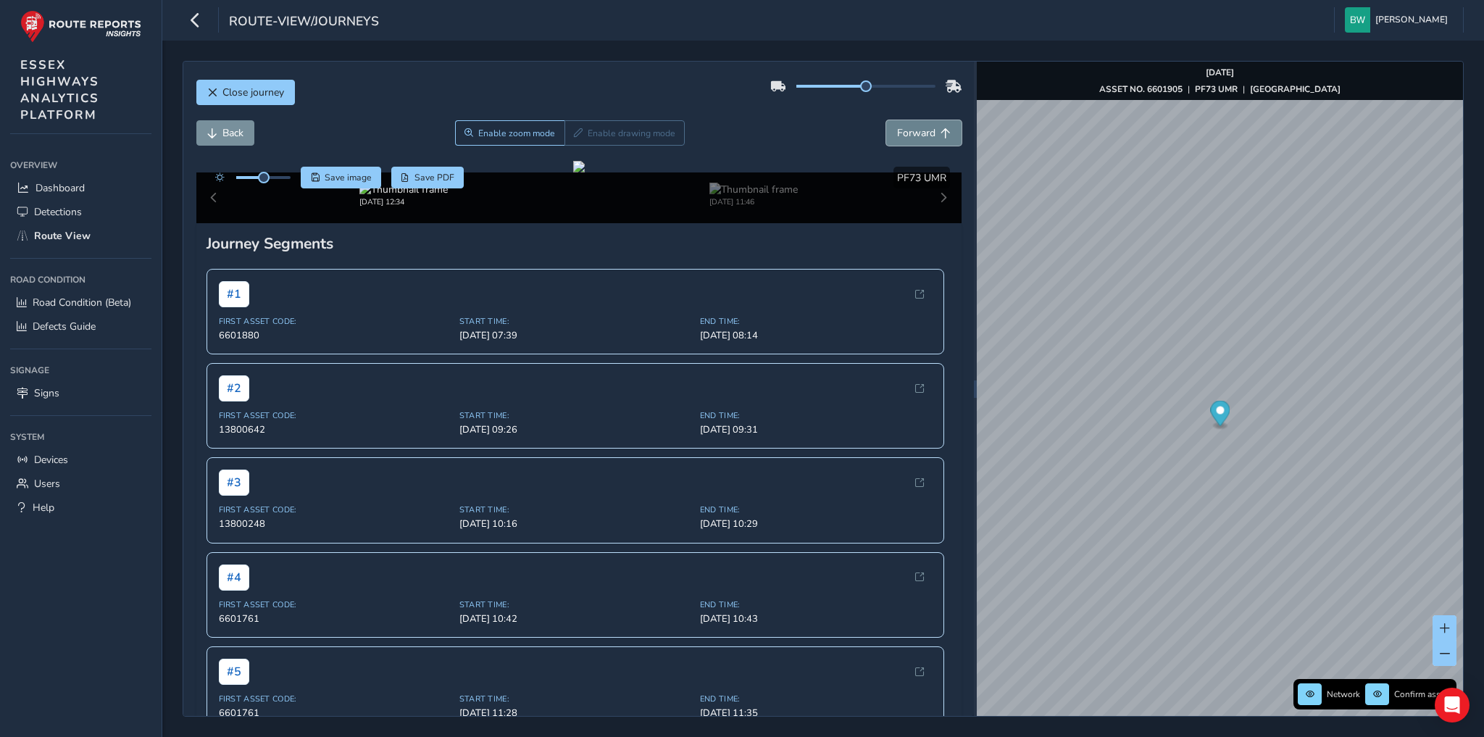
click at [940, 134] on span "Forward" at bounding box center [945, 133] width 10 height 10
click at [347, 180] on span "Save image" at bounding box center [348, 178] width 47 height 12
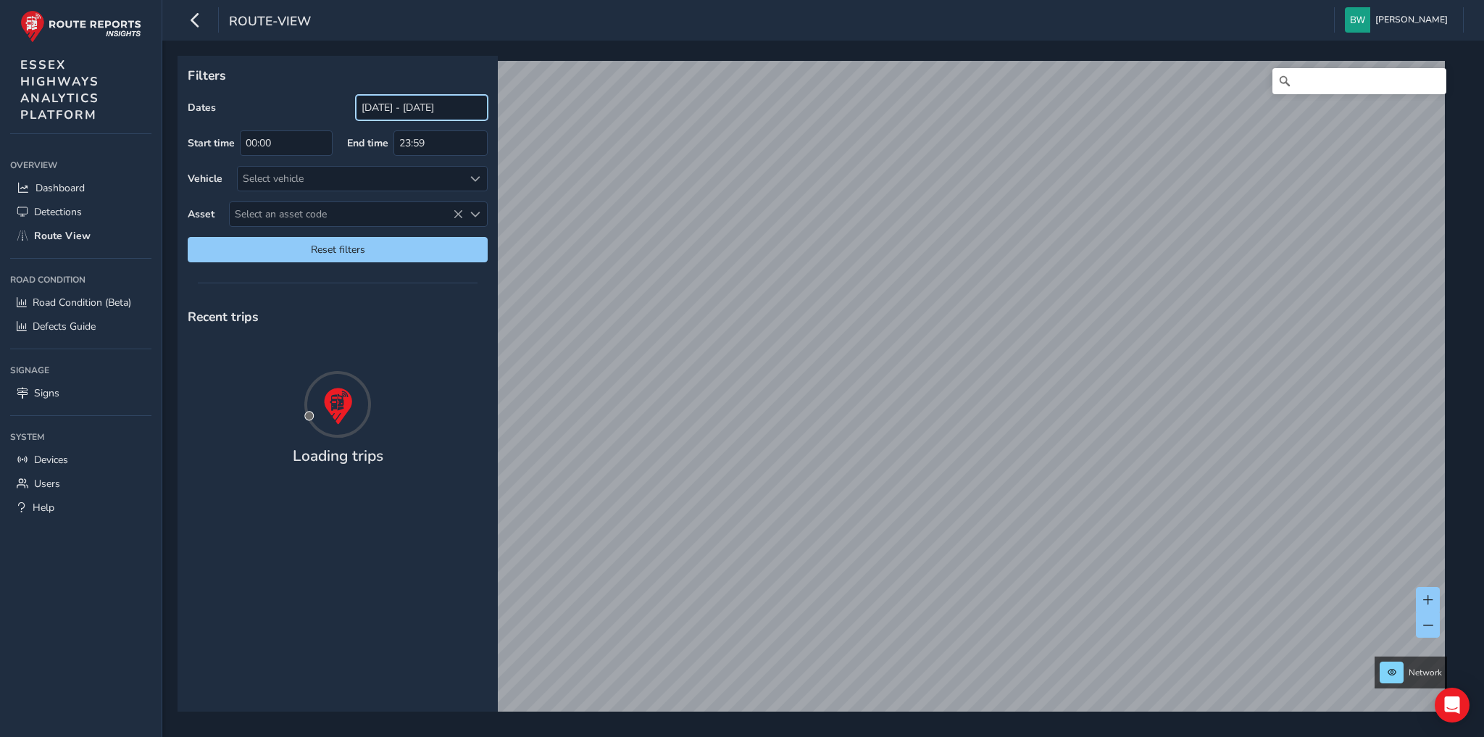
click at [405, 104] on input "[DATE] - [DATE]" at bounding box center [422, 107] width 132 height 25
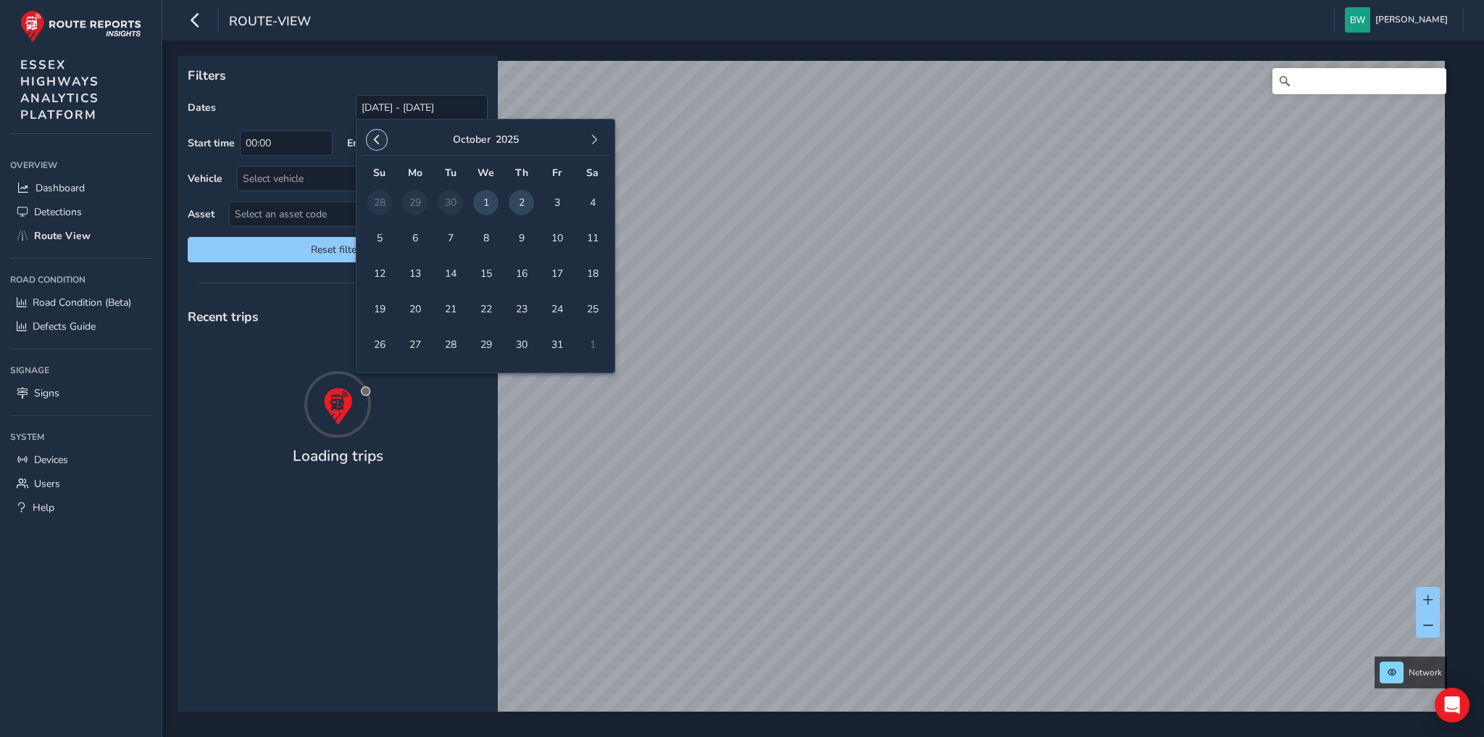
click at [375, 142] on span "button" at bounding box center [377, 140] width 10 height 10
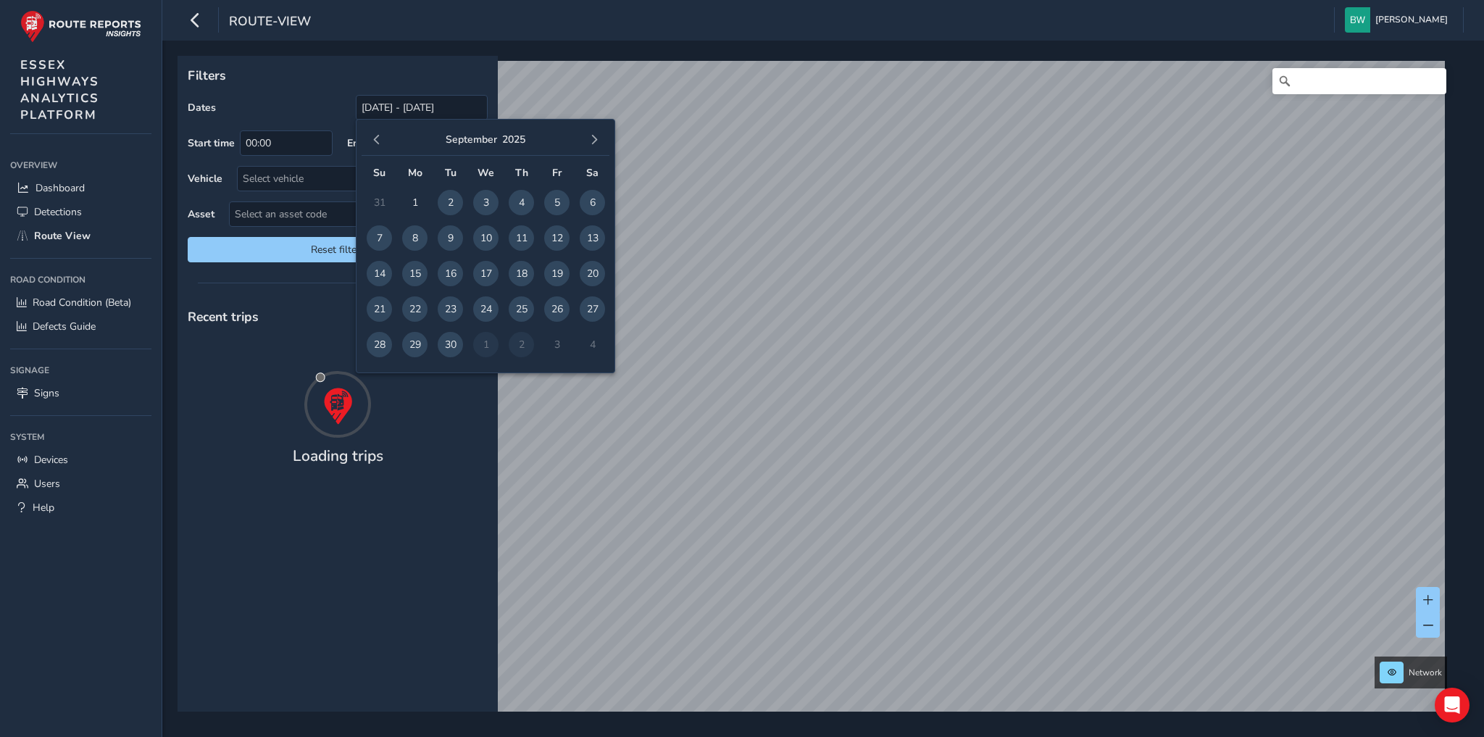
click at [375, 142] on span "button" at bounding box center [377, 140] width 10 height 10
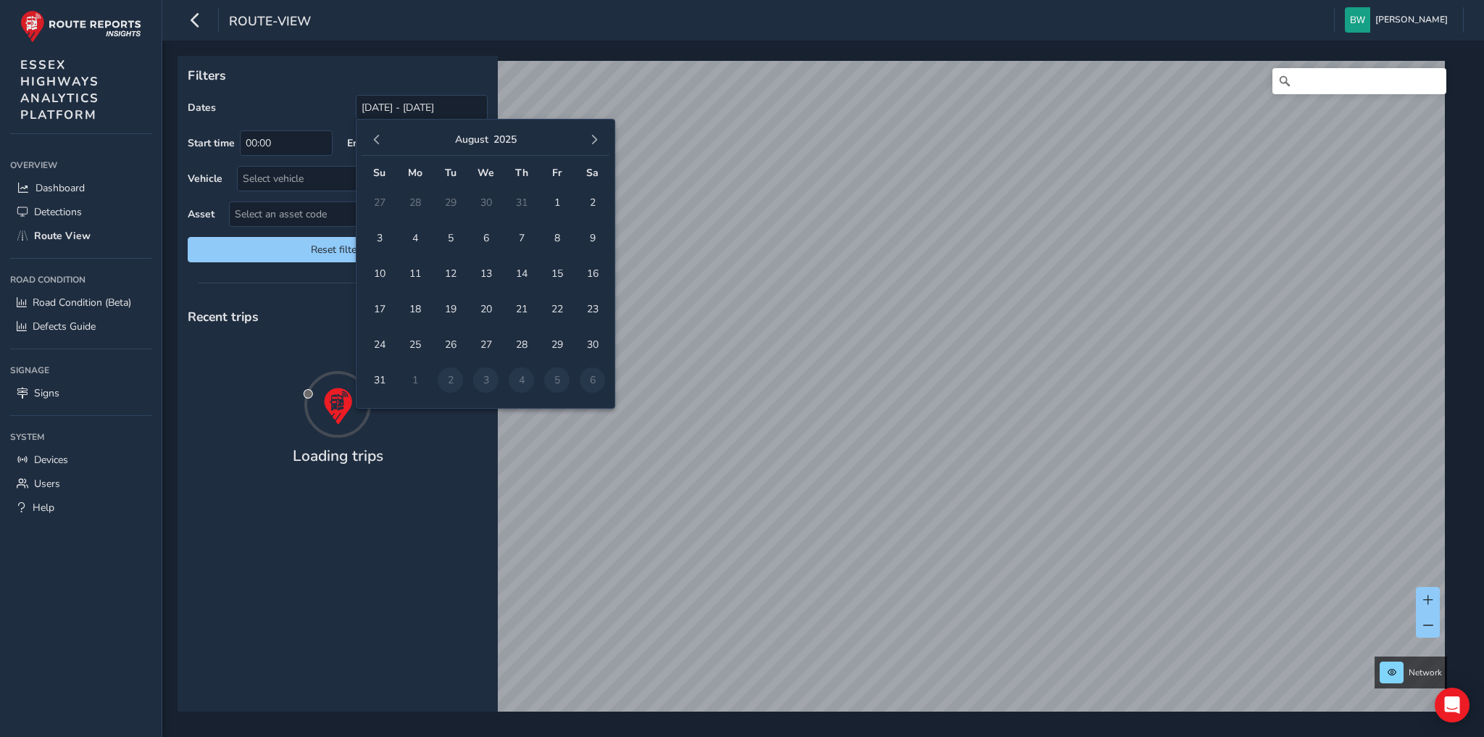
click at [375, 142] on span "button" at bounding box center [377, 140] width 10 height 10
click at [449, 197] on span "1" at bounding box center [450, 202] width 25 height 25
click at [598, 138] on span "button" at bounding box center [594, 140] width 10 height 10
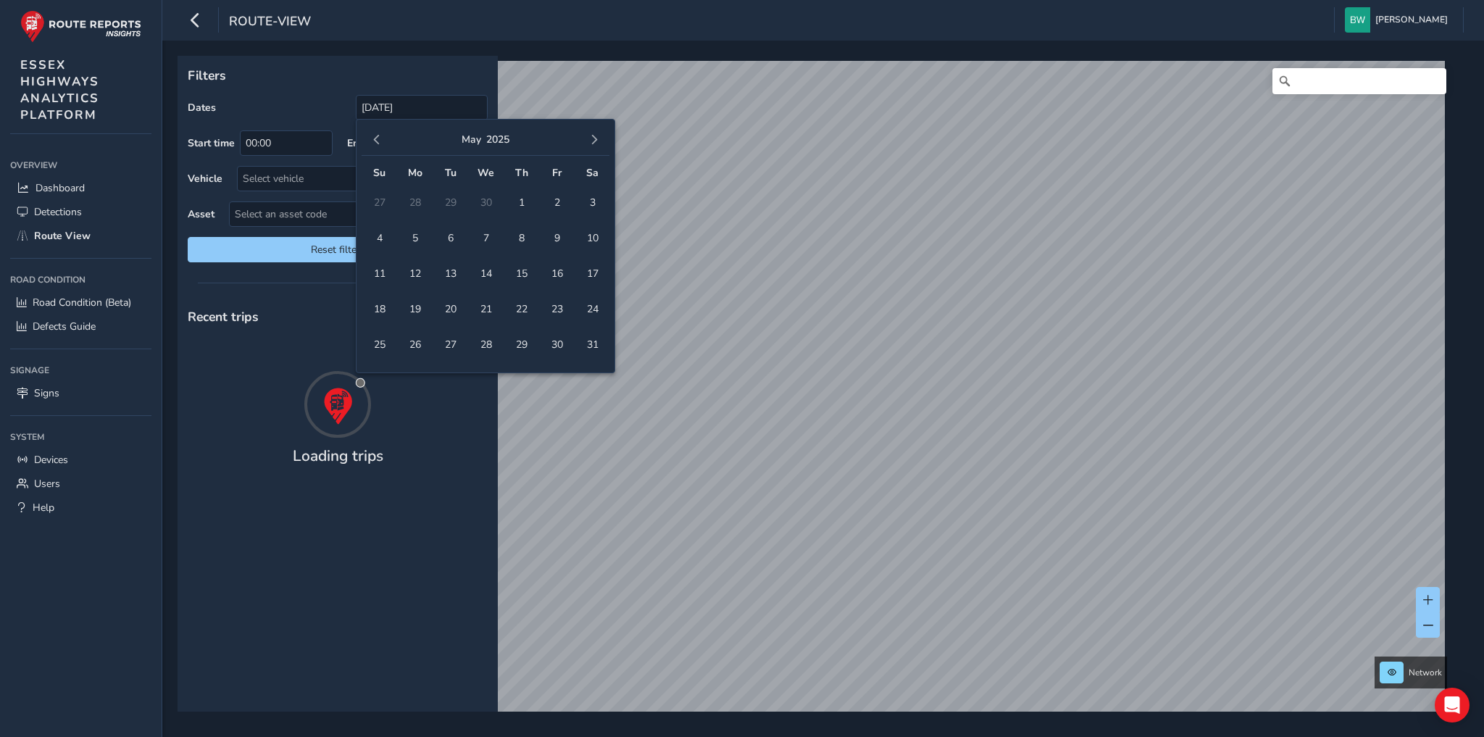
click at [598, 138] on span "button" at bounding box center [594, 140] width 10 height 10
click at [601, 138] on button "button" at bounding box center [594, 140] width 20 height 20
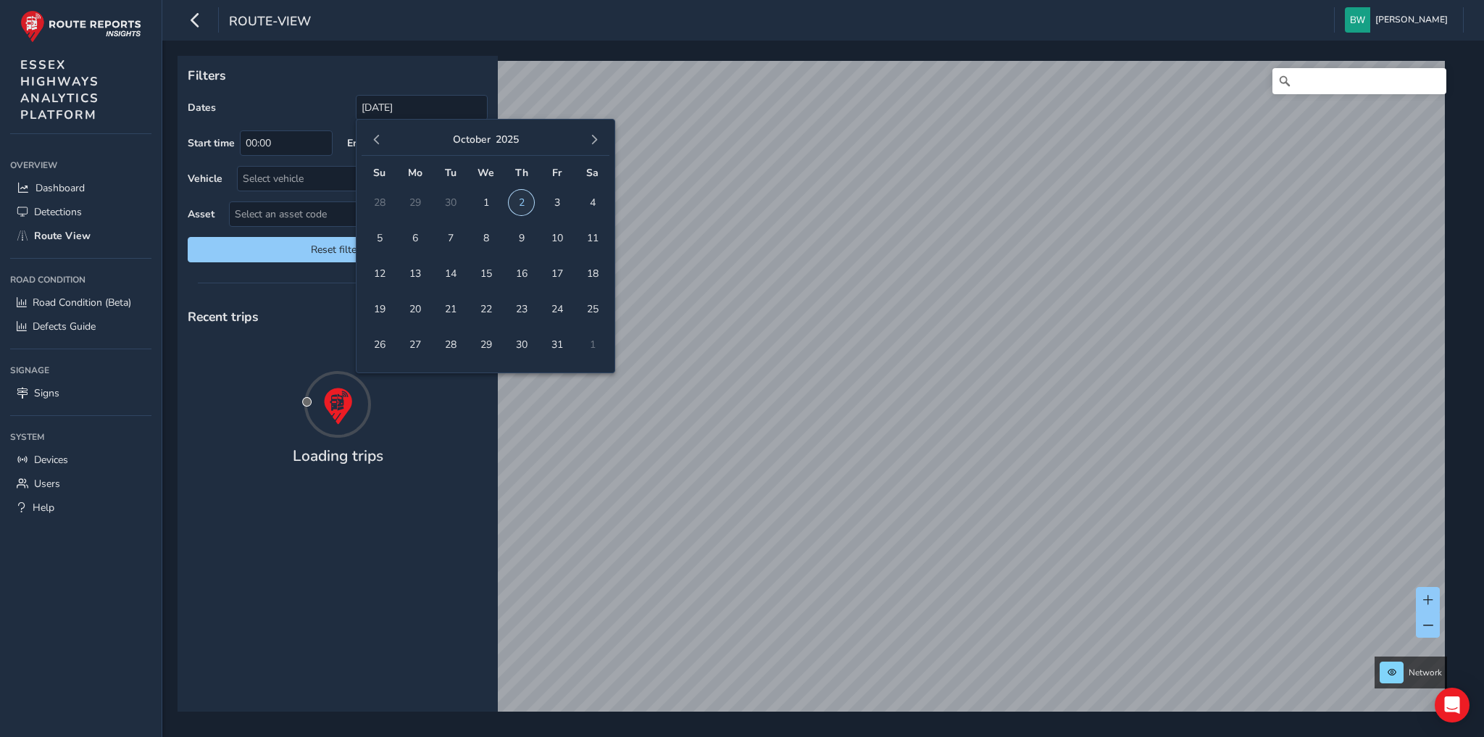
click at [516, 199] on span "2" at bounding box center [521, 202] width 25 height 25
type input "01/04/2025 - 02/10/2025"
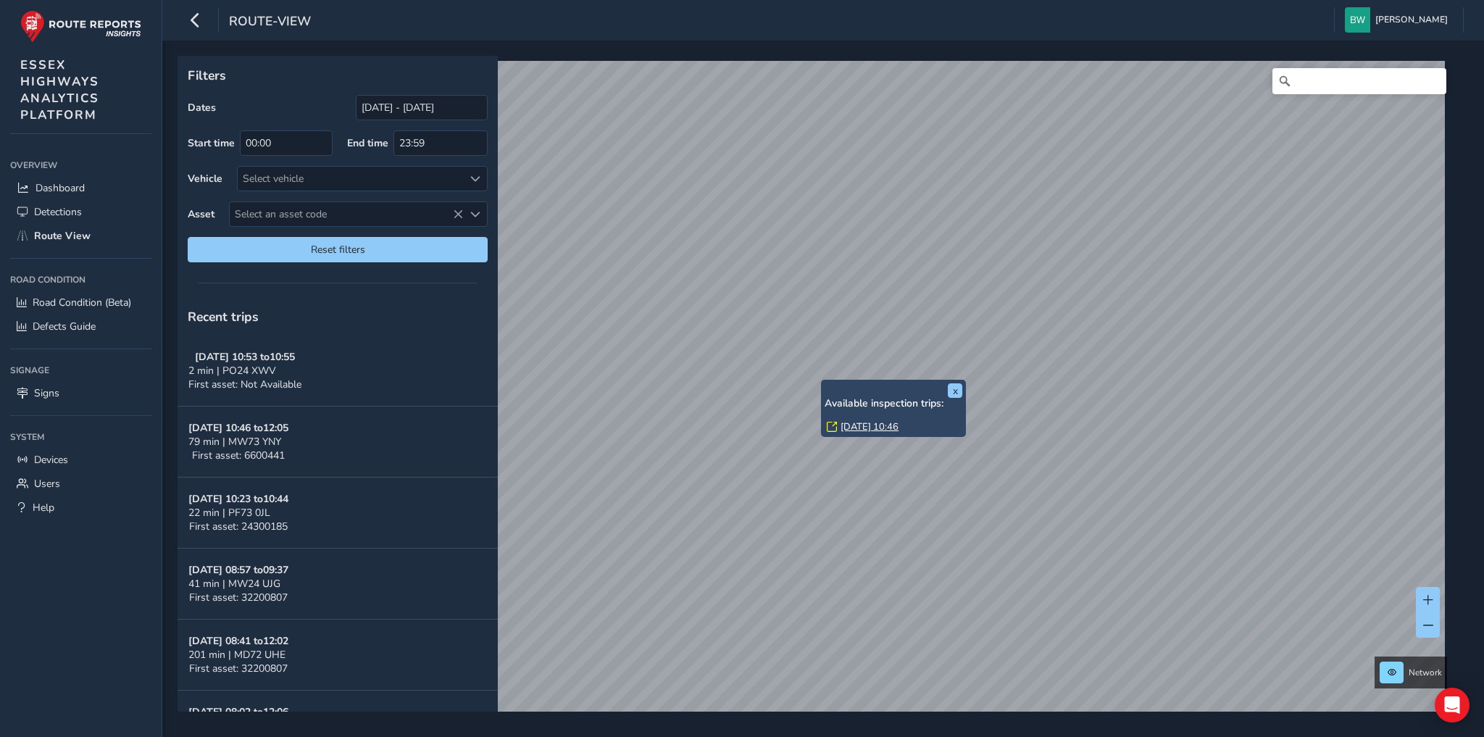
click at [864, 427] on link "Mon, 15 Sep, 10:46" at bounding box center [869, 426] width 58 height 13
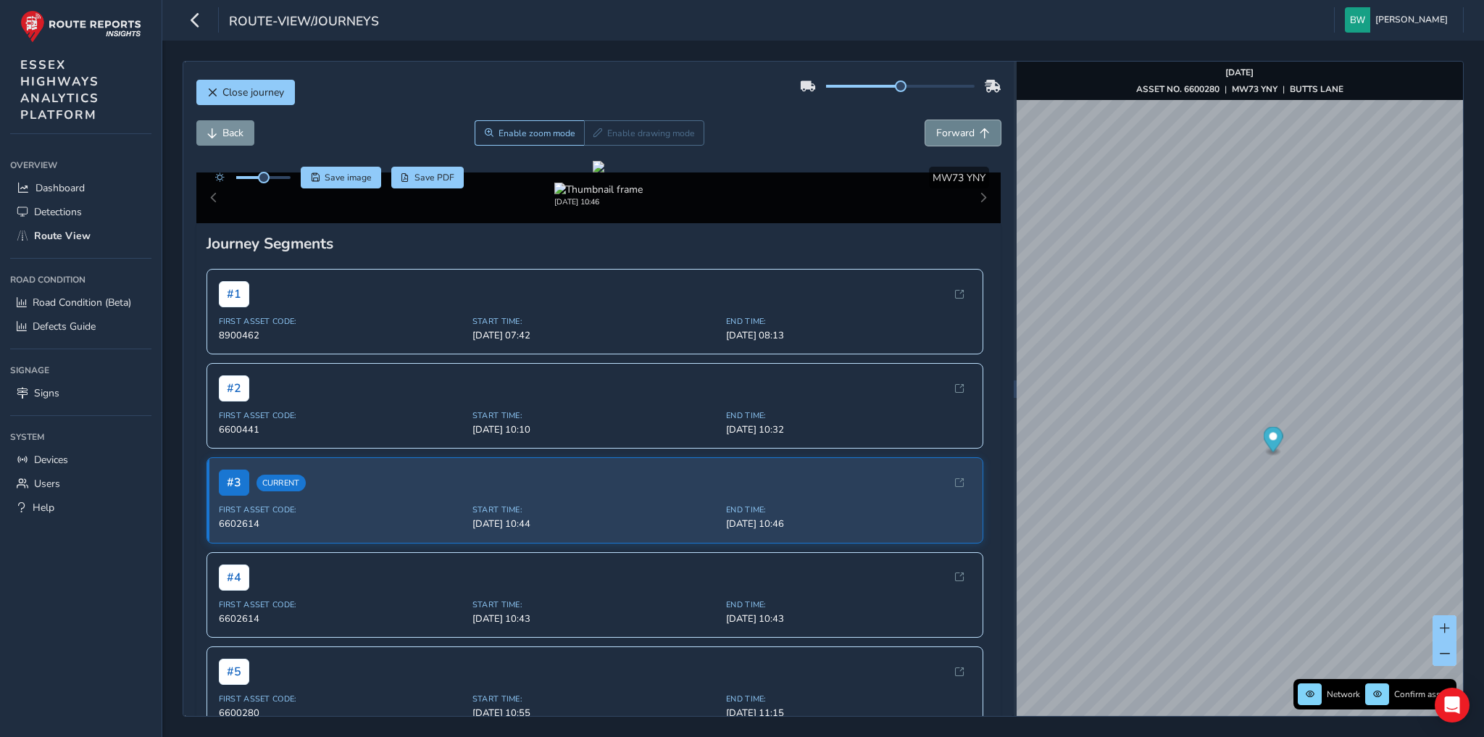
click at [937, 128] on span "Forward" at bounding box center [955, 133] width 38 height 14
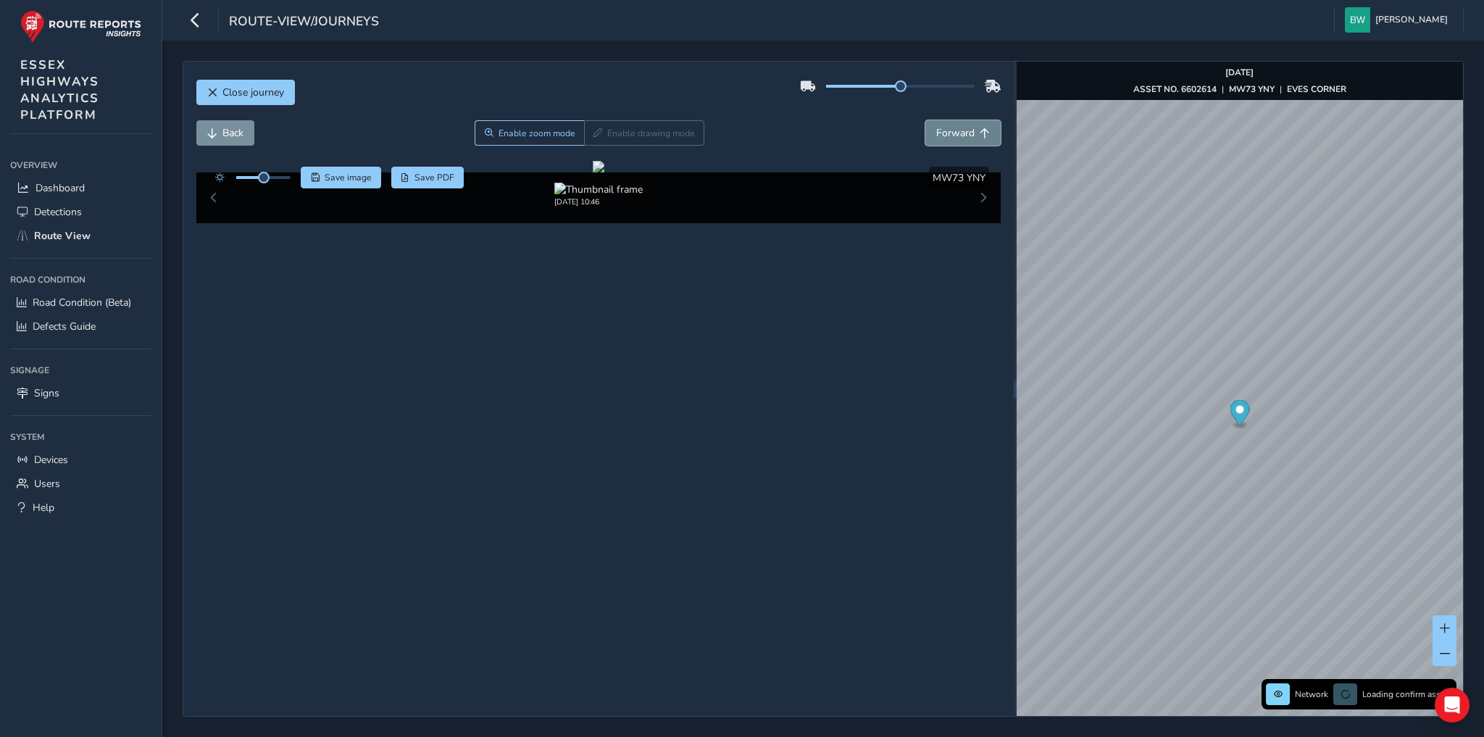
click at [937, 128] on span "Forward" at bounding box center [955, 133] width 38 height 14
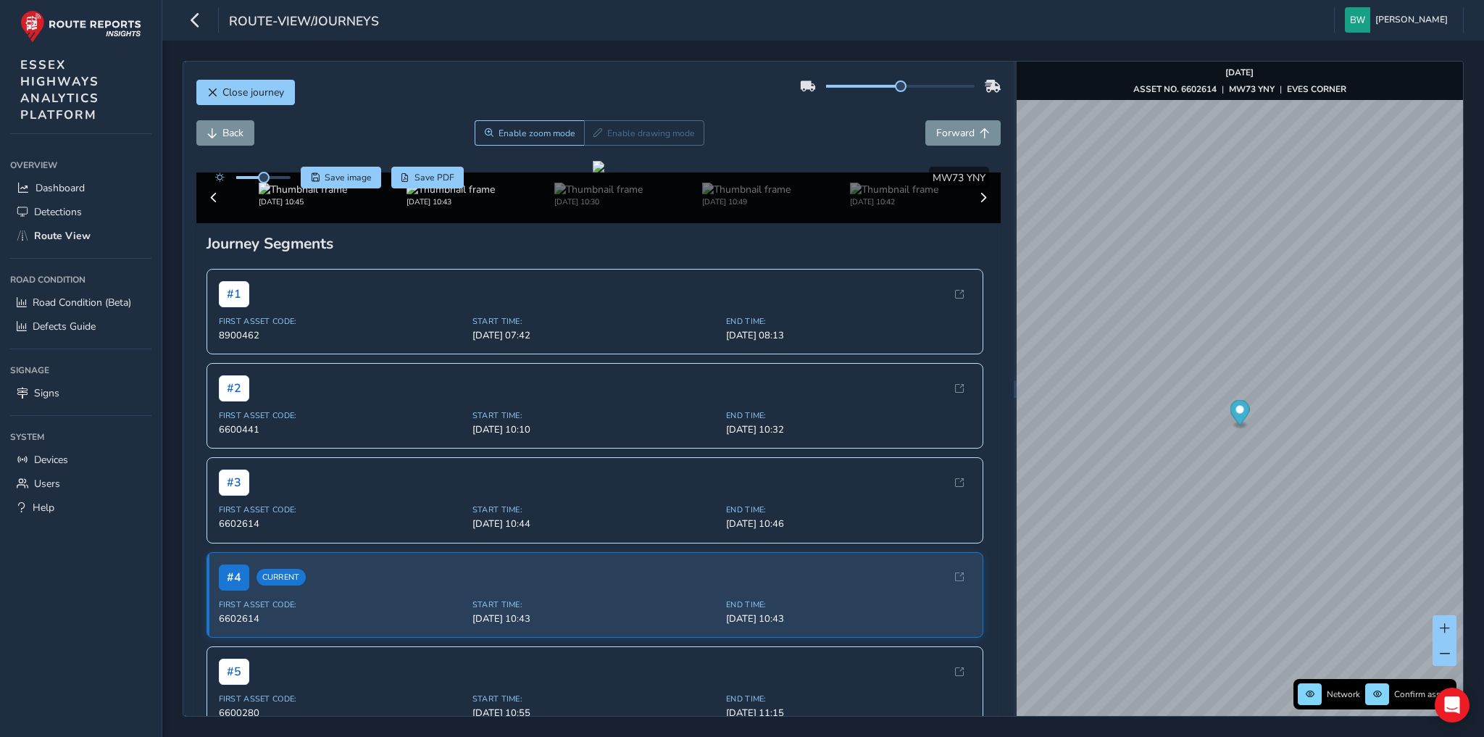
click at [297, 196] on img at bounding box center [303, 190] width 88 height 14
